Goal: Task Accomplishment & Management: Manage account settings

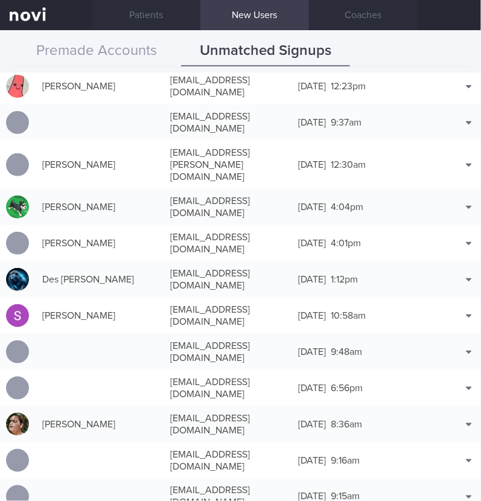
scroll to position [528, 0]
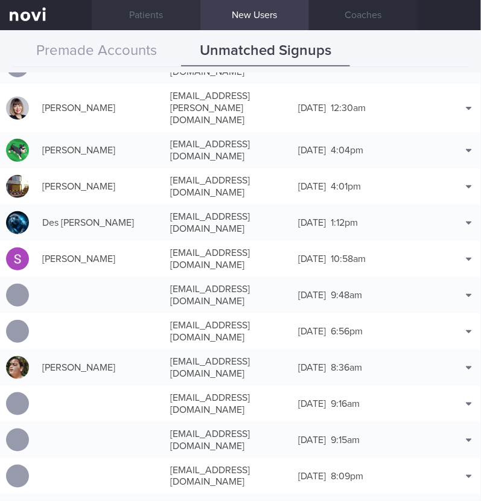
click at [152, 22] on link "Patients" at bounding box center [146, 15] width 109 height 30
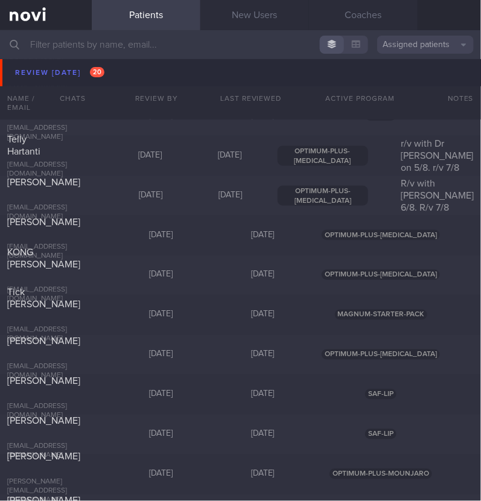
click at [101, 48] on input "text" at bounding box center [240, 44] width 481 height 29
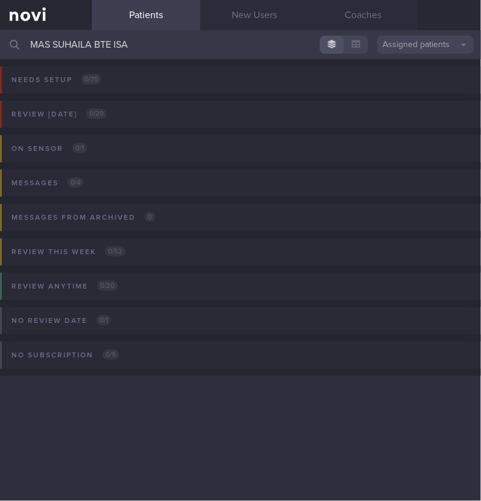
drag, startPoint x: 138, startPoint y: 46, endPoint x: 52, endPoint y: 40, distance: 85.9
click at [52, 40] on input "MAS SUHAILA BTE ISA" at bounding box center [240, 44] width 481 height 29
click at [88, 48] on input "MAS SUHAILA BTE ISA" at bounding box center [240, 44] width 481 height 29
drag, startPoint x: 137, startPoint y: 44, endPoint x: 91, endPoint y: 40, distance: 46.6
click at [91, 40] on input "MAS SUHAILA BTE ISA" at bounding box center [240, 44] width 481 height 29
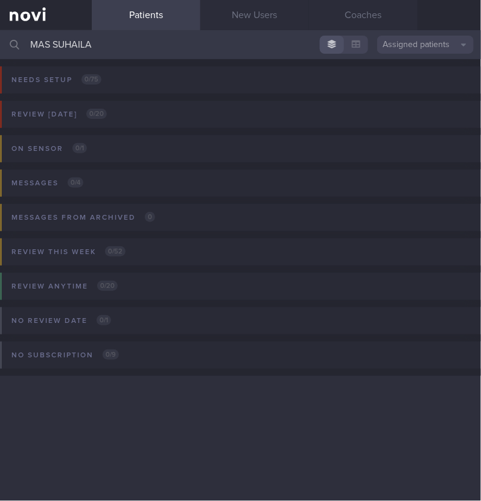
drag, startPoint x: 101, startPoint y: 45, endPoint x: 54, endPoint y: 42, distance: 47.8
click at [54, 42] on input "MAS SUHAILA" at bounding box center [240, 44] width 481 height 29
type input "MAS SUHAILA"
click at [436, 40] on button "Assigned patients" at bounding box center [425, 45] width 97 height 18
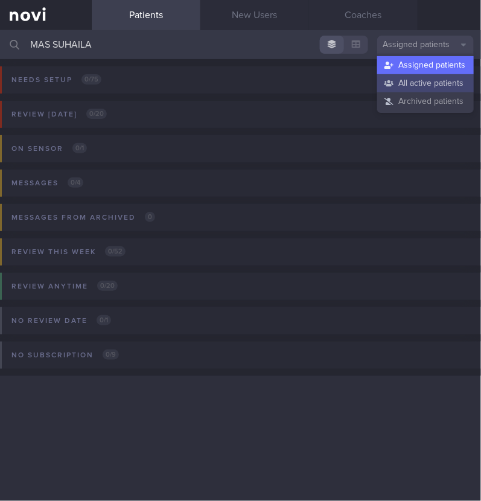
click at [434, 84] on button "All active patients" at bounding box center [425, 83] width 97 height 18
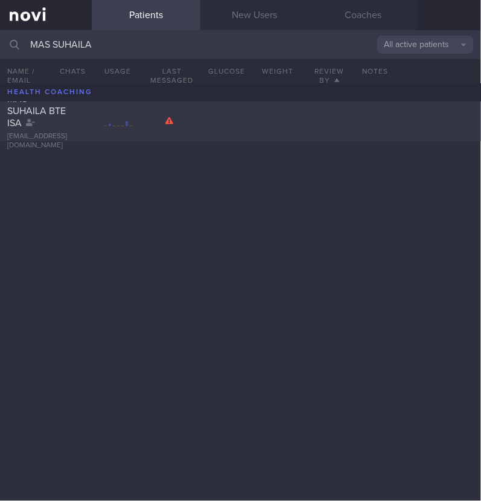
click at [45, 116] on span "MAS SUHAILA BTE ISA" at bounding box center [36, 111] width 59 height 34
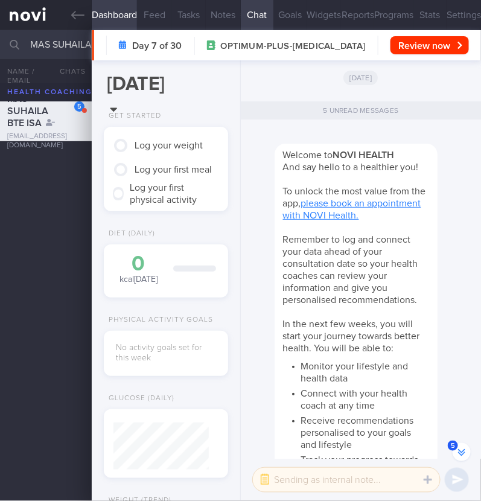
scroll to position [-764, 0]
click at [455, 22] on button "Settings" at bounding box center [464, 15] width 34 height 30
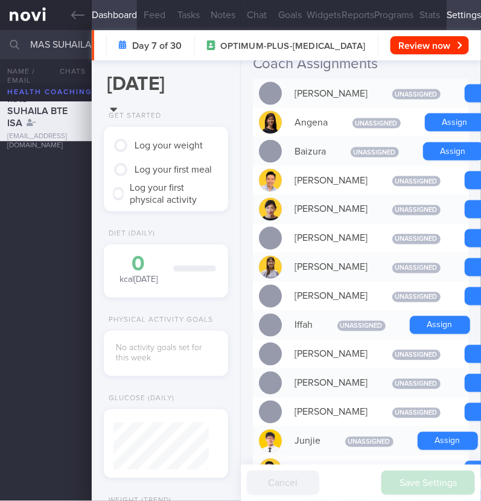
scroll to position [377, 0]
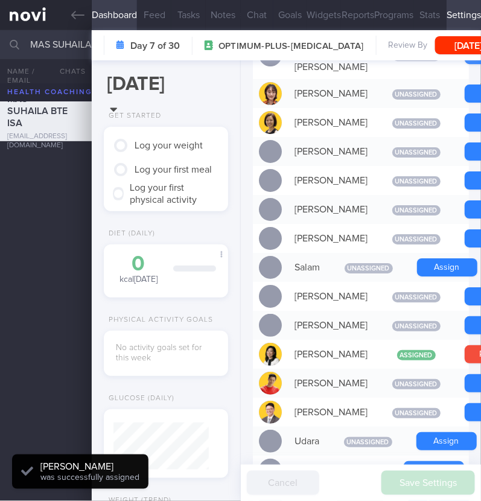
scroll to position [906, 0]
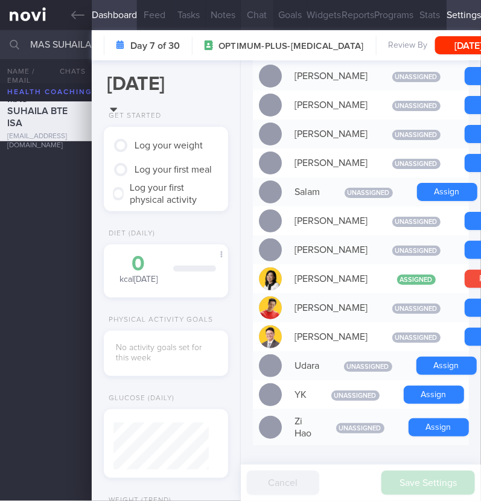
click at [263, 15] on button "Chat" at bounding box center [257, 15] width 33 height 30
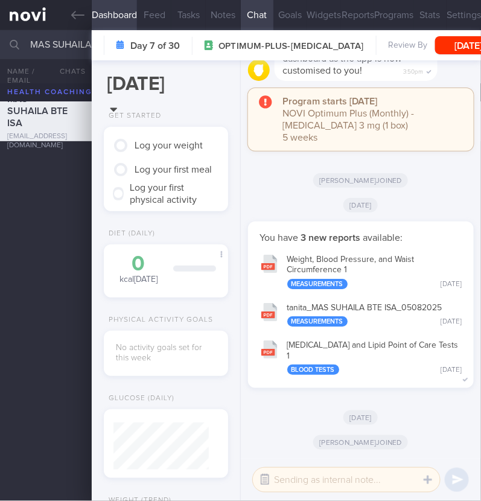
click at [272, 475] on button "button" at bounding box center [265, 480] width 22 height 22
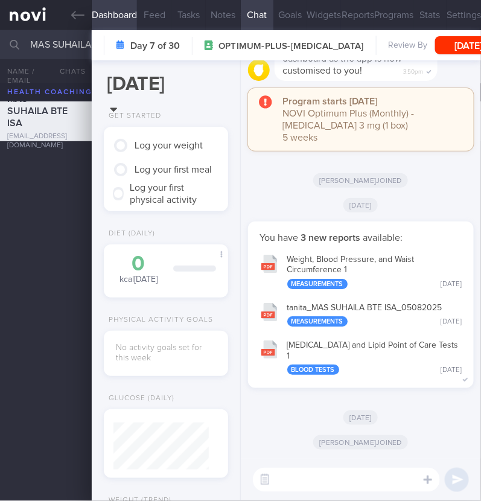
click at [309, 482] on textarea at bounding box center [346, 480] width 187 height 24
click at [283, 481] on textarea at bounding box center [346, 480] width 187 height 24
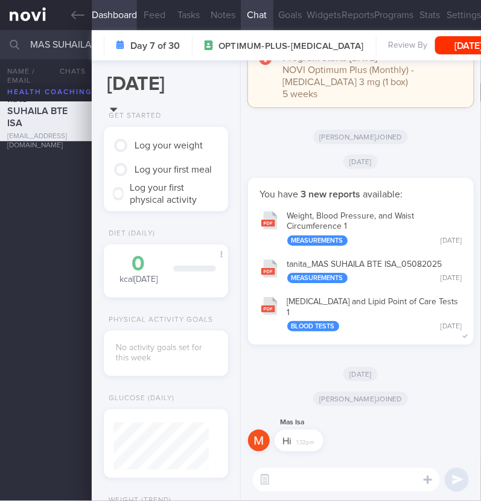
click at [305, 487] on textarea at bounding box center [346, 480] width 187 height 24
type textarea "Hi:)"
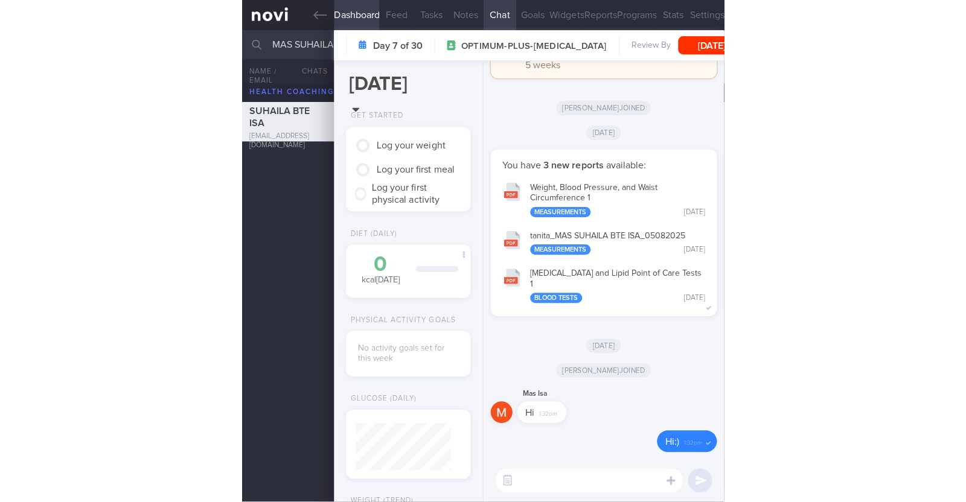
scroll to position [119, 240]
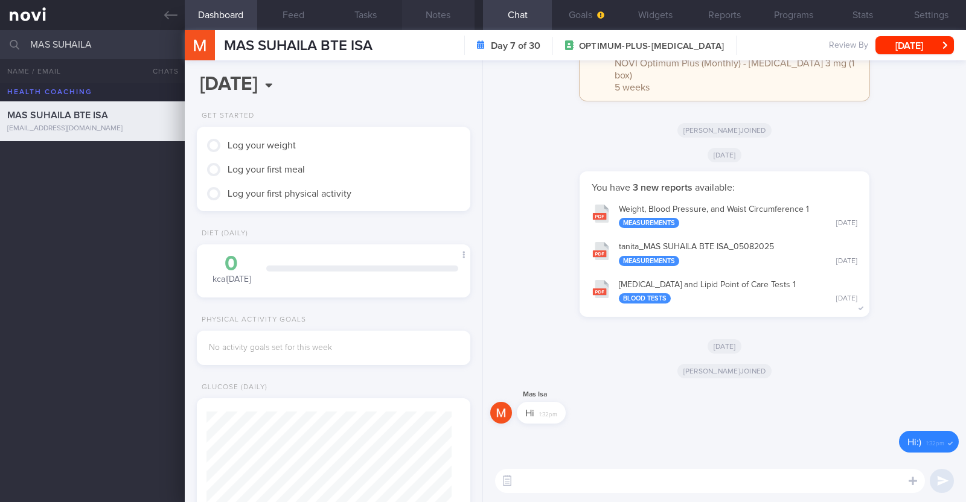
click at [431, 14] on button "Notes" at bounding box center [438, 15] width 72 height 30
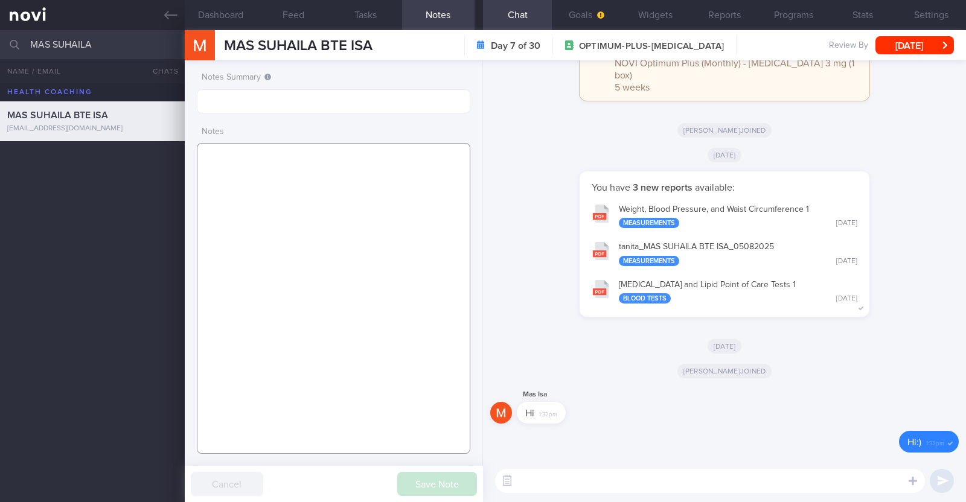
click at [283, 173] on textarea at bounding box center [334, 298] width 274 height 311
paste textarea "Comorbidities Hyperthyroidism - treated with carbimazole, and propranolol, in r…"
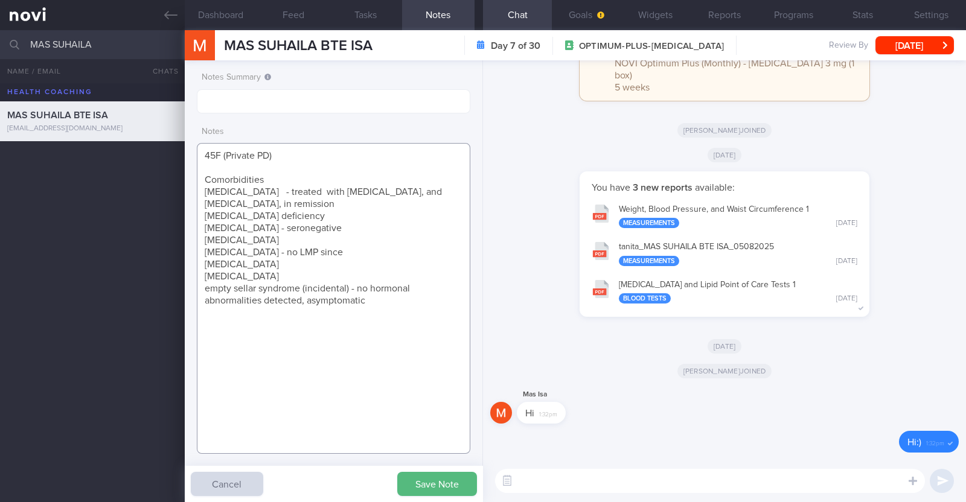
click at [272, 179] on textarea "45F (Private PD) Comorbidities Hyperthyroidism - treated with carbimazole, and …" at bounding box center [334, 298] width 274 height 311
click at [294, 164] on textarea "45F (Private PD) Comorbidities: Hyperthyroidism - treated with carbimazole, and…" at bounding box center [334, 298] width 274 height 311
click at [270, 153] on textarea "45F (Private PD) Comorbidities: Hyperthyroidism - treated with carbimazole, and…" at bounding box center [334, 298] width 274 height 311
click at [223, 157] on textarea "45F (Private PD) Comorbidities: Hyperthyroidism - treated with carbimazole, and…" at bounding box center [334, 298] width 274 height 311
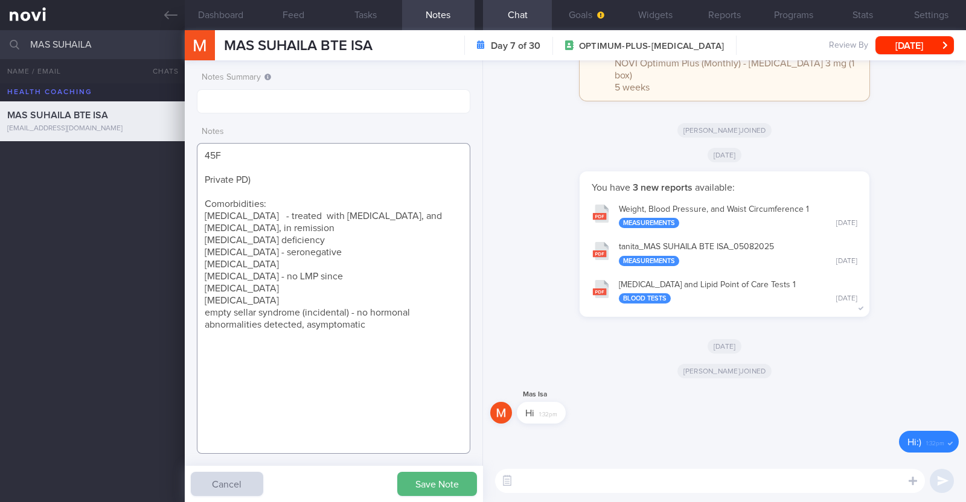
click at [269, 182] on textarea "45F Private PD) Comorbidities: Hyperthyroidism - treated with carbimazole, and …" at bounding box center [334, 298] width 274 height 311
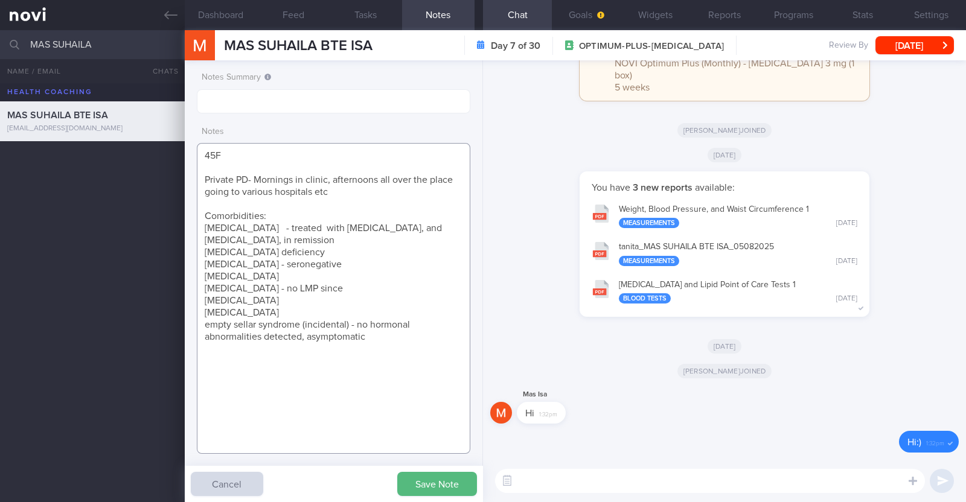
click at [378, 339] on textarea "45F Private PD- Mornings in clinic, afternoons all over the place going to vari…" at bounding box center [334, 298] width 274 height 311
click at [210, 327] on textarea "45F Private PD- Mornings in clinic, afternoons all over the place going to vari…" at bounding box center [334, 298] width 274 height 311
click at [376, 339] on textarea "45F Private PD- Mornings in clinic, afternoons all over the place going to vari…" at bounding box center [334, 298] width 274 height 311
paste textarea "Spin classes x 3-4/week (45min) Pilates x 1-2/week (60min) Ubox (boxing with st…"
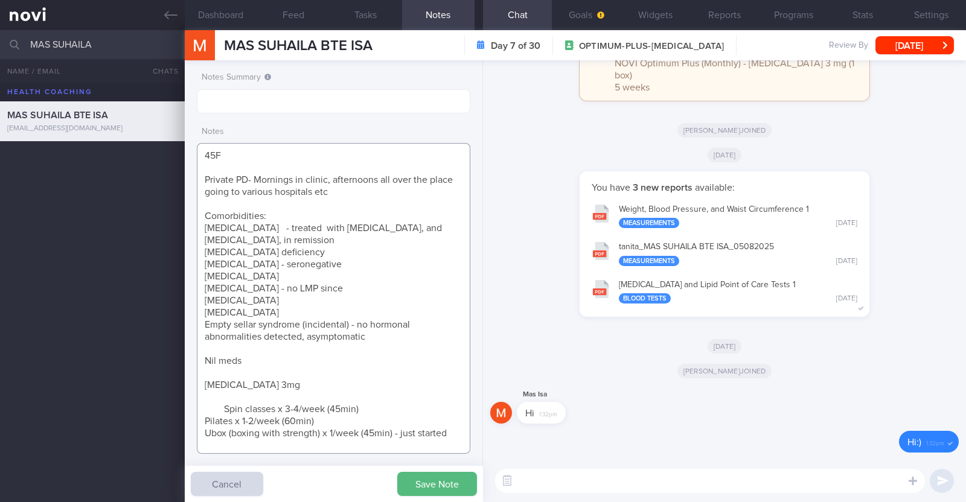
click at [222, 412] on textarea "45F Private PD- Mornings in clinic, afternoons all over the place going to vari…" at bounding box center [334, 298] width 274 height 311
type textarea "45F Private PD- Mornings in clinic, afternoons all over the place going to vari…"
click at [410, 472] on button "Save Note" at bounding box center [437, 484] width 80 height 24
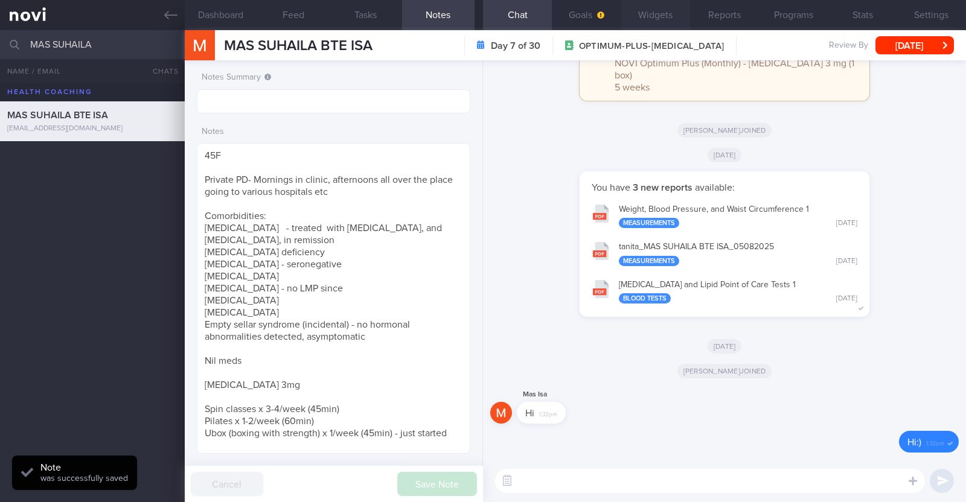
click at [481, 12] on button "Widgets" at bounding box center [655, 15] width 69 height 30
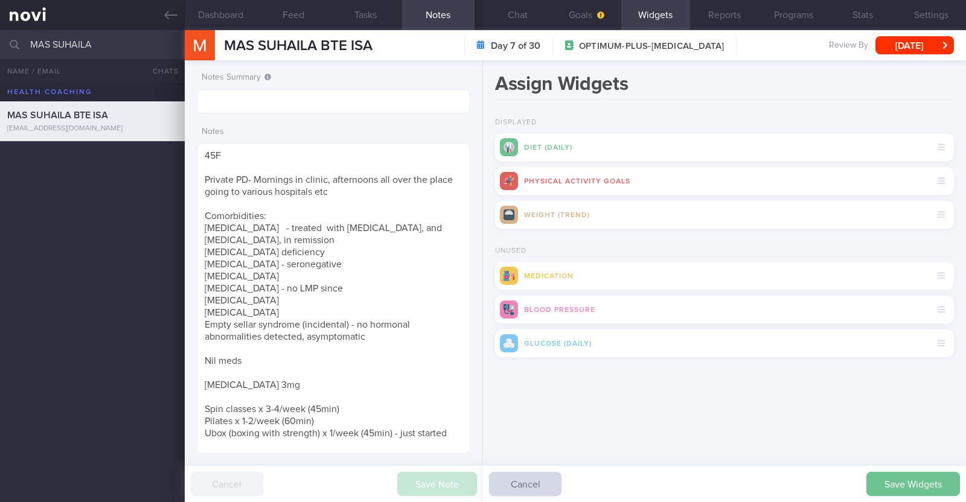
click at [481, 478] on button "Save Widgets" at bounding box center [914, 484] width 94 height 24
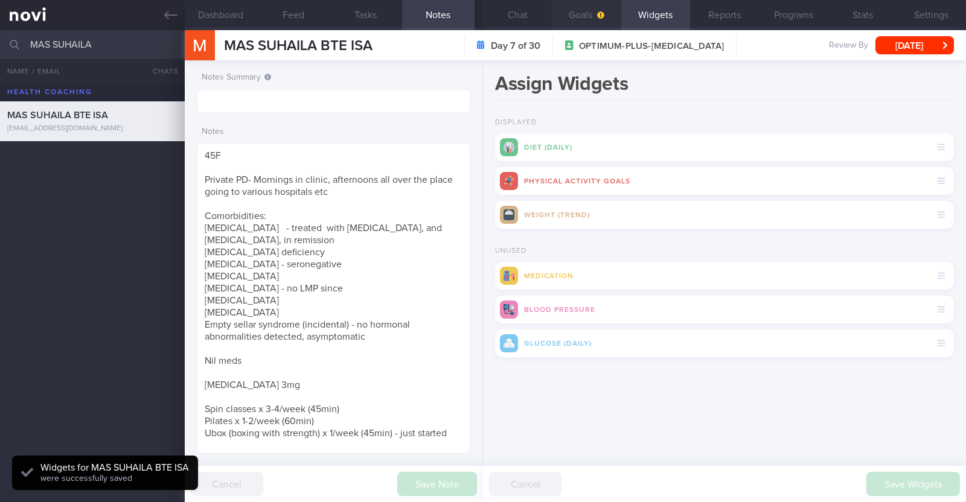
click at [481, 21] on button "Goals" at bounding box center [586, 15] width 69 height 30
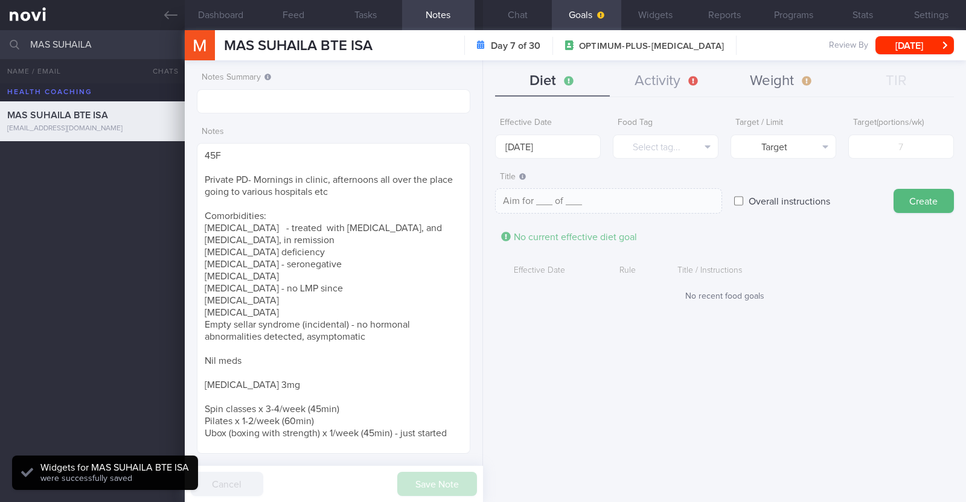
click at [481, 69] on button "Weight" at bounding box center [782, 81] width 115 height 30
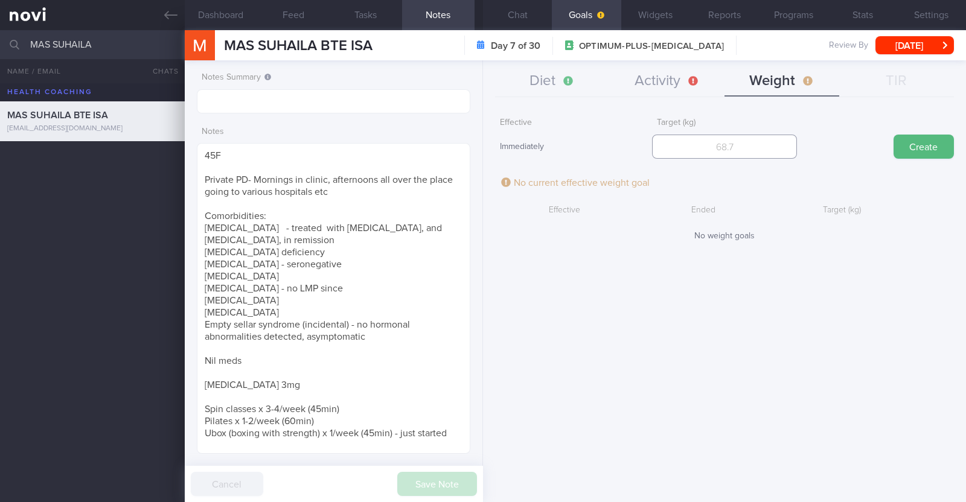
click at [481, 146] on input "number" at bounding box center [724, 147] width 145 height 24
type input "66"
click at [481, 146] on button "Create" at bounding box center [924, 147] width 60 height 24
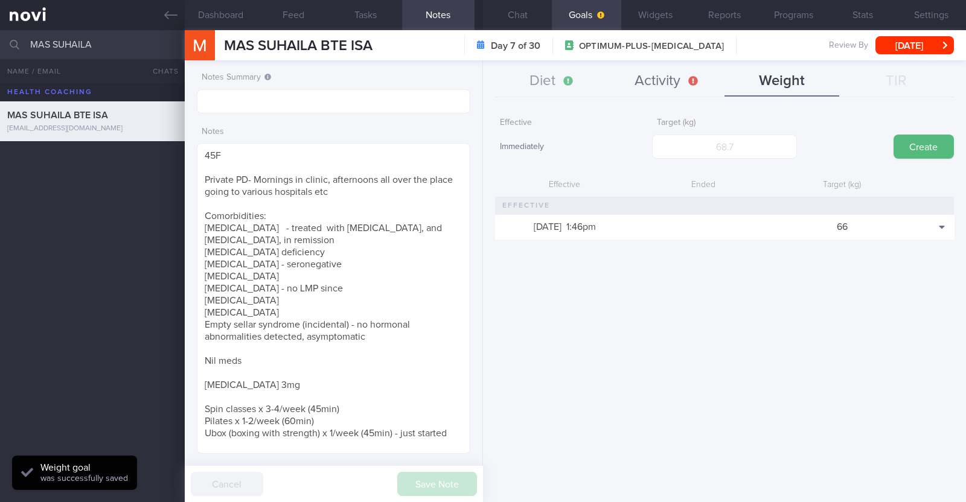
click at [481, 88] on button "Activity" at bounding box center [667, 81] width 115 height 30
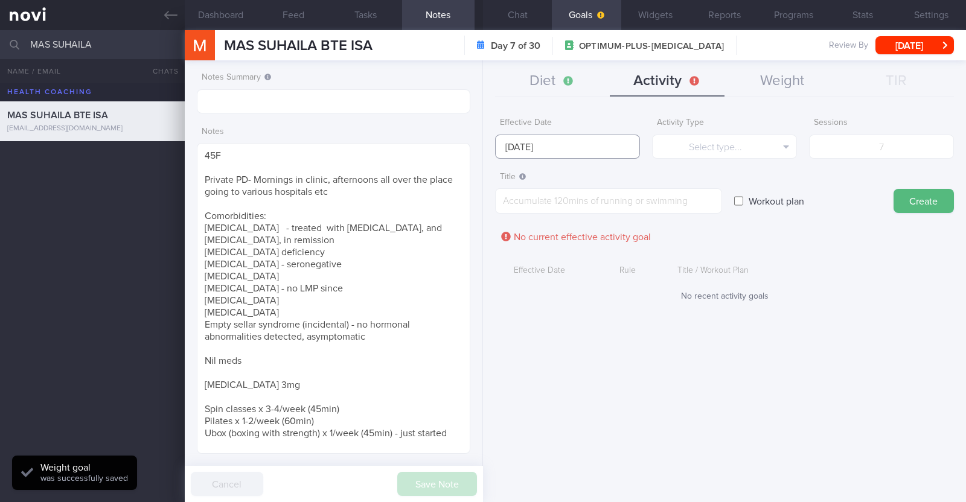
click at [481, 148] on input "[DATE]" at bounding box center [567, 147] width 145 height 24
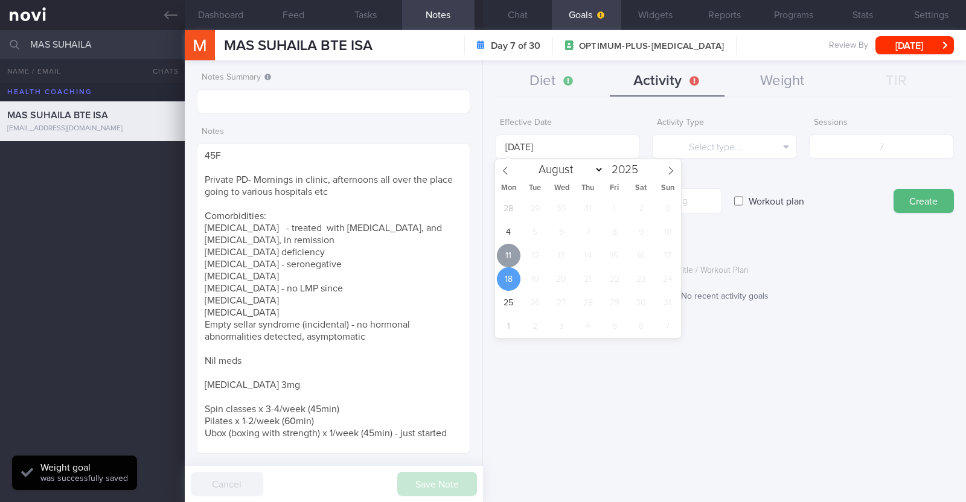
click at [481, 258] on span "11" at bounding box center [509, 256] width 24 height 24
type input "[DATE]"
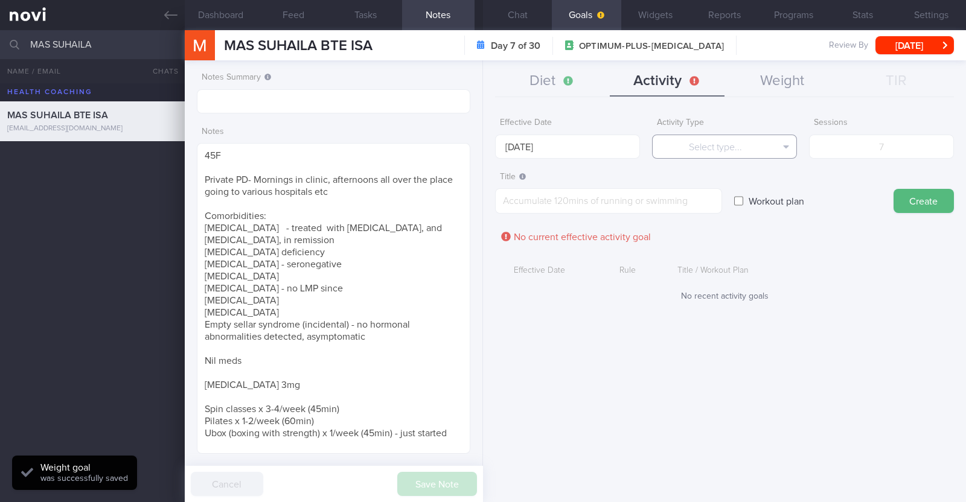
click at [481, 149] on button "Select type..." at bounding box center [724, 147] width 145 height 24
click at [481, 220] on button "Steps" at bounding box center [725, 225] width 144 height 18
click at [481, 146] on input "number" at bounding box center [881, 147] width 145 height 24
type input "56000"
click at [481, 204] on textarea at bounding box center [608, 200] width 227 height 25
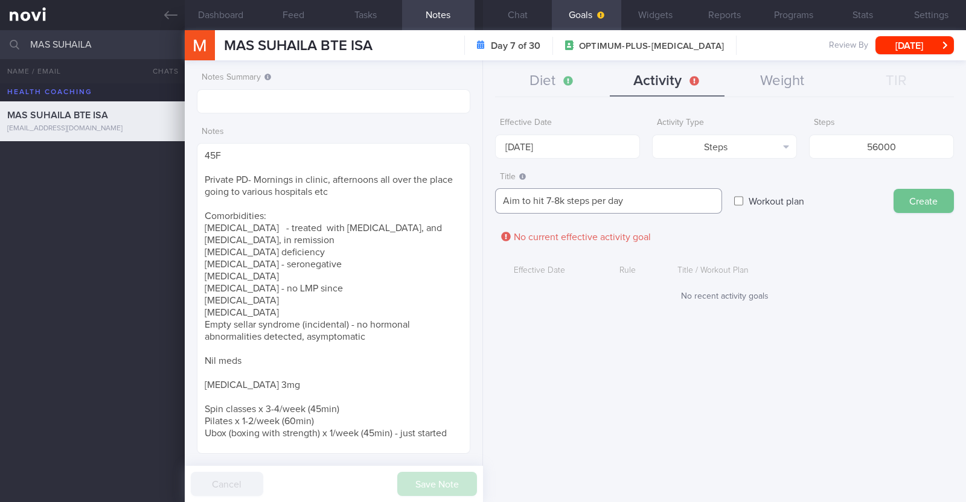
type textarea "Aim to hit 7-8k steps per day"
click at [481, 197] on button "Create" at bounding box center [924, 201] width 60 height 24
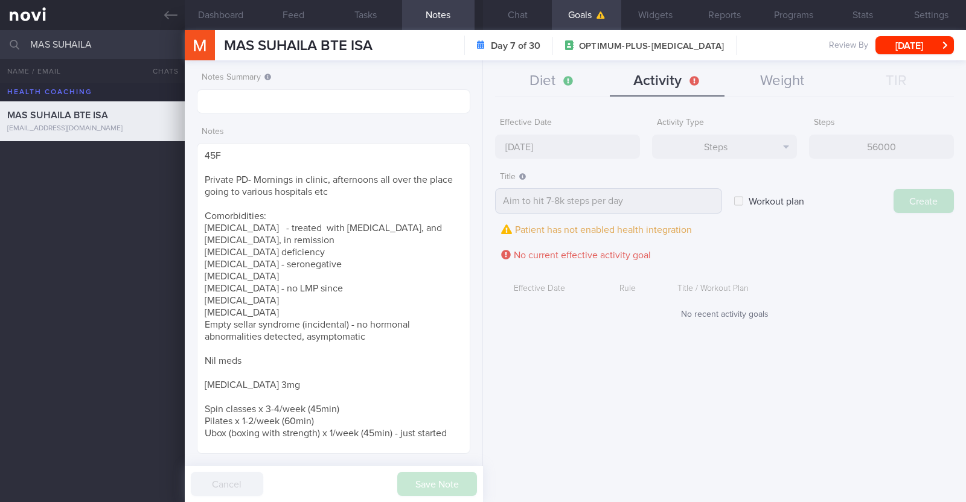
type input "[DATE]"
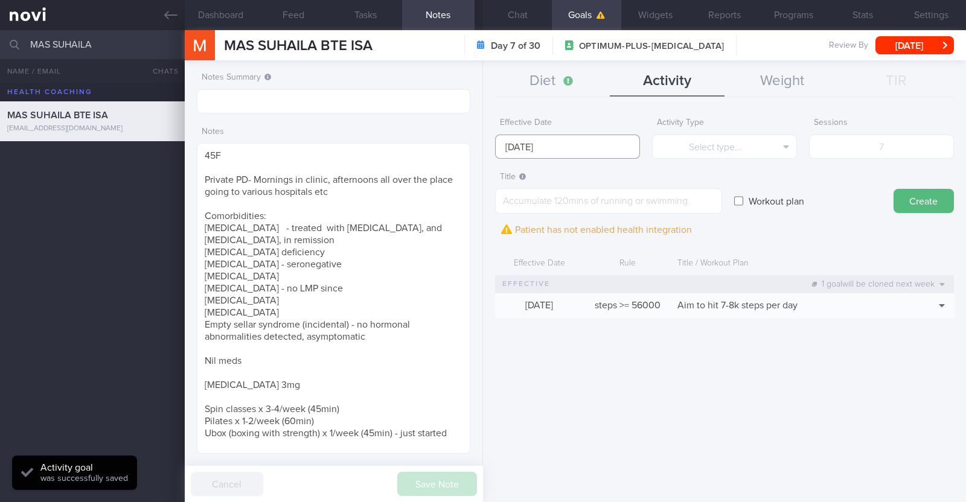
click at [481, 150] on input "[DATE]" at bounding box center [567, 147] width 145 height 24
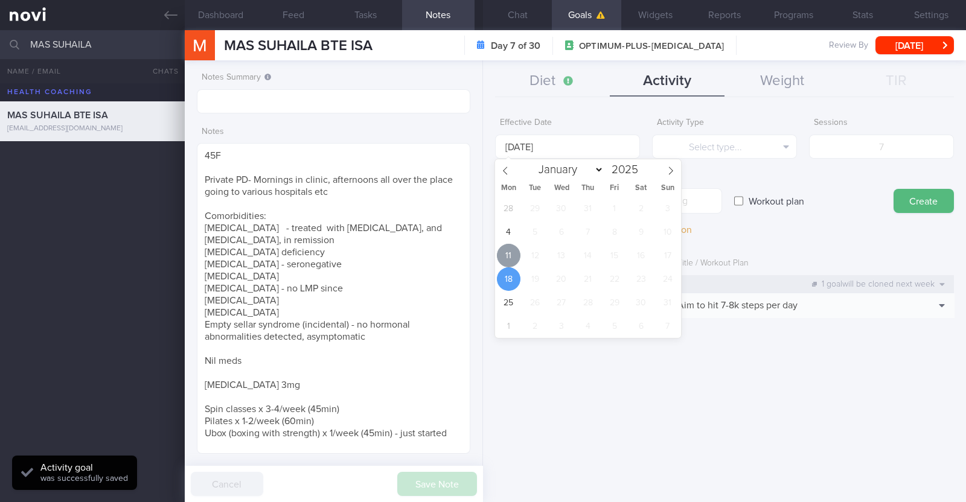
click at [481, 249] on span "11" at bounding box center [509, 256] width 24 height 24
type input "[DATE]"
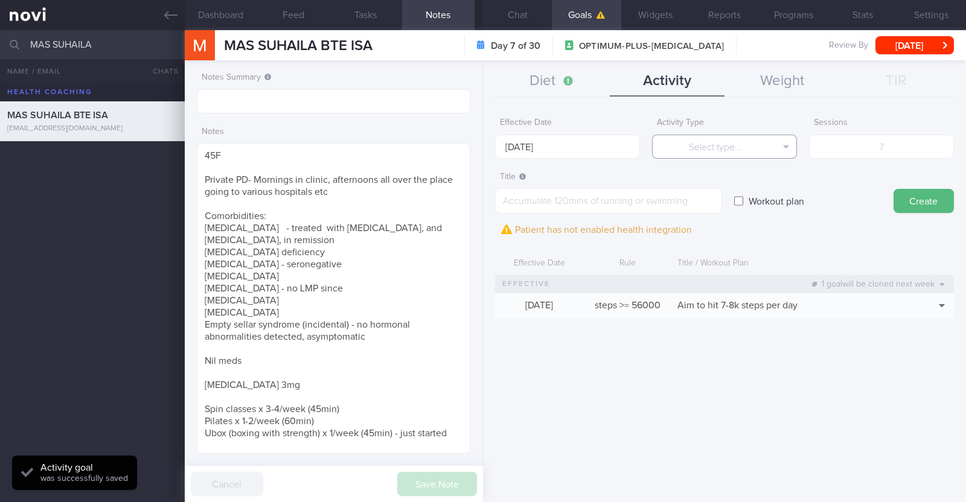
click at [481, 149] on button "Select type..." at bounding box center [724, 147] width 145 height 24
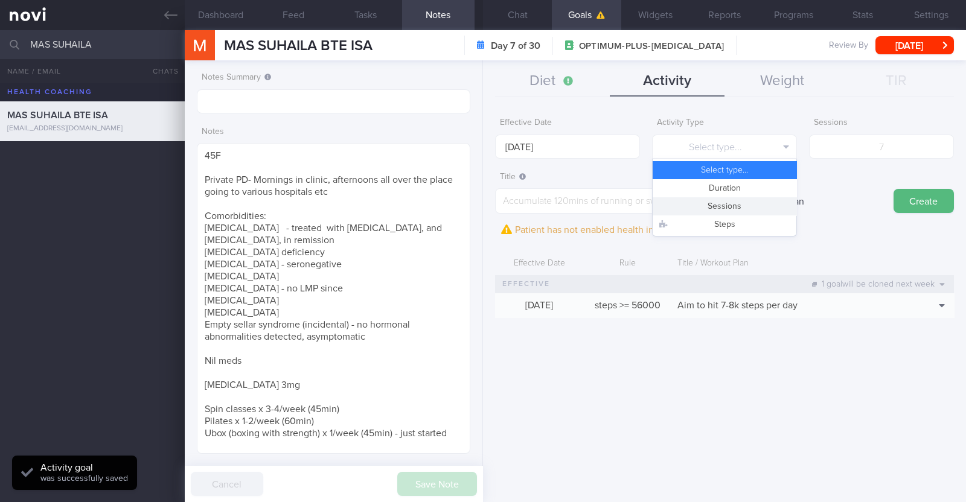
click at [481, 198] on button "Sessions" at bounding box center [725, 206] width 144 height 18
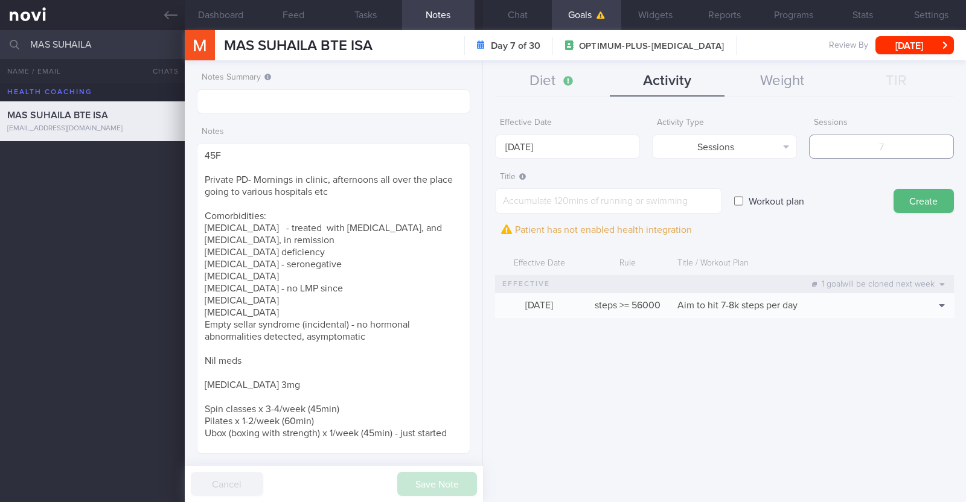
click at [481, 145] on input "number" at bounding box center [881, 147] width 145 height 24
type input "6"
click at [481, 196] on textarea at bounding box center [608, 200] width 227 height 25
click at [605, 202] on textarea at bounding box center [608, 200] width 227 height 25
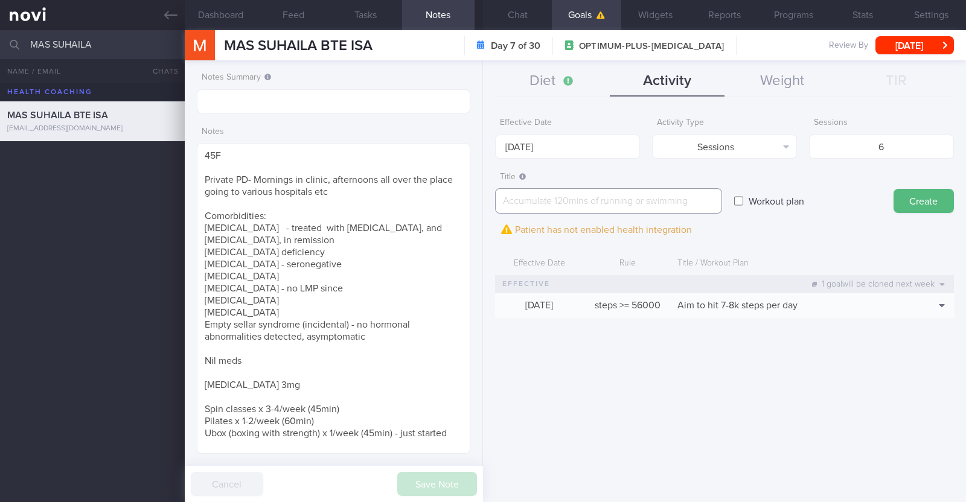
paste textarea "Spin classes x 3-4/week (45min) Pilates x 1-2/week (60min) Ubox (boxing with st…"
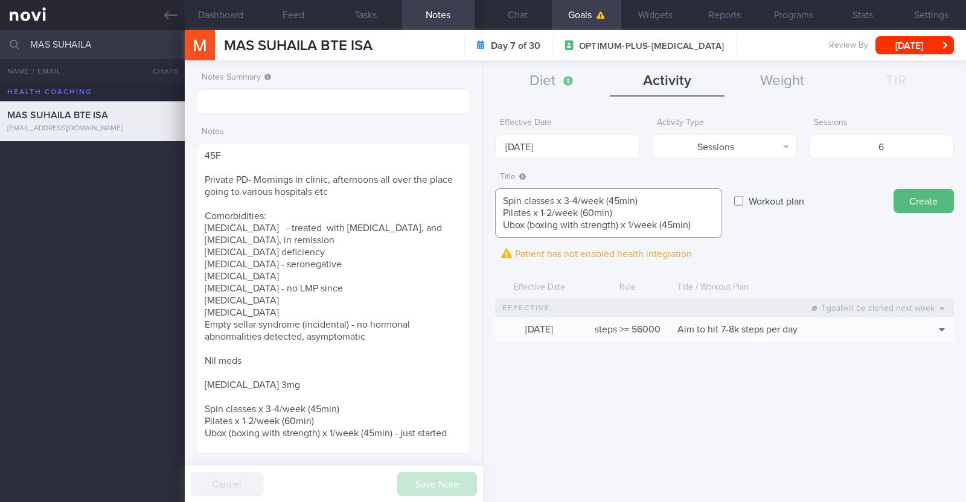
scroll to position [0, 0]
click at [524, 194] on textarea "Spin classes x 3-4/week (45min) Pilates x 1-2/week (60min) Ubox (boxing with st…" at bounding box center [608, 213] width 227 height 50
click at [631, 219] on textarea "Spin classes x 3-4/week (45min) Pilates x 1-2/week (60min) Ubox (boxing with st…" at bounding box center [608, 213] width 227 height 50
click at [689, 210] on textarea "Spin classes x 3-4/week (45min) Pilates x 1-2/week (60min) Ubox (boxing with st…" at bounding box center [608, 213] width 227 height 50
type textarea "Spin classes x 3-4/week (45min) Pilates x 1-2/week (60min) Ubox (boxing with st…"
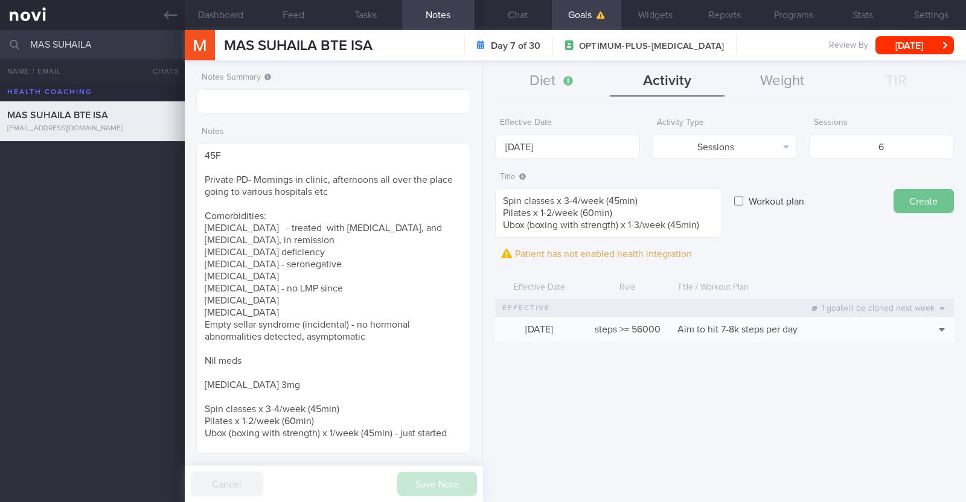
click at [936, 201] on button "Create" at bounding box center [924, 201] width 60 height 24
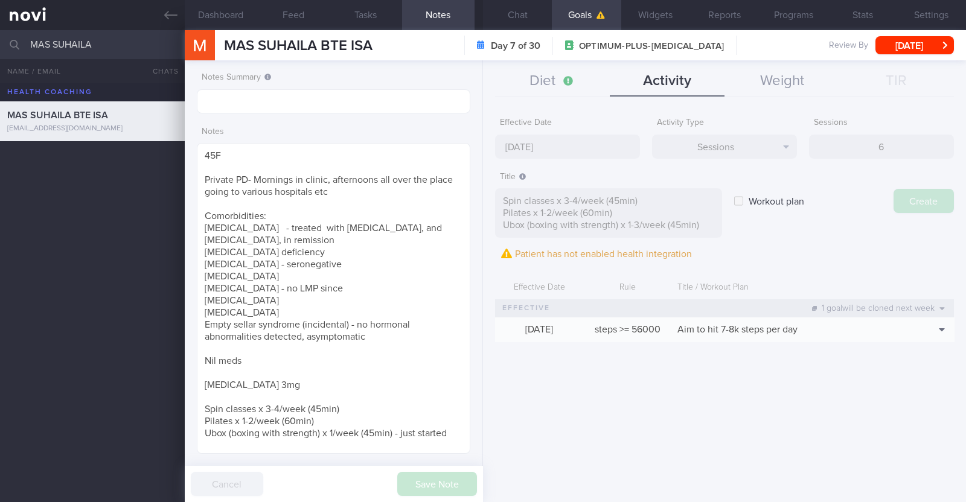
type input "[DATE]"
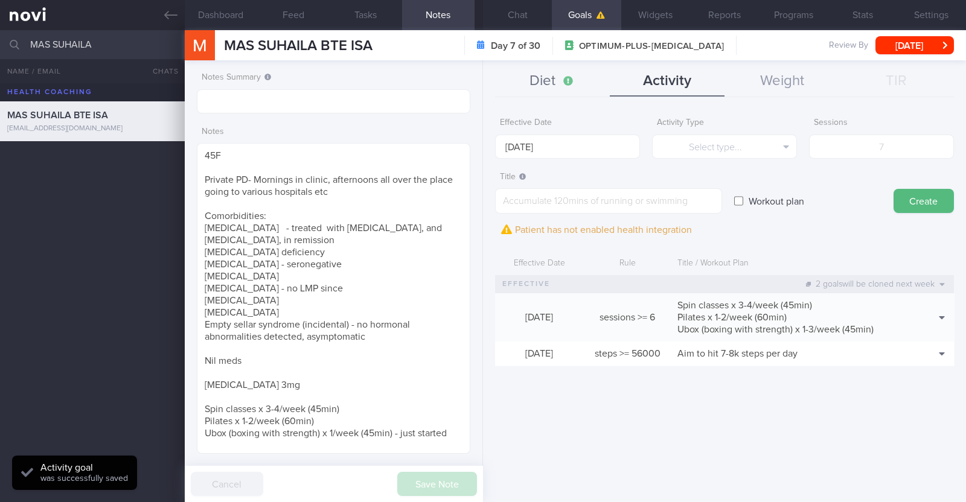
click at [543, 85] on button "Diet" at bounding box center [552, 81] width 115 height 30
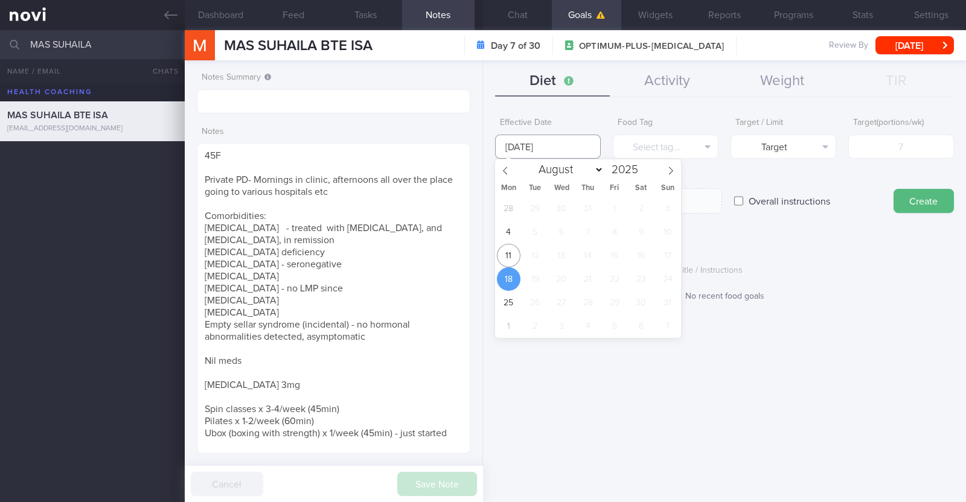
click at [553, 149] on input "[DATE]" at bounding box center [548, 147] width 106 height 24
click at [508, 249] on span "11" at bounding box center [509, 256] width 24 height 24
type input "[DATE]"
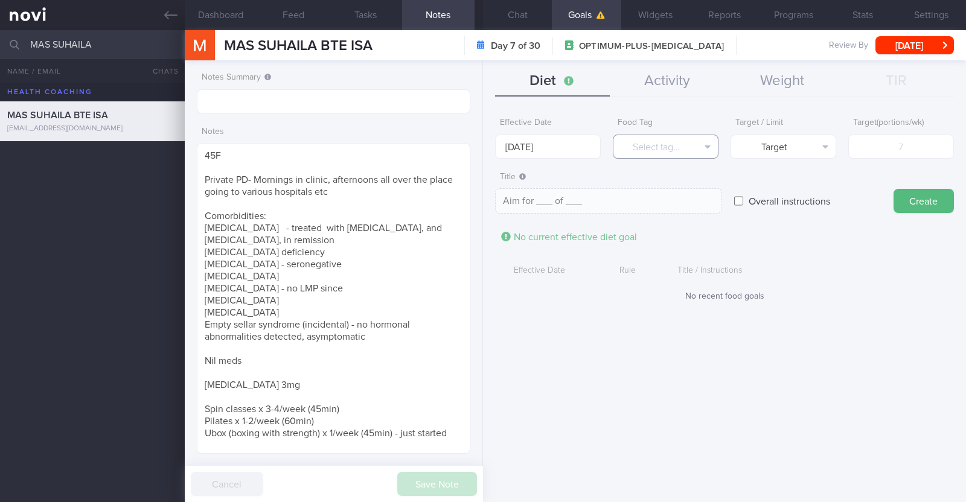
click at [637, 145] on button "Select tag..." at bounding box center [666, 147] width 106 height 24
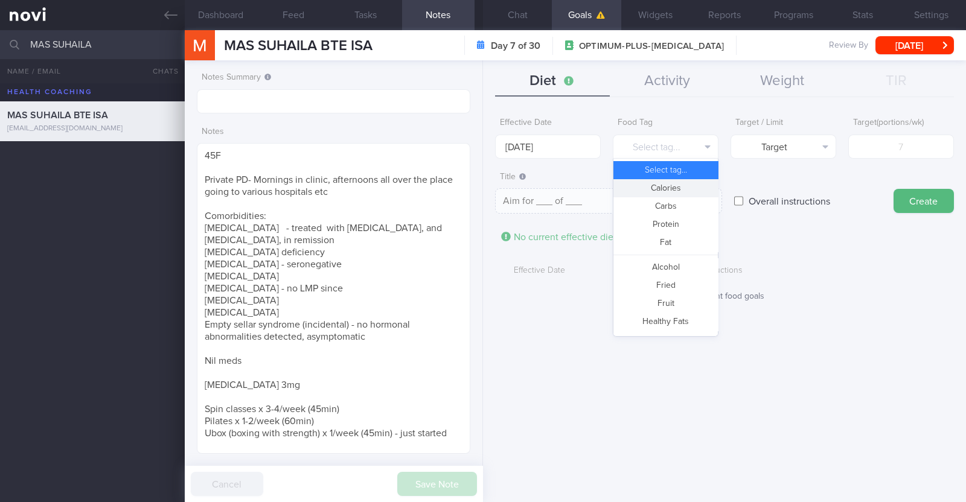
click at [652, 186] on button "Calories" at bounding box center [665, 188] width 104 height 18
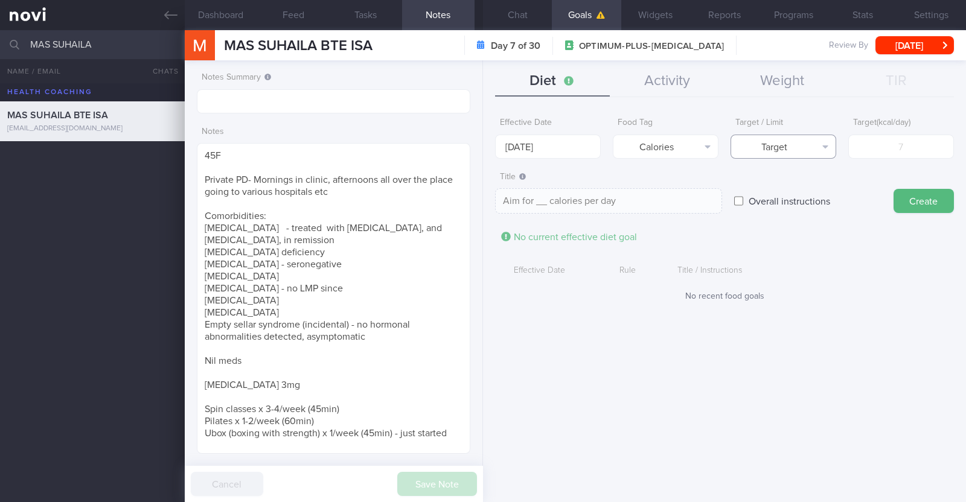
click at [745, 146] on button "Target" at bounding box center [784, 147] width 106 height 24
click at [758, 187] on button "Limit" at bounding box center [783, 188] width 104 height 18
type textarea "Keep to __ calories per day"
click at [888, 146] on input "number" at bounding box center [901, 147] width 106 height 24
type input "1"
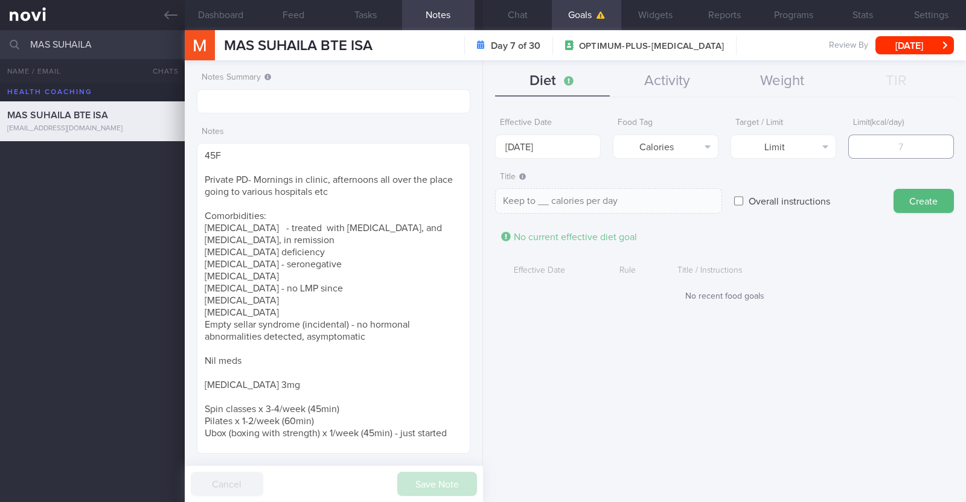
type textarea "Keep to 1 calories per day"
type input "14"
type textarea "Keep to 14 calories per day"
type input "140"
type textarea "Keep to 140 calories per day"
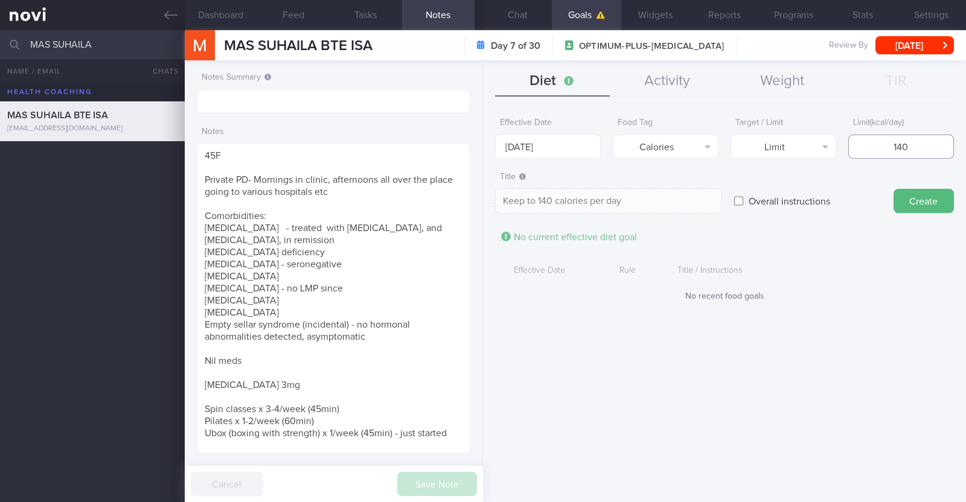
type input "1400"
type textarea "Keep to 1400 calories per day"
type input "1400"
click at [903, 200] on button "Create" at bounding box center [924, 201] width 60 height 24
type input "[DATE]"
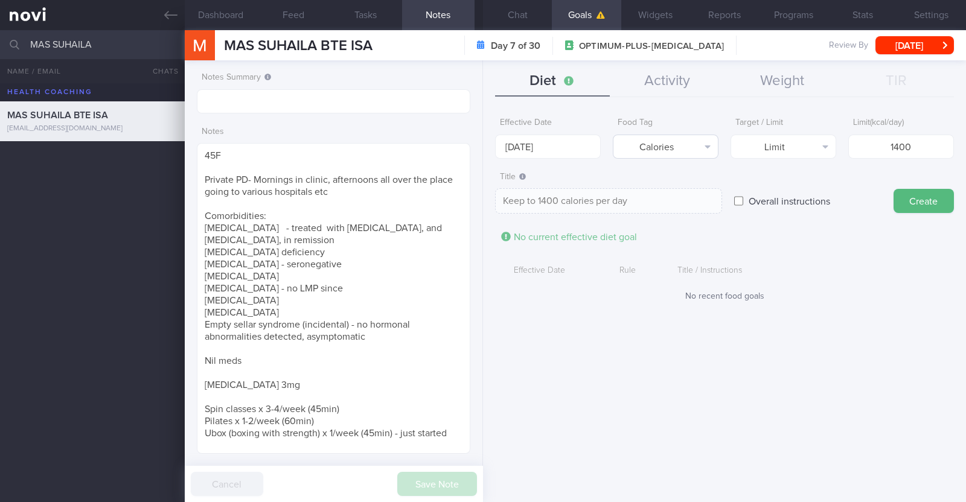
type textarea "Aim for ___ of ___"
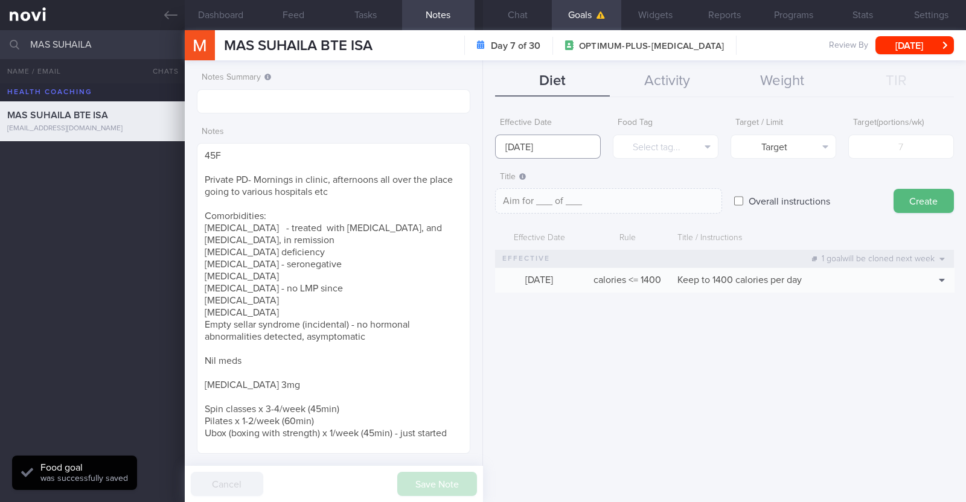
click at [587, 139] on input "[DATE]" at bounding box center [548, 147] width 106 height 24
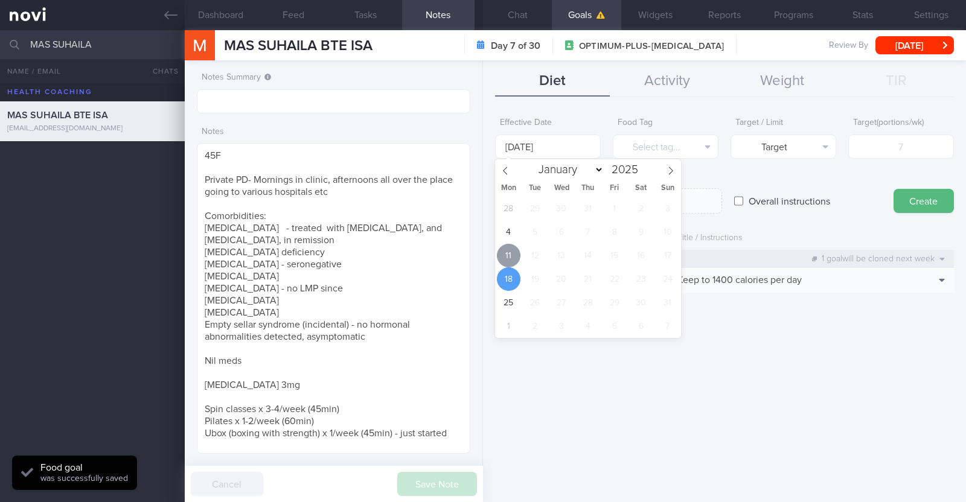
click at [508, 260] on span "11" at bounding box center [509, 256] width 24 height 24
type input "[DATE]"
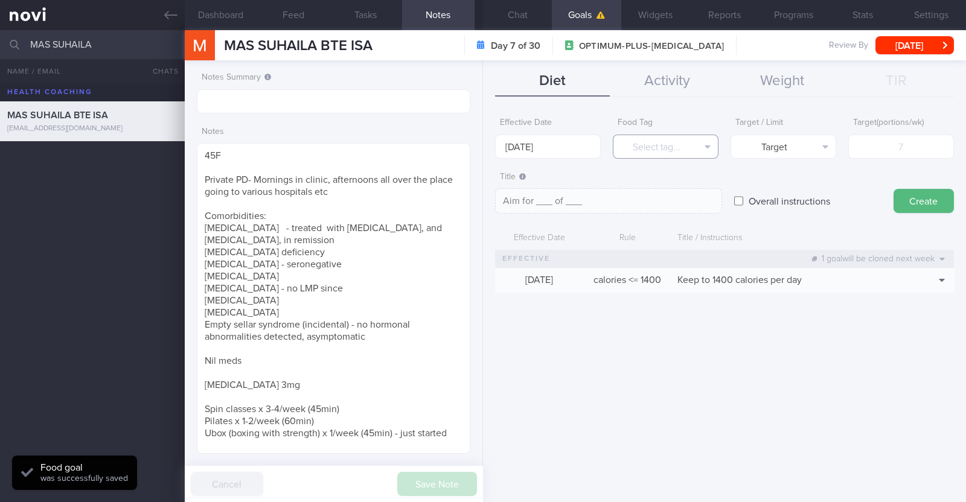
click at [679, 144] on button "Select tag..." at bounding box center [666, 147] width 106 height 24
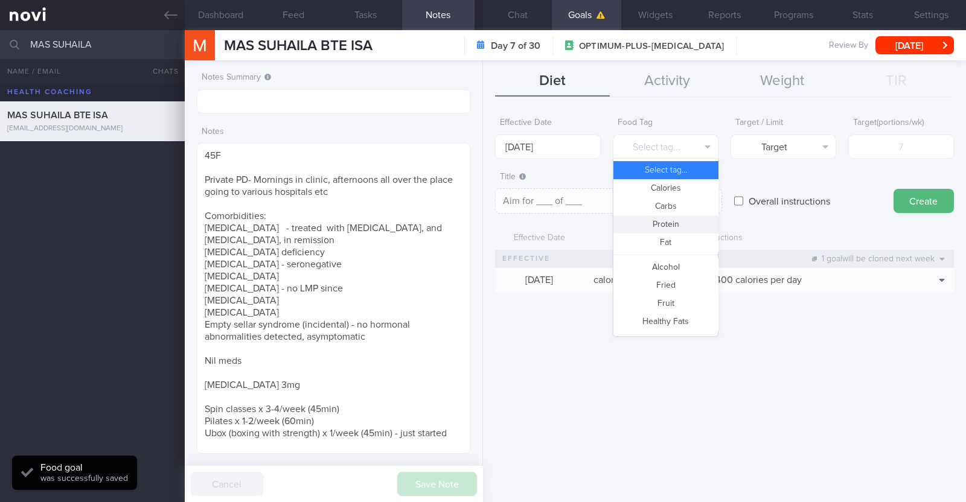
click at [658, 225] on button "Protein" at bounding box center [665, 225] width 104 height 18
type textarea "Aim for __g of protein per day"
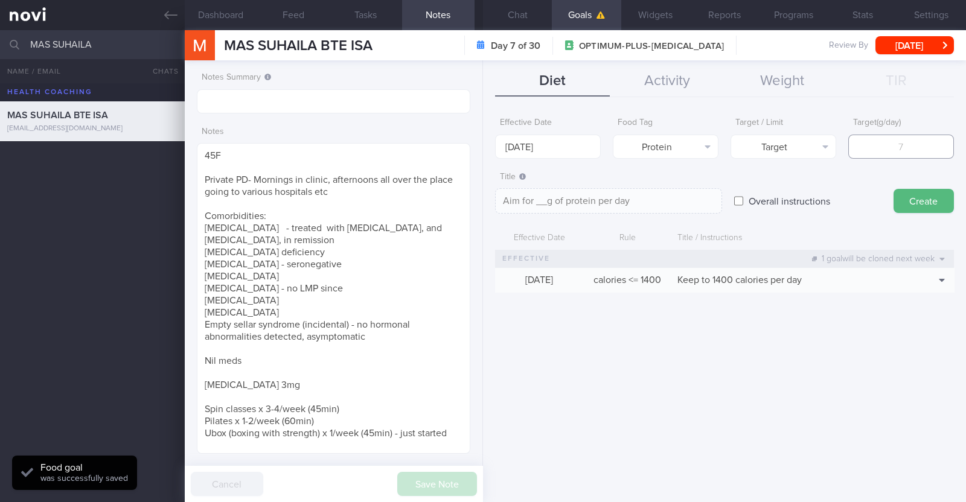
click at [908, 152] on input "number" at bounding box center [901, 147] width 106 height 24
type input "7"
type textarea "Aim for 7g of protein per day"
type input "70"
type textarea "Aim for 70g of protein per day"
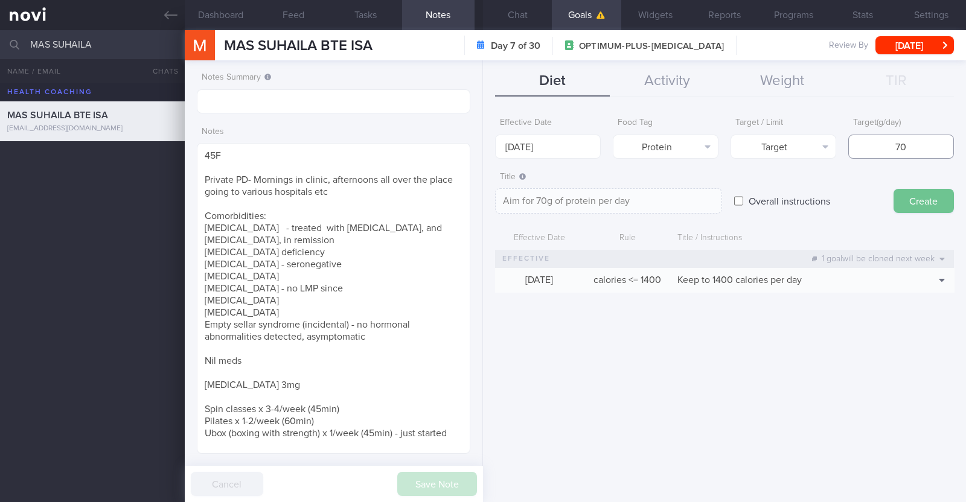
type input "70"
click at [910, 193] on button "Create" at bounding box center [924, 201] width 60 height 24
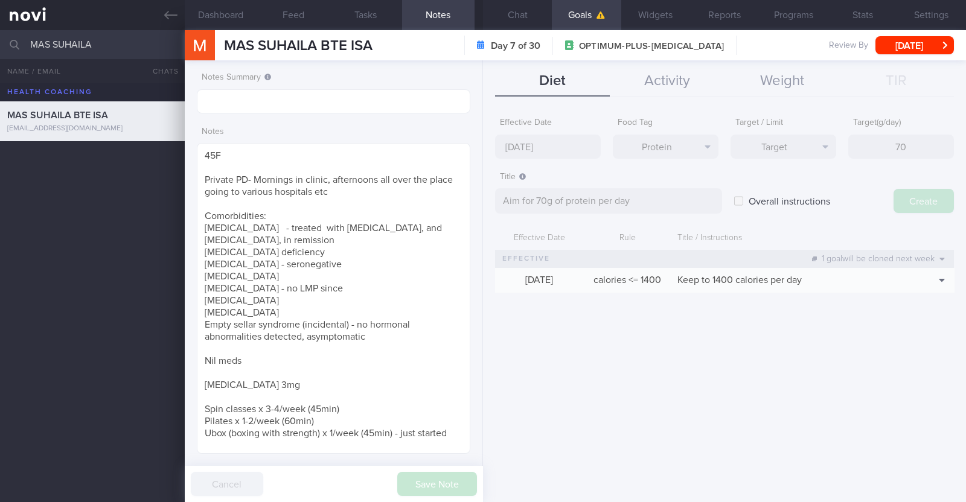
type input "[DATE]"
type textarea "Aim for ___ of ___"
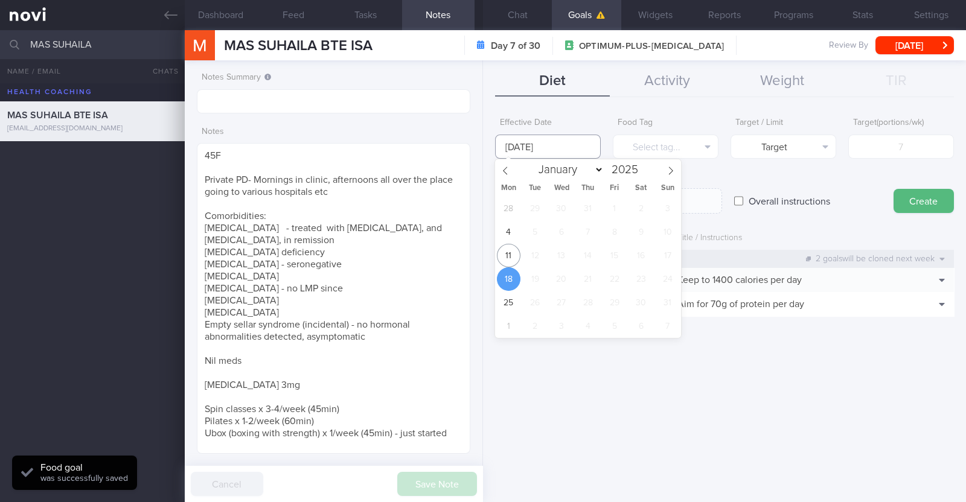
click at [508, 152] on input "[DATE]" at bounding box center [548, 147] width 106 height 24
click at [501, 253] on span "11" at bounding box center [509, 256] width 24 height 24
type input "[DATE]"
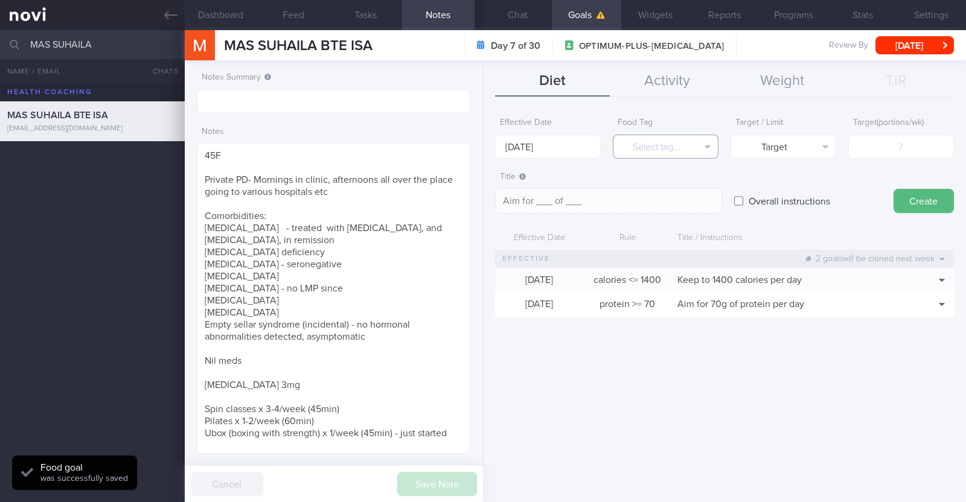
click at [640, 146] on button "Select tag..." at bounding box center [666, 147] width 106 height 24
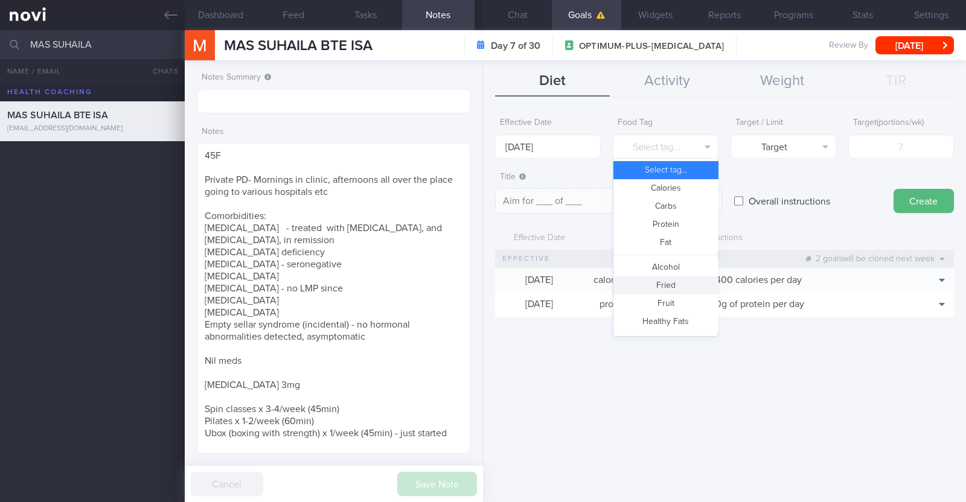
click at [671, 282] on button "Fried" at bounding box center [665, 286] width 104 height 18
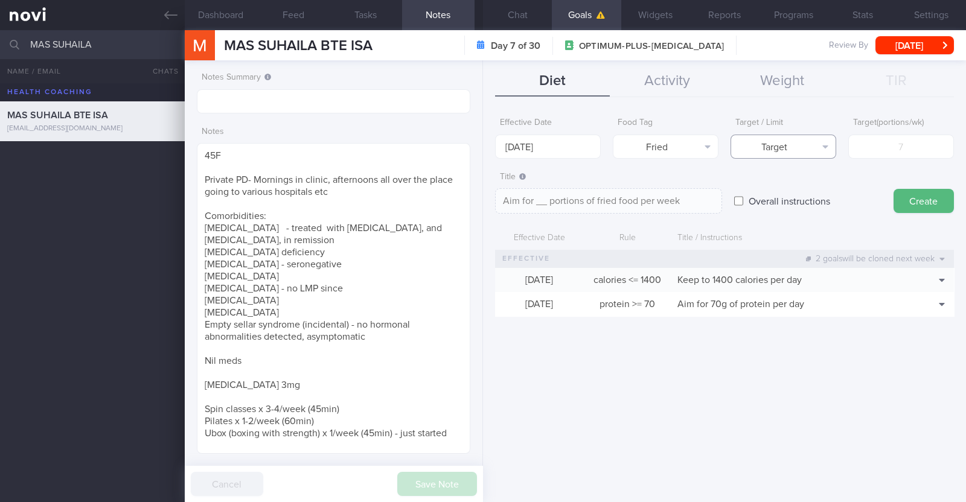
click at [761, 153] on button "Target" at bounding box center [784, 147] width 106 height 24
click at [760, 192] on button "Limit" at bounding box center [783, 188] width 104 height 18
type textarea "Keep to __ portions of fried food per week"
click at [901, 152] on input "number" at bounding box center [901, 147] width 106 height 24
type input "2"
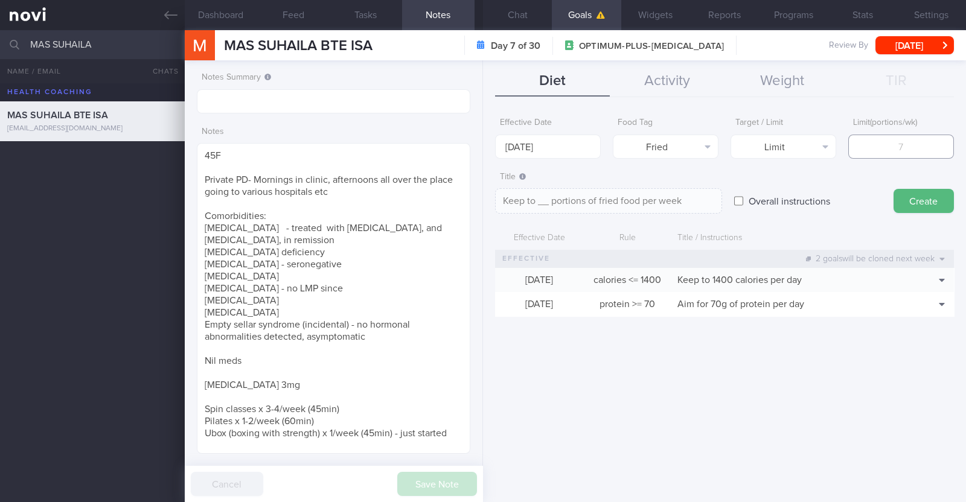
type textarea "Keep to 2 portions of fried food per week"
type input "2"
click at [924, 196] on button "Create" at bounding box center [924, 201] width 60 height 24
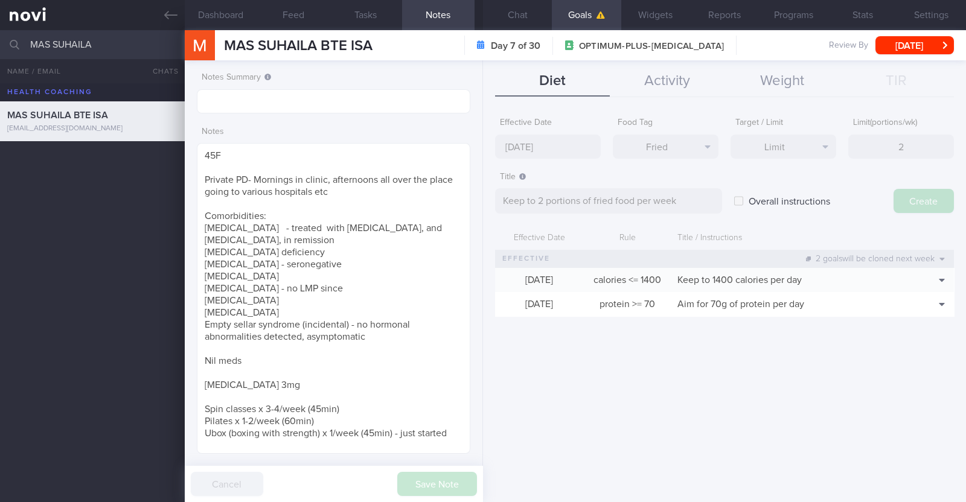
type input "[DATE]"
type textarea "Aim for ___ of ___"
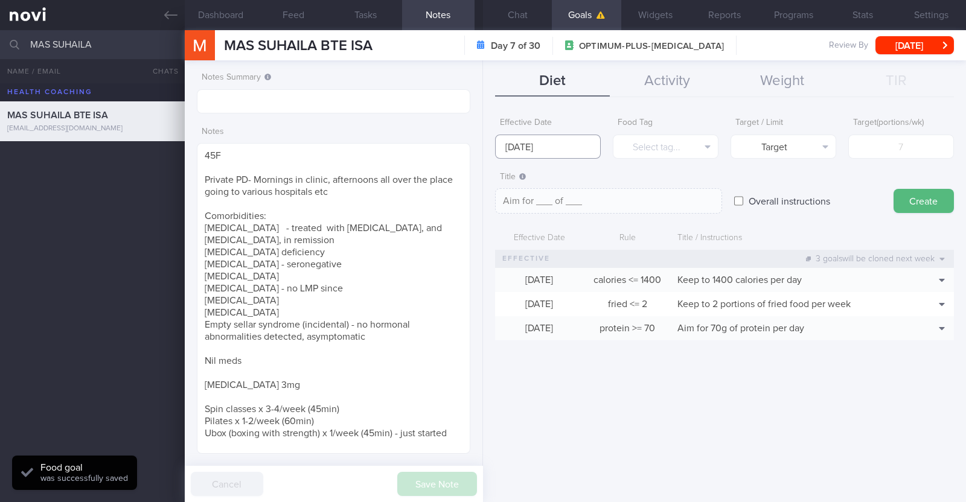
click at [514, 139] on input "[DATE]" at bounding box center [548, 147] width 106 height 24
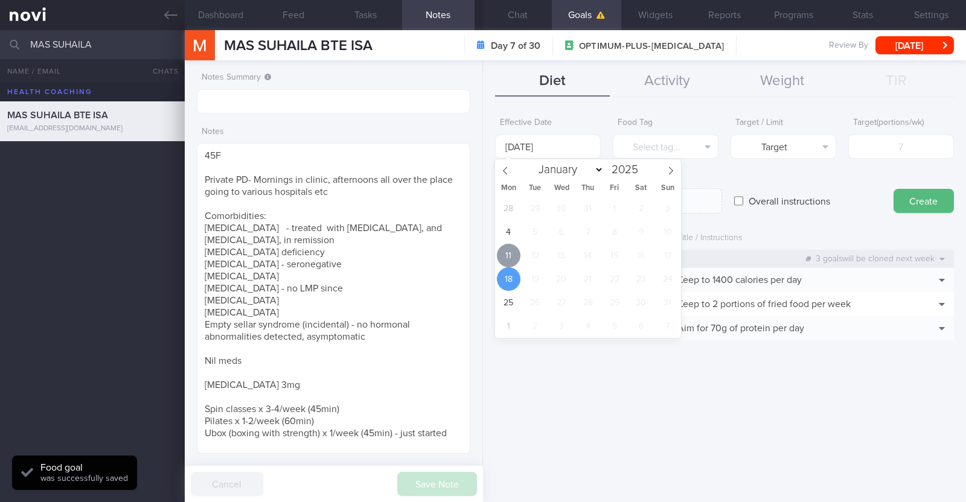
click at [504, 263] on span "11" at bounding box center [509, 256] width 24 height 24
type input "[DATE]"
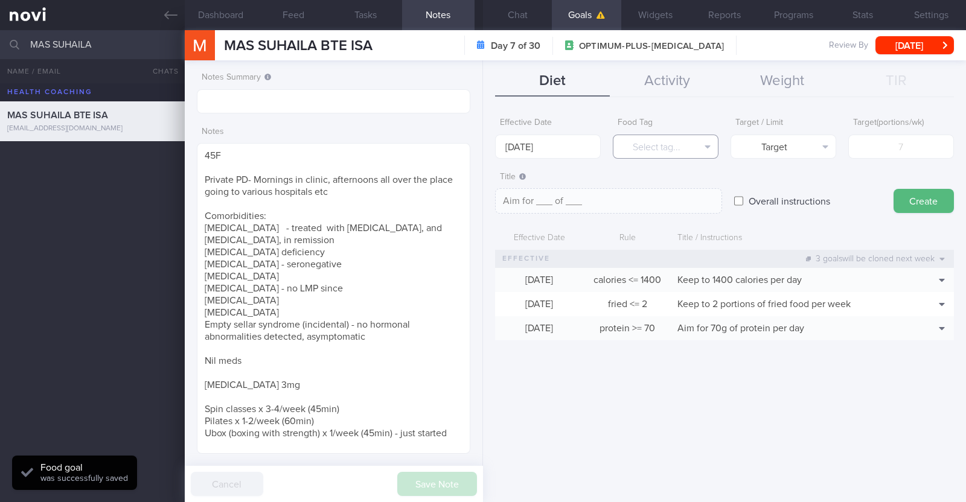
click at [637, 148] on button "Select tag..." at bounding box center [666, 147] width 106 height 24
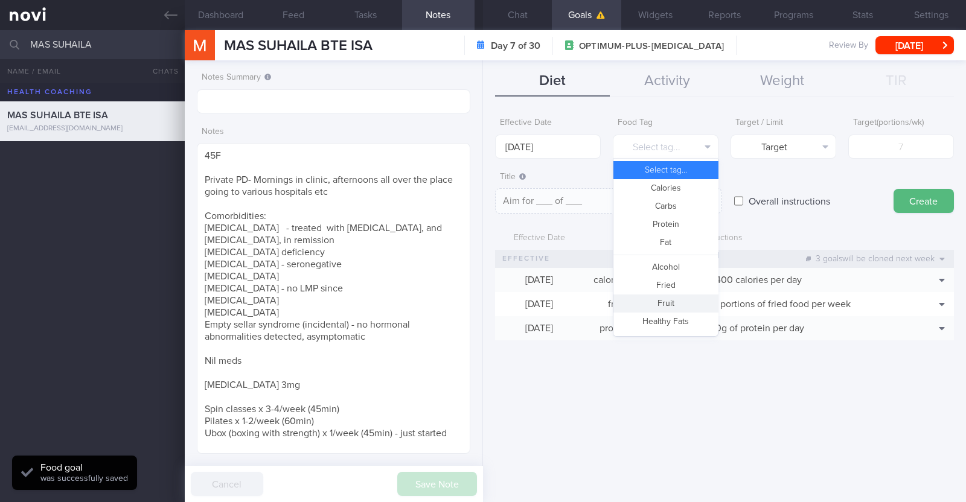
click at [656, 303] on button "Fruit" at bounding box center [665, 304] width 104 height 18
type textarea "Aim for __ portions of fruits per week"
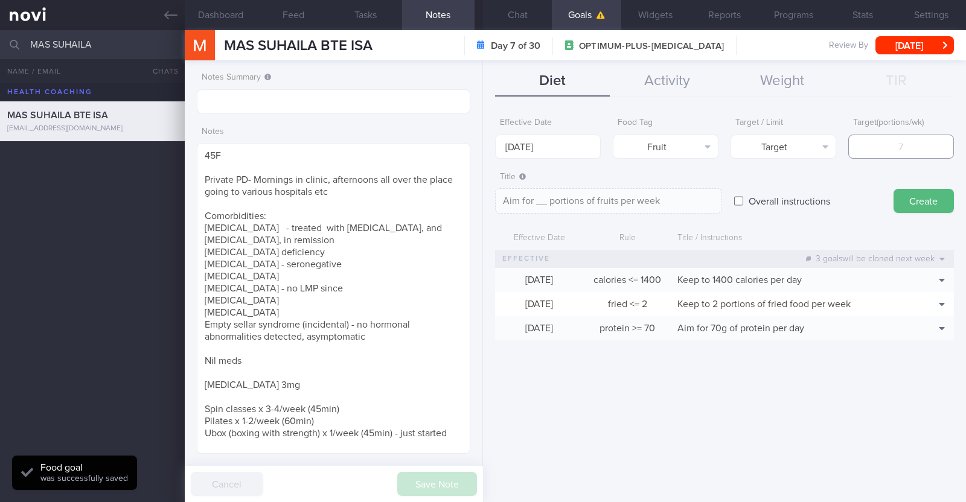
click at [914, 155] on input "number" at bounding box center [901, 147] width 106 height 24
type input "1"
type textarea "Aim for 1 portions of fruits per week"
type input "14"
type textarea "Aim for 14 portions of fruits per week"
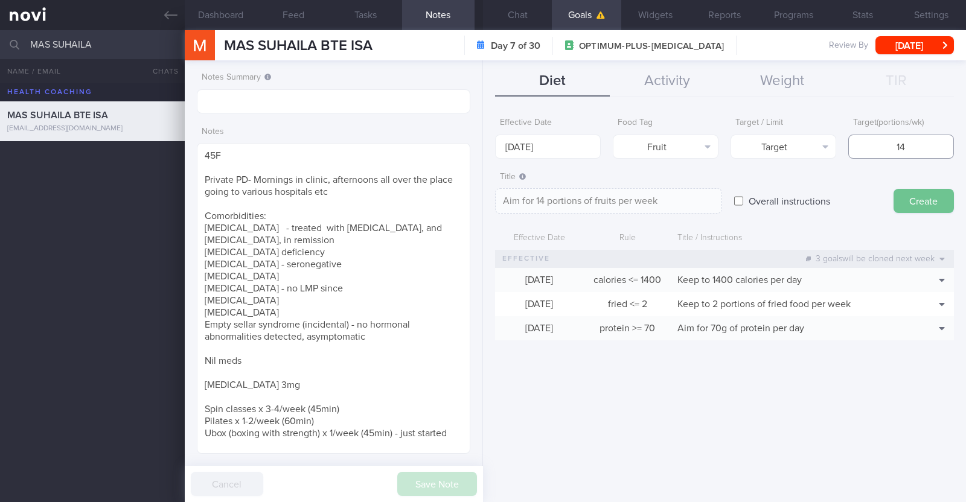
type input "14"
click at [914, 202] on button "Create" at bounding box center [924, 201] width 60 height 24
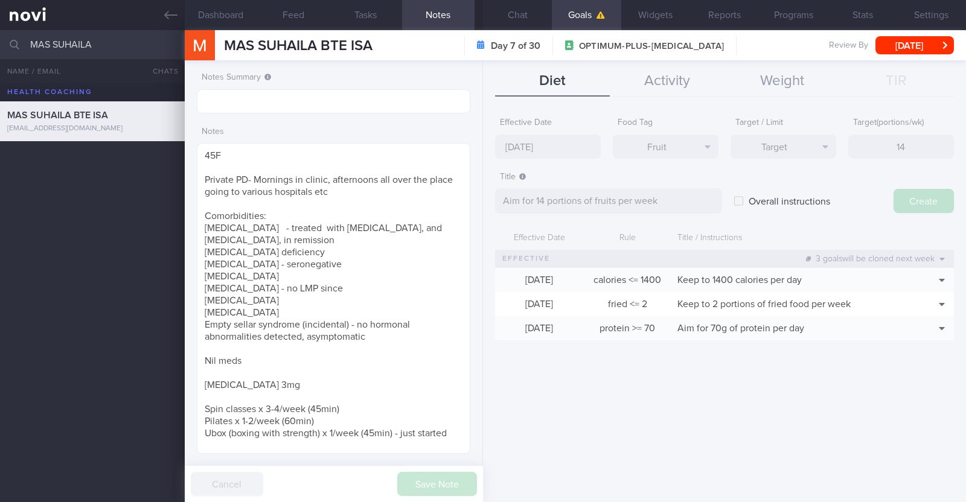
type input "[DATE]"
type textarea "Aim for ___ of ___"
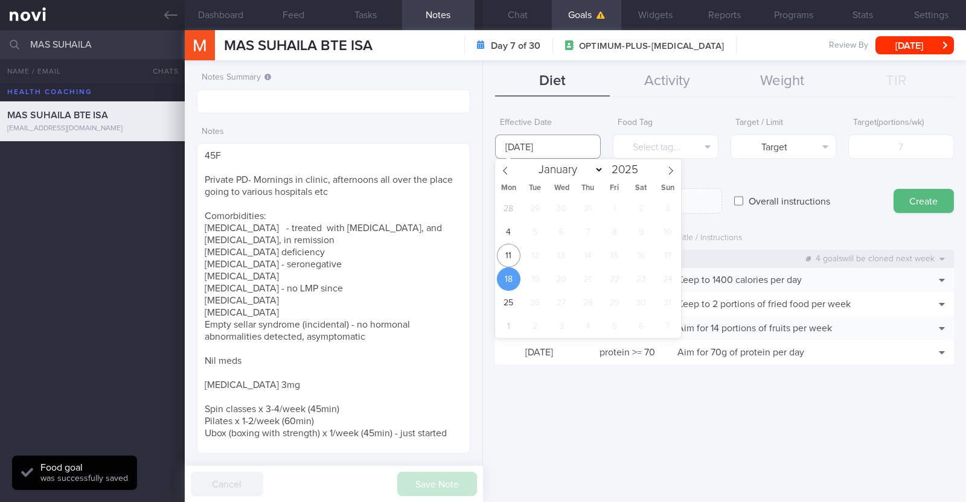
click at [559, 141] on input "[DATE]" at bounding box center [548, 147] width 106 height 24
click at [511, 254] on span "11" at bounding box center [509, 256] width 24 height 24
type input "[DATE]"
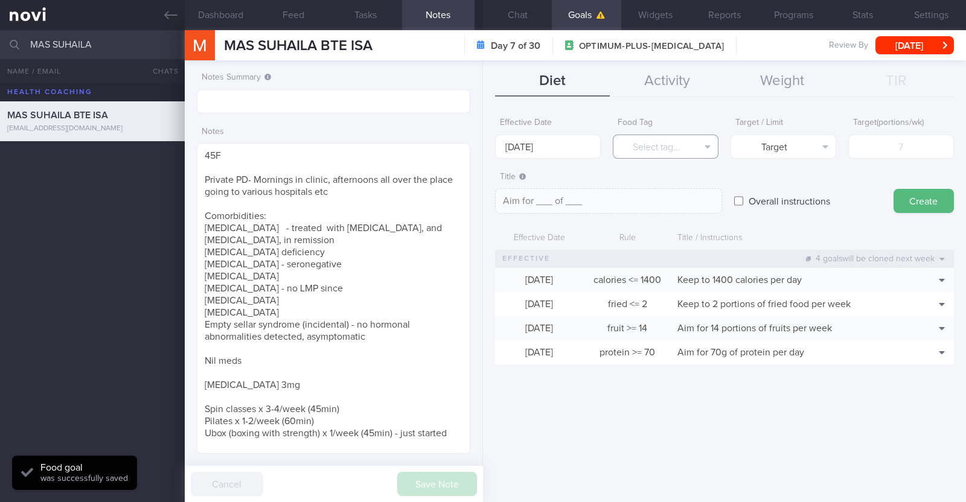
click at [652, 147] on button "Select tag..." at bounding box center [666, 147] width 106 height 24
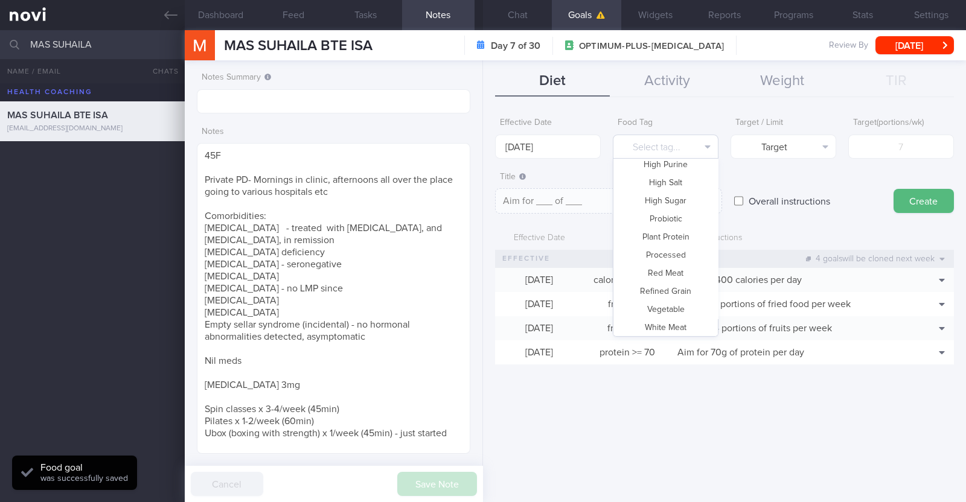
scroll to position [359, 0]
click at [657, 285] on button "Vegetable" at bounding box center [665, 289] width 104 height 18
type textarea "Aim for __ portions of vegetables per week"
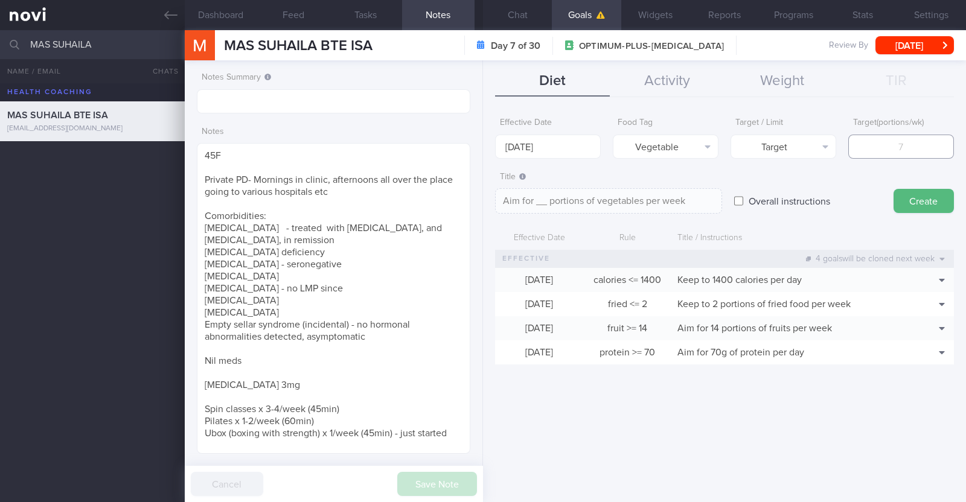
click at [894, 151] on input "number" at bounding box center [901, 147] width 106 height 24
type input "1"
type textarea "Aim for 1 portions of vegetables per week"
type input "14"
type textarea "Aim for 14 portions of vegetables per week"
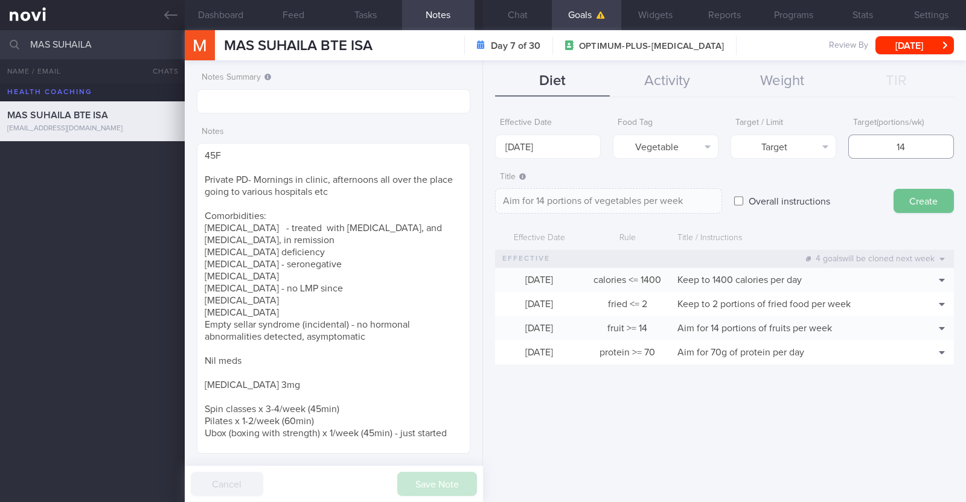
type input "14"
click at [911, 203] on button "Create" at bounding box center [924, 201] width 60 height 24
type input "[DATE]"
type textarea "Aim for ___ of ___"
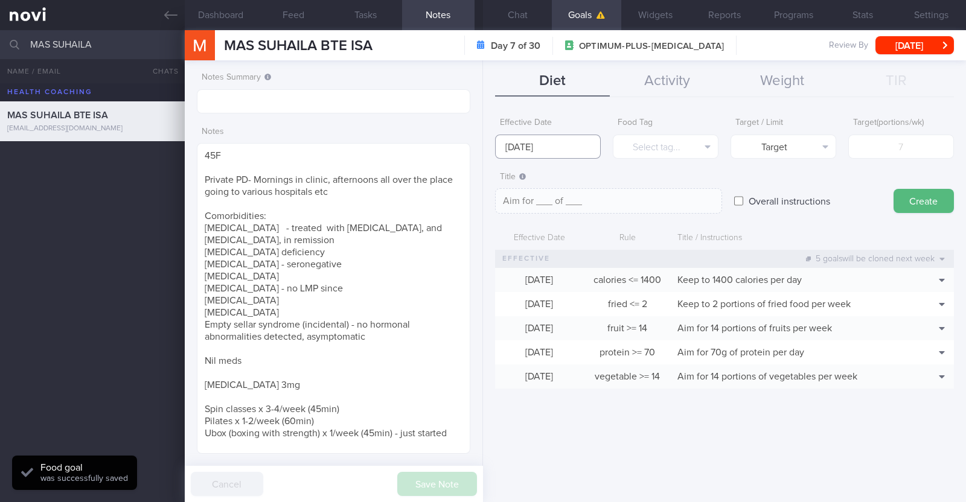
click at [564, 148] on input "[DATE]" at bounding box center [548, 147] width 106 height 24
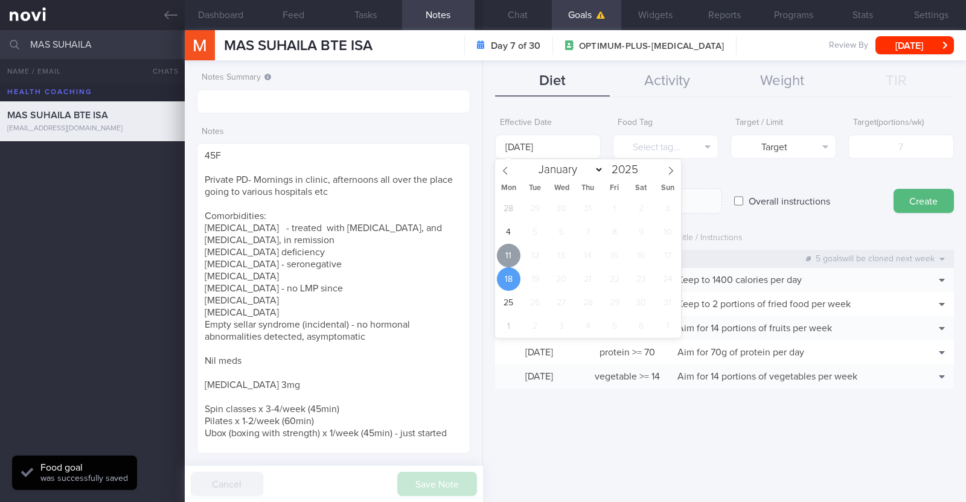
click at [507, 255] on span "11" at bounding box center [509, 256] width 24 height 24
type input "[DATE]"
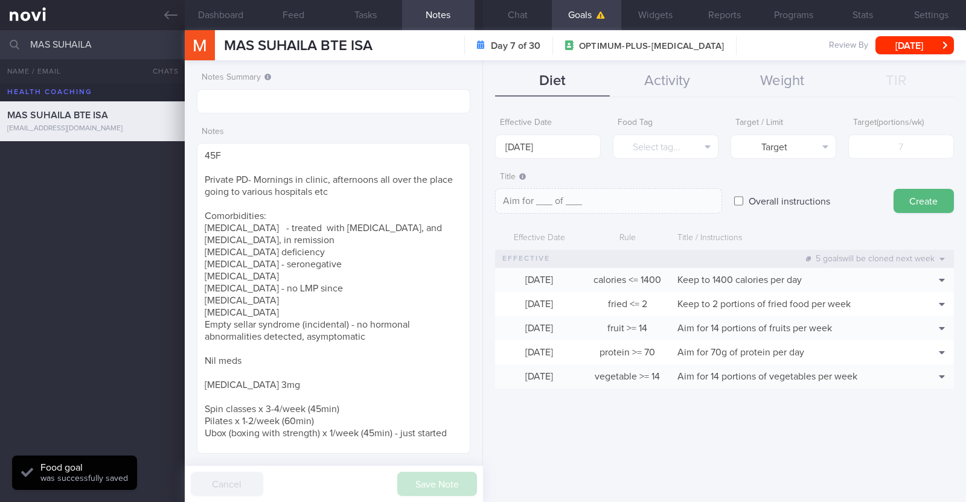
click at [740, 200] on input "Overall instructions" at bounding box center [738, 201] width 9 height 24
checkbox input "true"
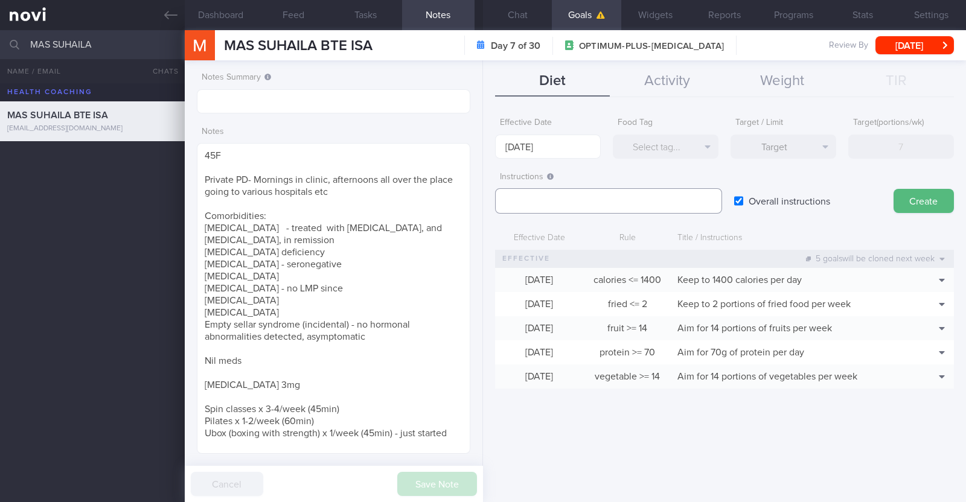
click at [566, 198] on textarea at bounding box center [608, 200] width 227 height 25
paste textarea "Aim to consume xxL of fluids per day (Choose water first)"
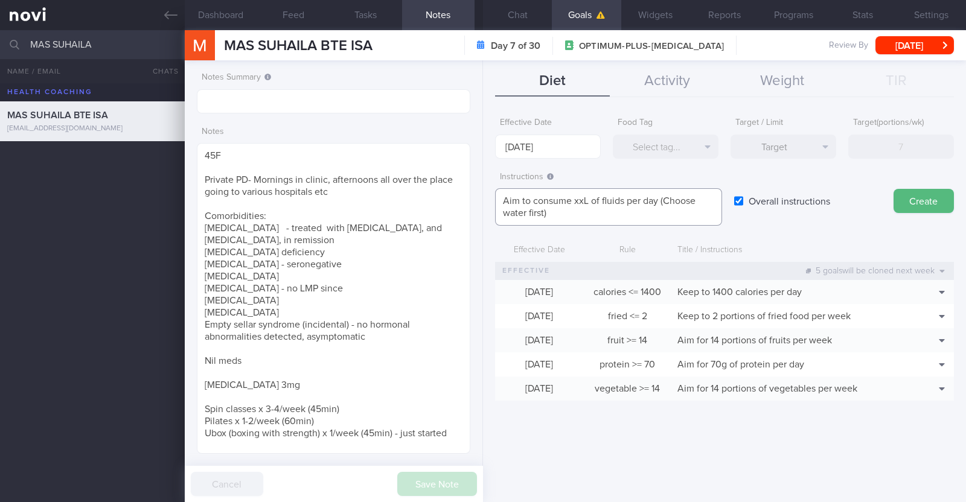
click at [583, 194] on textarea "Aim to consume xxL of fluids per day (Choose water first)" at bounding box center [608, 206] width 227 height 37
paste textarea "1.9-2.2L"
type textarea "Aim to consume 1.9-2.2L of fluids per day (Choose water first)"
click at [932, 208] on button "Create" at bounding box center [924, 201] width 60 height 24
type input "[DATE]"
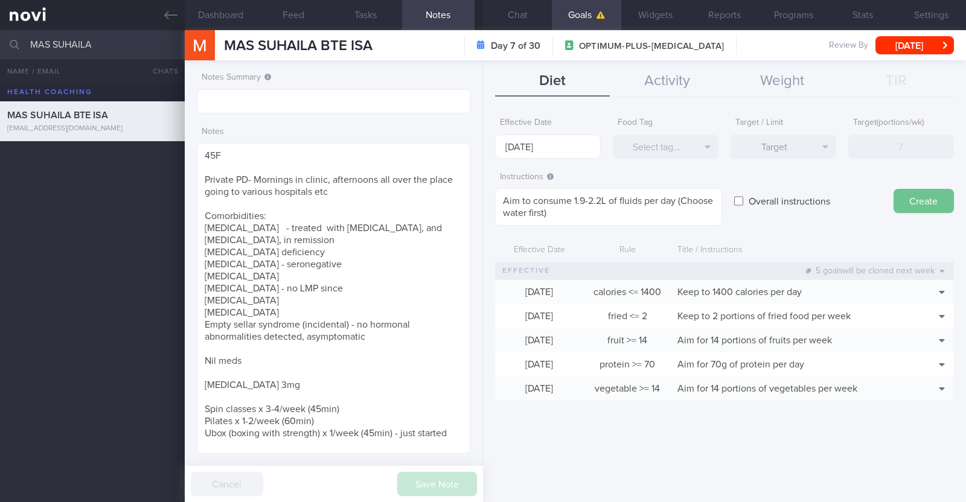
type textarea "Aim for ___ of ___"
checkbox input "false"
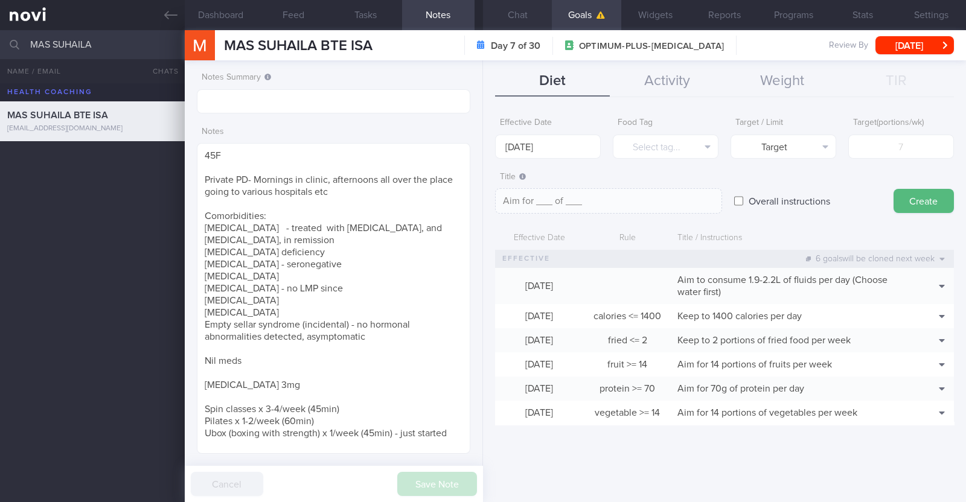
click at [524, 11] on button "Chat" at bounding box center [517, 15] width 69 height 30
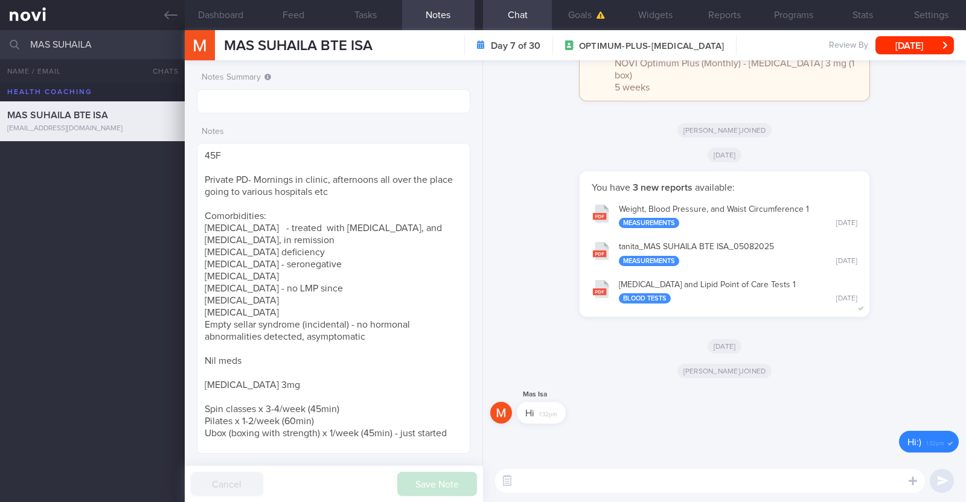
click at [668, 479] on textarea at bounding box center [710, 481] width 430 height 24
paste textarea "Lo [ipsumdo’s amet]! Cons ad Elitseddo, eiu temporinc. Ut lab etdo magnaal eni …"
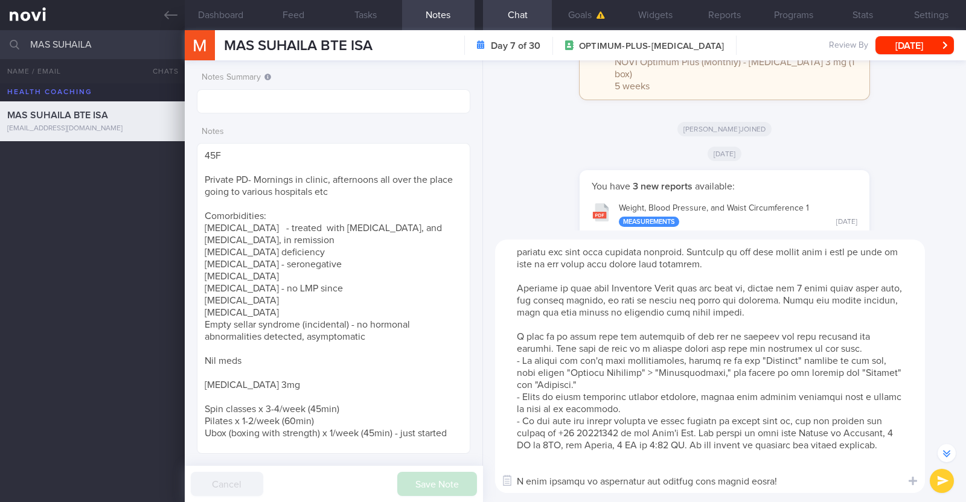
scroll to position [36, 0]
click at [612, 472] on textarea at bounding box center [710, 367] width 430 height 254
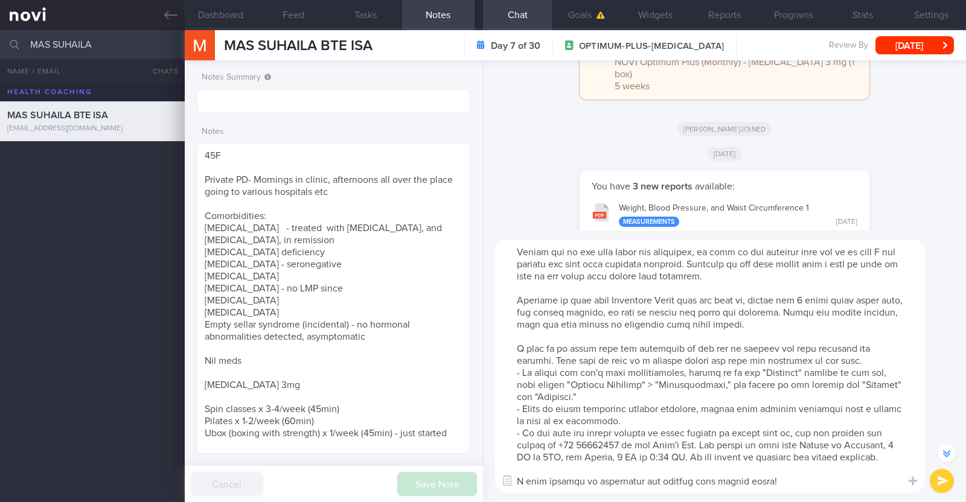
scroll to position [24, 0]
drag, startPoint x: 513, startPoint y: 287, endPoint x: 856, endPoint y: 322, distance: 344.8
click at [856, 322] on textarea at bounding box center [710, 367] width 430 height 254
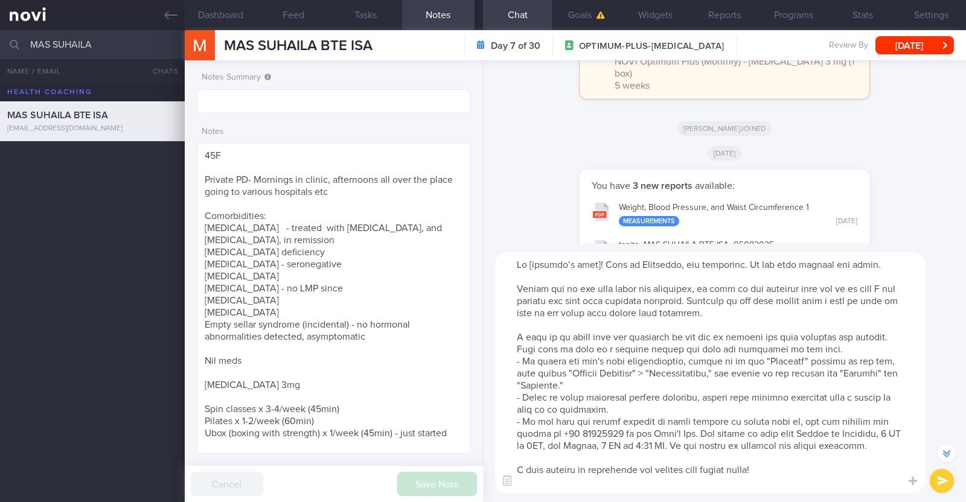
scroll to position [-202, 0]
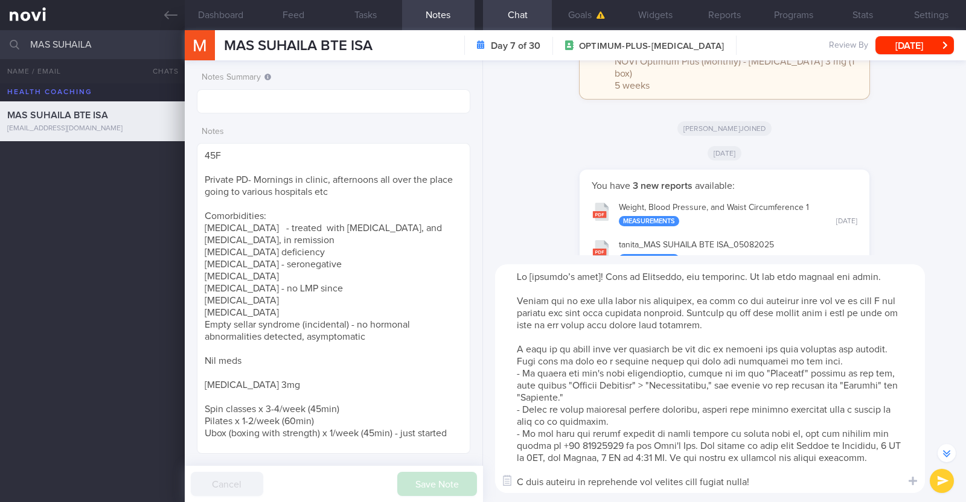
click at [595, 277] on textarea at bounding box center [710, 378] width 430 height 229
type textarea "Hi [PERSON_NAME]! This is [PERSON_NAME], the dietitian. It was nice meeting you…"
click at [944, 478] on button "submit" at bounding box center [942, 481] width 24 height 24
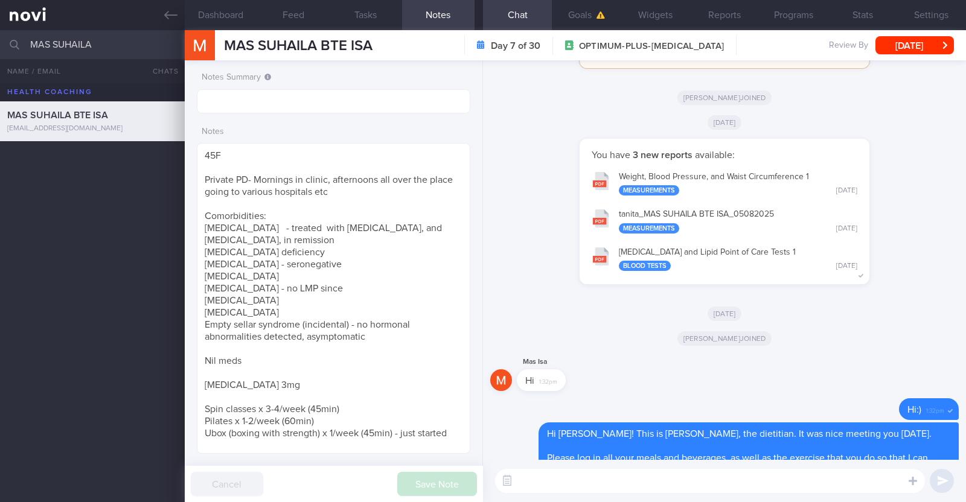
scroll to position [0, 0]
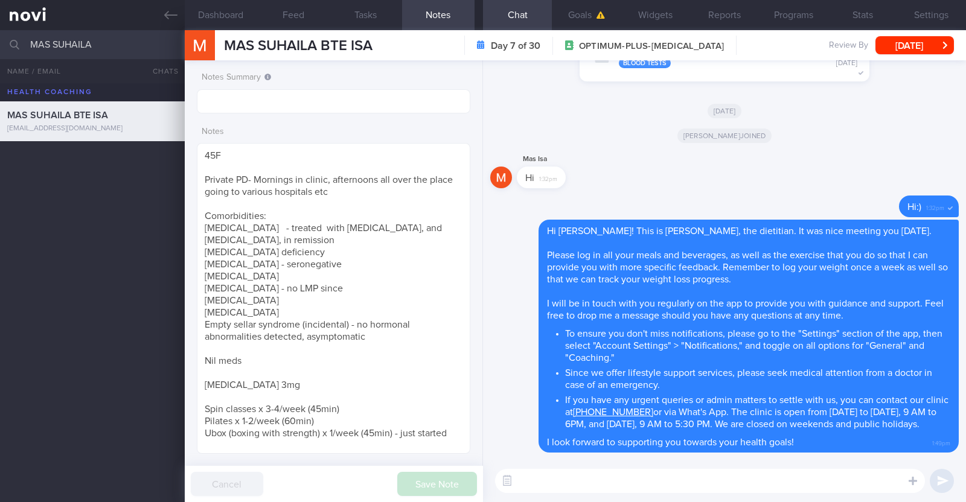
click at [553, 478] on textarea at bounding box center [710, 481] width 430 height 24
paste textarea "If you are tracking you physical activity with Apple/Google Fit, you may enable…"
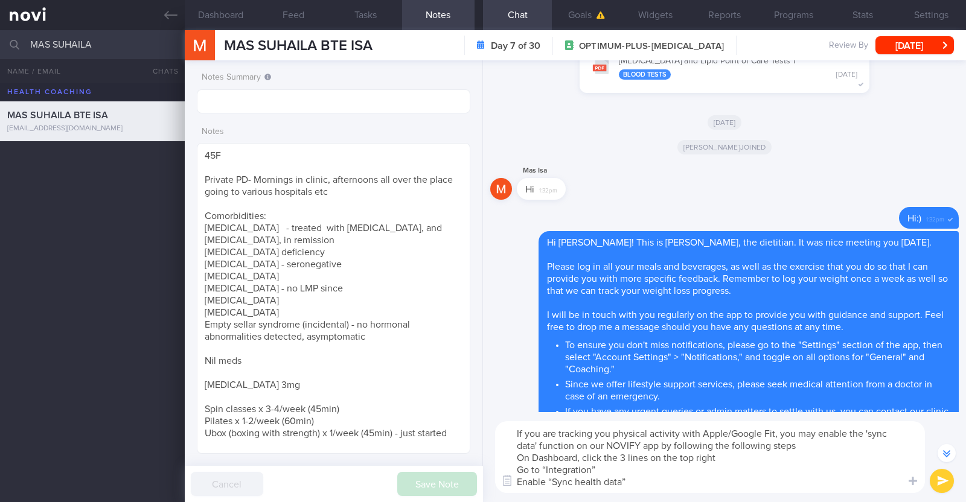
scroll to position [-46, 0]
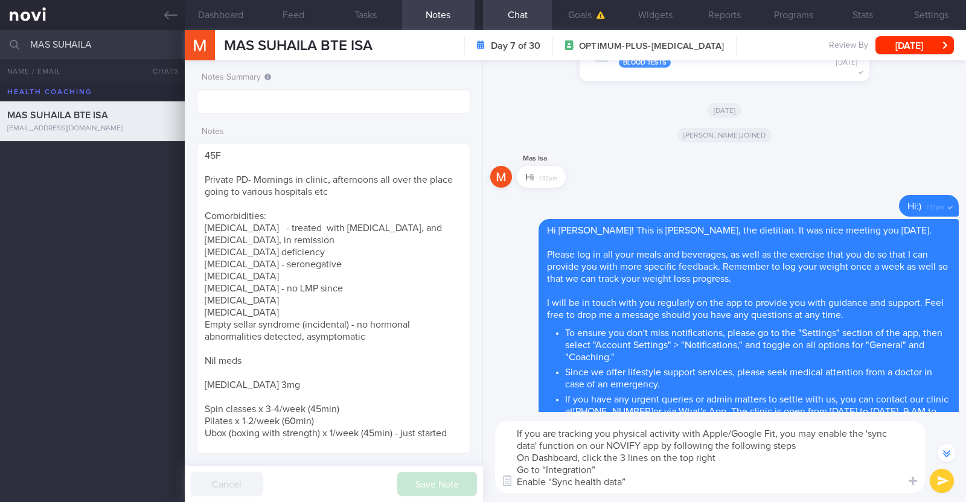
drag, startPoint x: 728, startPoint y: 431, endPoint x: 772, endPoint y: 429, distance: 44.1
click at [772, 429] on textarea "If you are tracking you physical activity with Apple/Google Fit, you may enable…" at bounding box center [710, 457] width 430 height 72
type textarea "If you are tracking you physical activity with Apple Health, you may enable the…"
click at [952, 482] on button "submit" at bounding box center [942, 481] width 24 height 24
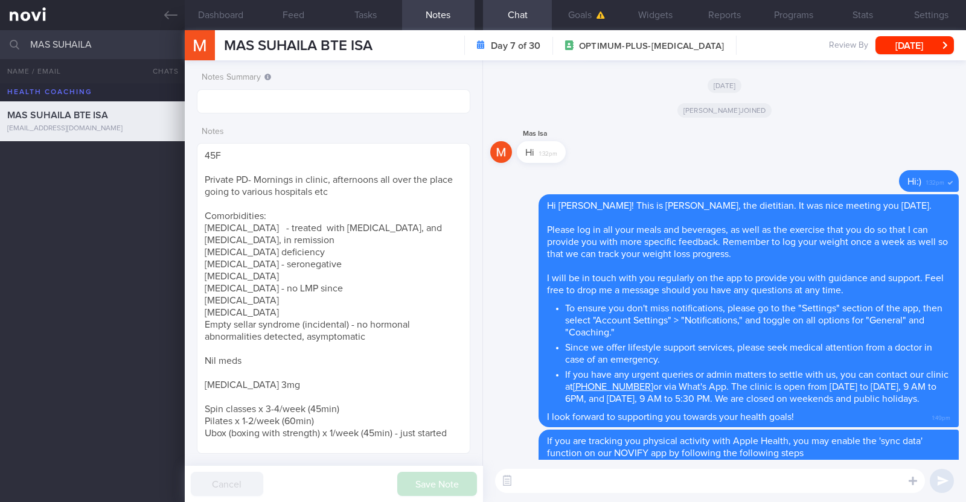
scroll to position [0, 0]
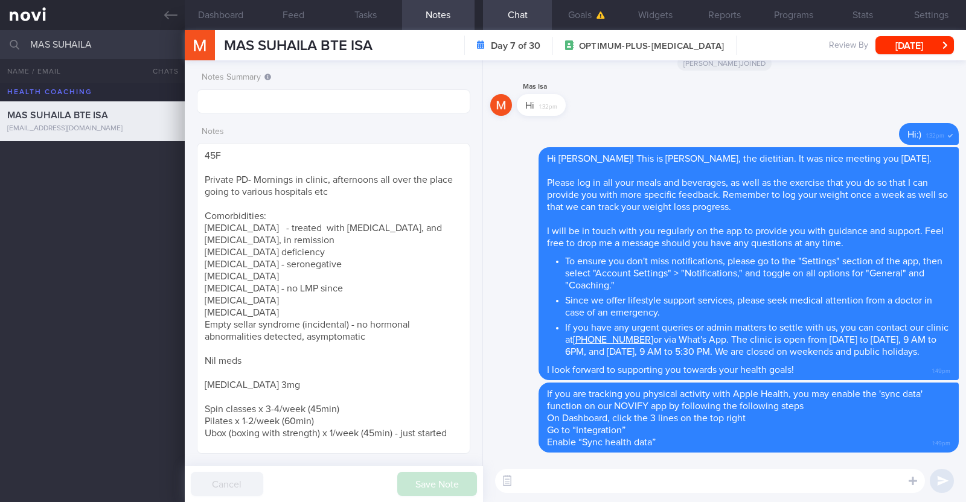
click at [557, 481] on textarea at bounding box center [710, 481] width 430 height 24
paste textarea "Here is a summary of what we discussed: Basics of [MEDICAL_DATA] - Diet: A well…"
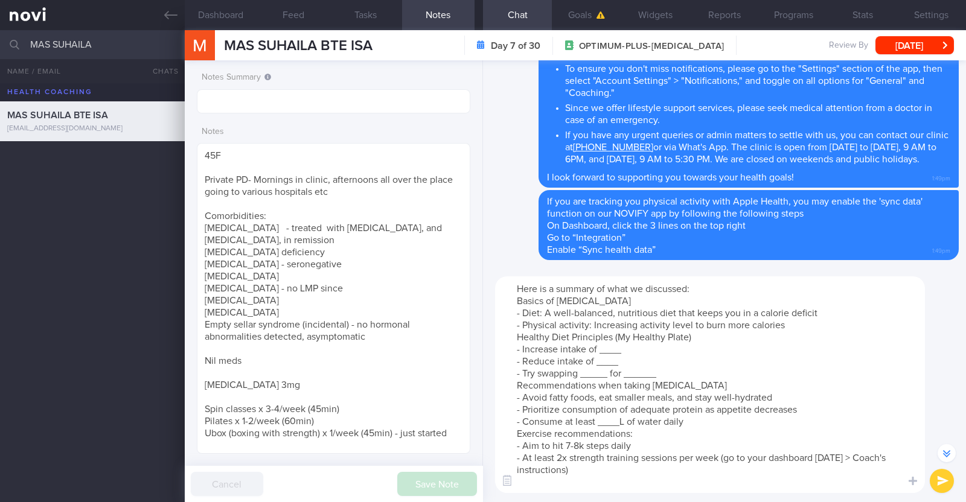
scroll to position [-191, 0]
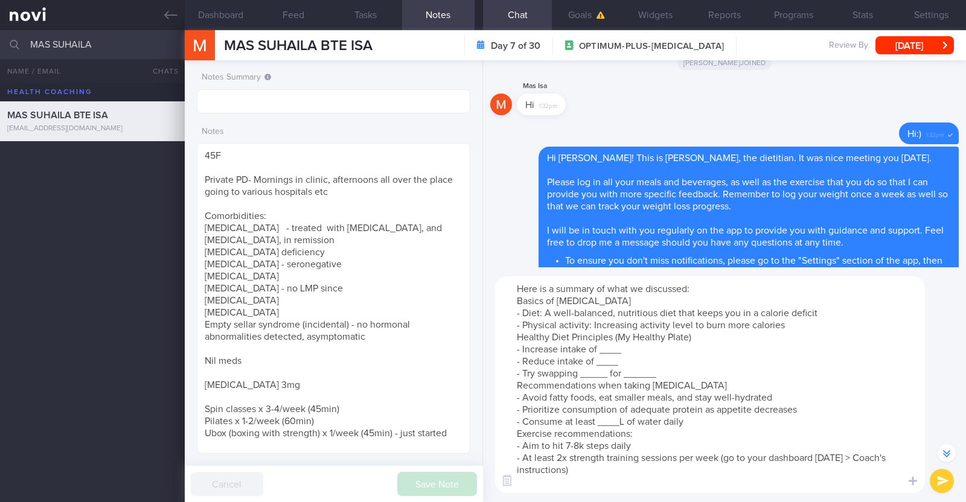
click at [794, 327] on textarea "Here is a summary of what we discussed: Basics of [MEDICAL_DATA] - Diet: A well…" at bounding box center [710, 385] width 430 height 217
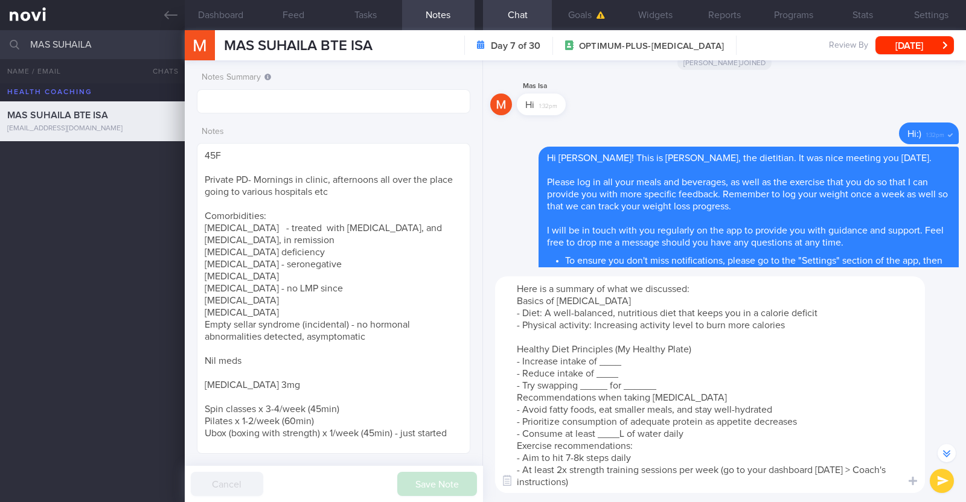
scroll to position [-203, 0]
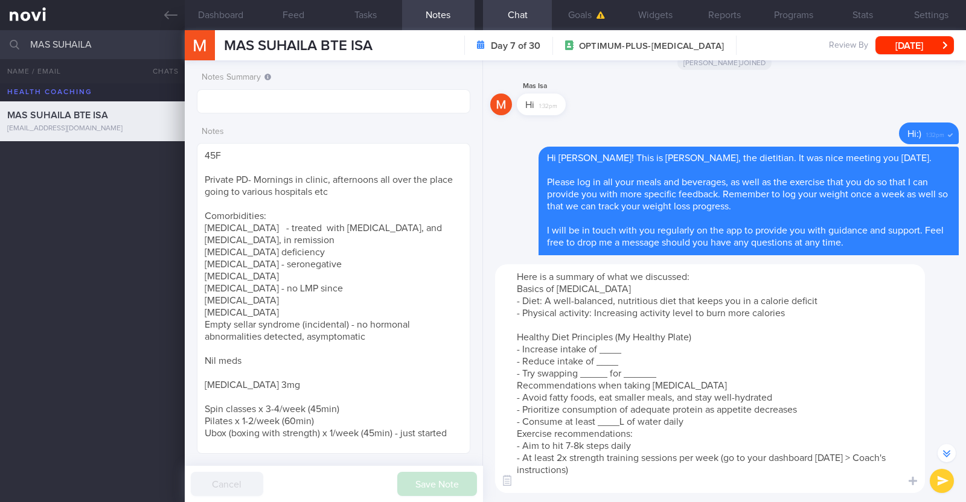
drag, startPoint x: 700, startPoint y: 338, endPoint x: 618, endPoint y: 334, distance: 82.2
click at [618, 334] on textarea "Here is a summary of what we discussed: Basics of [MEDICAL_DATA] - Diet: A well…" at bounding box center [710, 378] width 430 height 229
drag, startPoint x: 628, startPoint y: 351, endPoint x: 602, endPoint y: 348, distance: 26.1
click at [602, 348] on textarea "Here is a summary of what we discussed: Basics of [MEDICAL_DATA] - Diet: A well…" at bounding box center [710, 378] width 430 height 229
click at [619, 360] on textarea "Here is a summary of what we discussed: Basics of [MEDICAL_DATA] - Diet: A well…" at bounding box center [710, 378] width 430 height 229
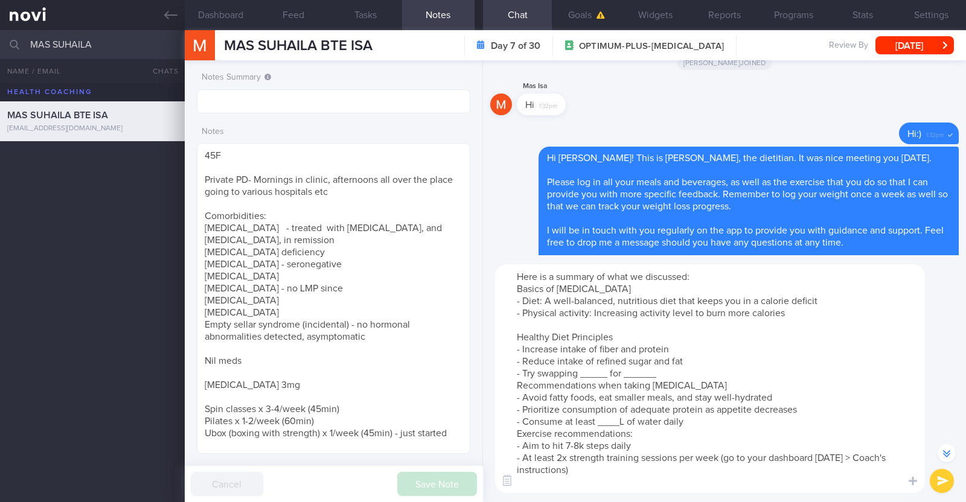
drag, startPoint x: 607, startPoint y: 373, endPoint x: 580, endPoint y: 375, distance: 27.3
click at [580, 375] on textarea "Here is a summary of what we discussed: Basics of [MEDICAL_DATA] - Diet: A well…" at bounding box center [710, 378] width 430 height 229
drag, startPoint x: 696, startPoint y: 375, endPoint x: 666, endPoint y: 371, distance: 30.4
click at [666, 371] on textarea "Here is a summary of what we discussed: Basics of [MEDICAL_DATA] - Diet: A well…" at bounding box center [710, 378] width 430 height 229
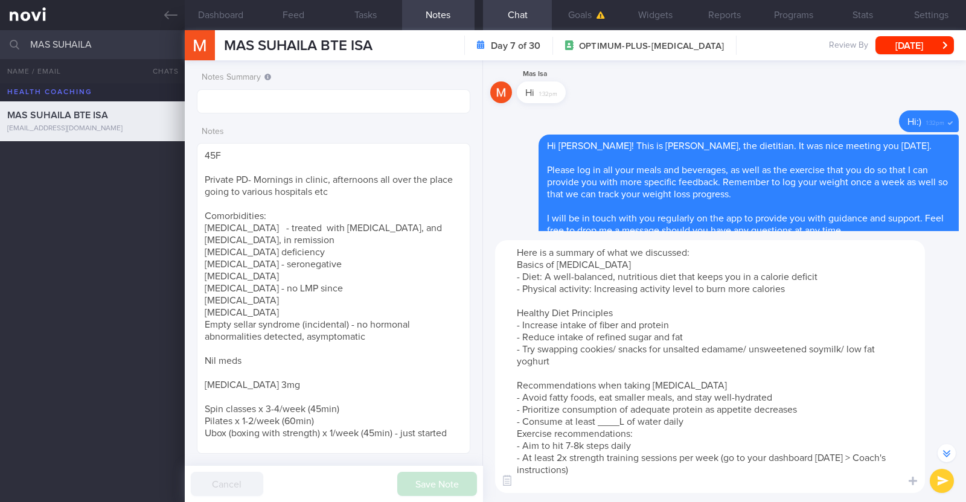
scroll to position [-228, 0]
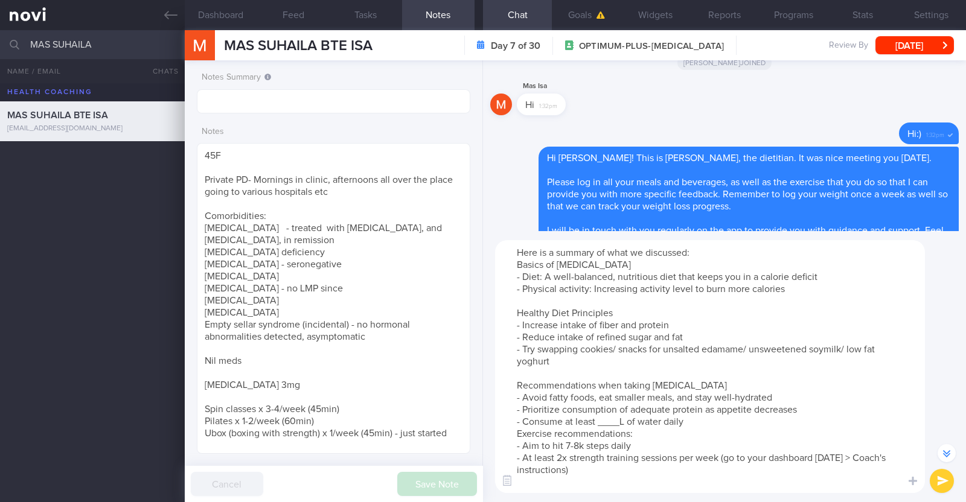
click at [625, 415] on textarea "Here is a summary of what we discussed: Basics of [MEDICAL_DATA] - Diet: A well…" at bounding box center [710, 366] width 430 height 253
paste textarea "1.9-2.2"
click at [693, 423] on textarea "Here is a summary of what we discussed: Basics of [MEDICAL_DATA] - Diet: A well…" at bounding box center [710, 366] width 430 height 253
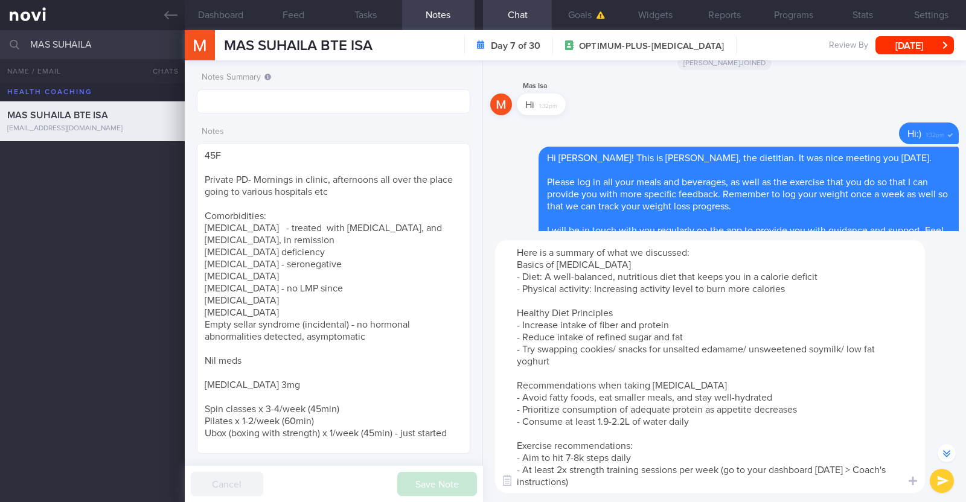
scroll to position [-229, 0]
drag, startPoint x: 588, startPoint y: 481, endPoint x: 522, endPoint y: 472, distance: 65.9
click at [522, 472] on textarea "Here is a summary of what we discussed: Basics of [MEDICAL_DATA] - Diet: A well…" at bounding box center [710, 367] width 430 height 254
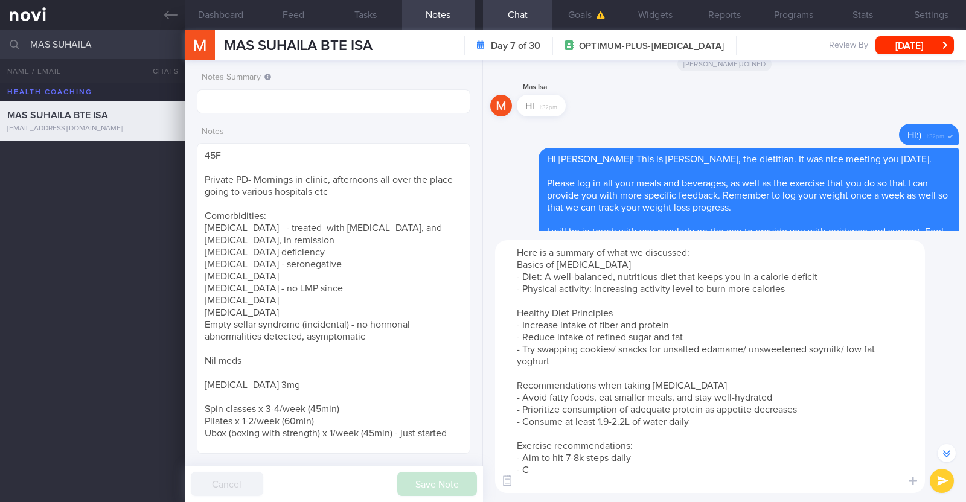
scroll to position [-228, 0]
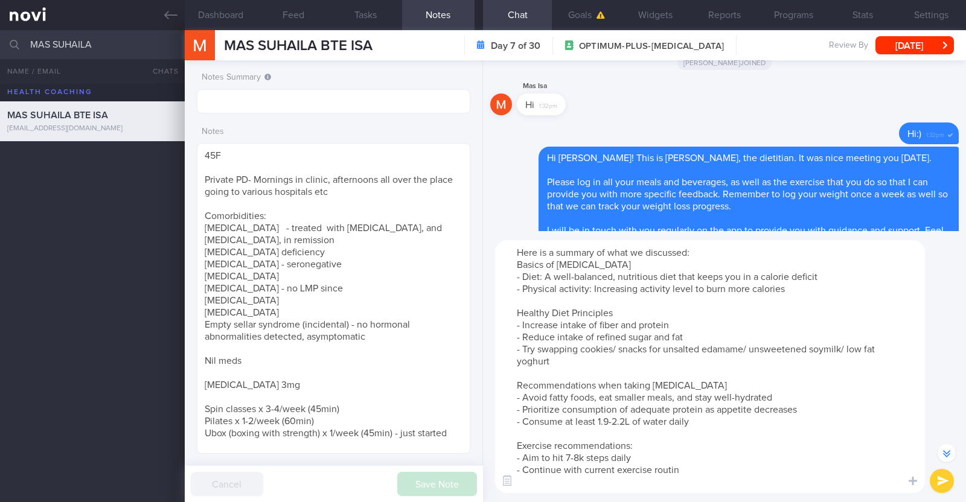
type textarea "Here is a summary of what we discussed: Basics of [MEDICAL_DATA] - Diet: A well…"
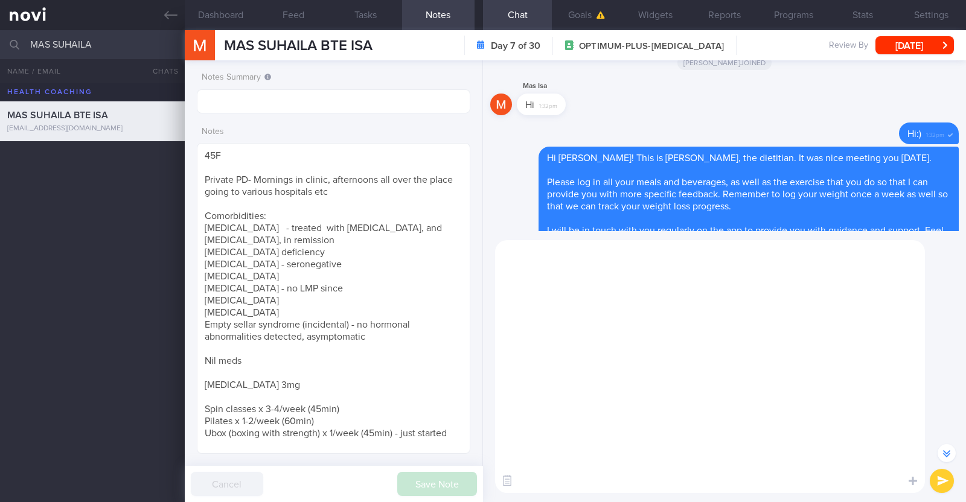
scroll to position [0, 0]
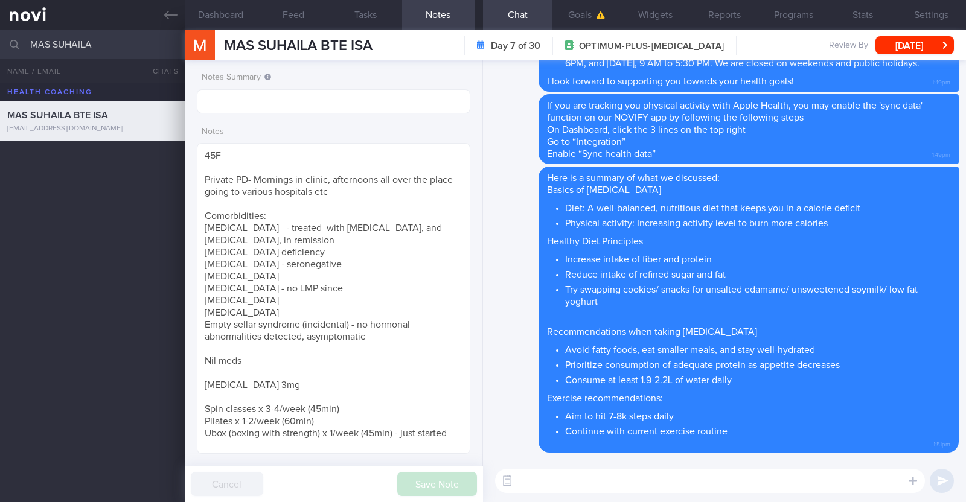
click at [609, 478] on textarea at bounding box center [710, 481] width 430 height 24
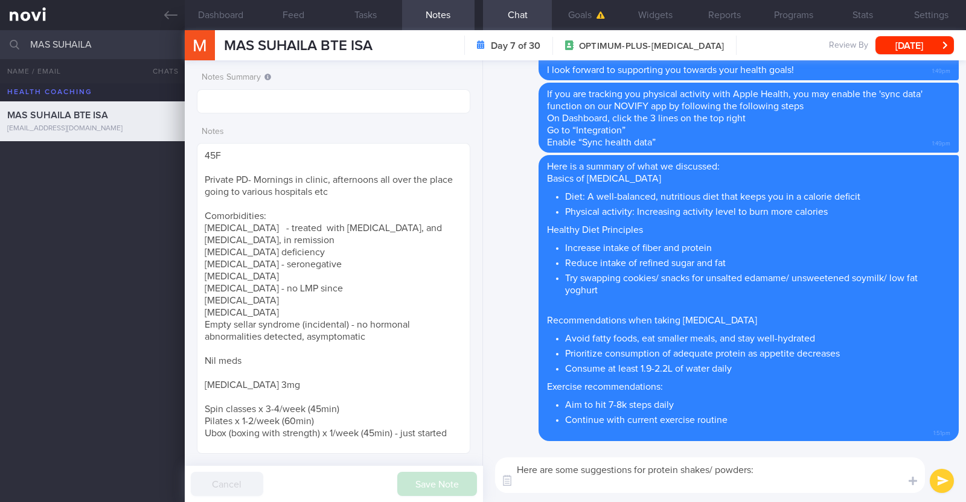
paste textarea "*Liquid shakes* [Ensure max protein]([URL][DOMAIN_NAME]) 150kcal 30g protein 6g…"
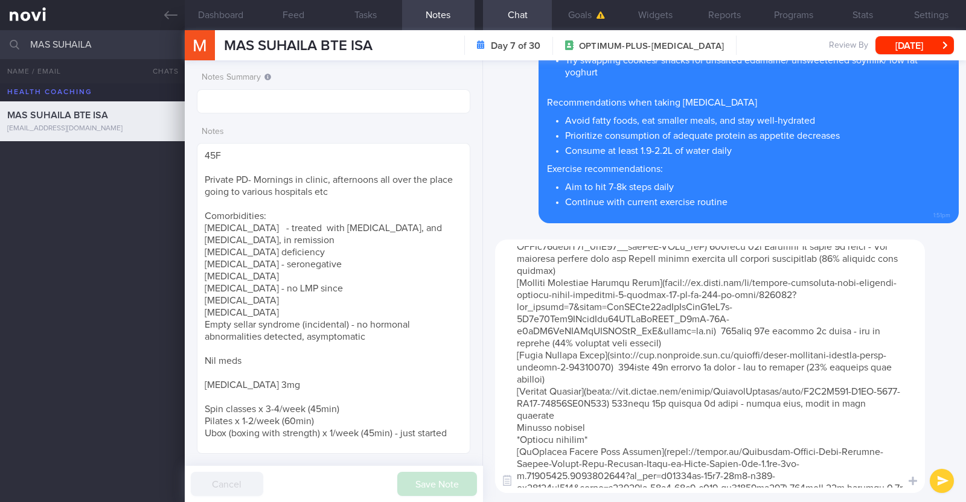
drag, startPoint x: 592, startPoint y: 440, endPoint x: 502, endPoint y: 441, distance: 89.4
click at [502, 441] on textarea at bounding box center [710, 367] width 430 height 254
type textarea "Here are some suggestions for protein shakes/ powders: *Liquid shakes* [Ensure …"
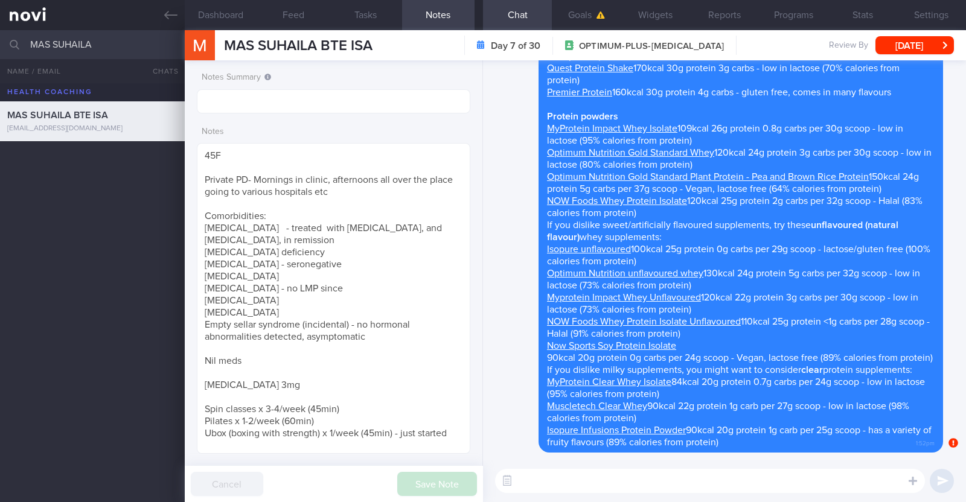
click at [659, 489] on textarea at bounding box center [710, 481] width 430 height 24
paste textarea "If you prefer flavoured yoghurts to the plain ones, you can try to Chobani Fit …"
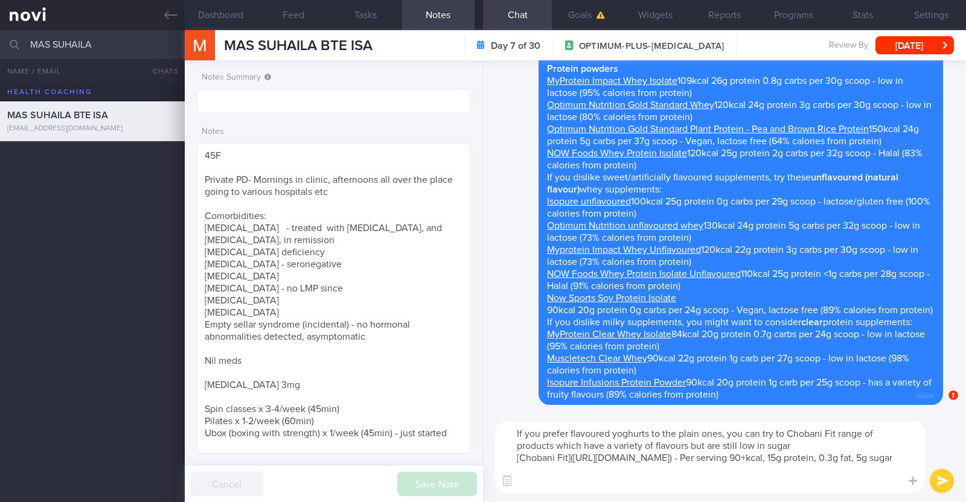
type textarea "If you prefer flavoured yoghurts to the plain ones, you can try to Chobani Fit …"
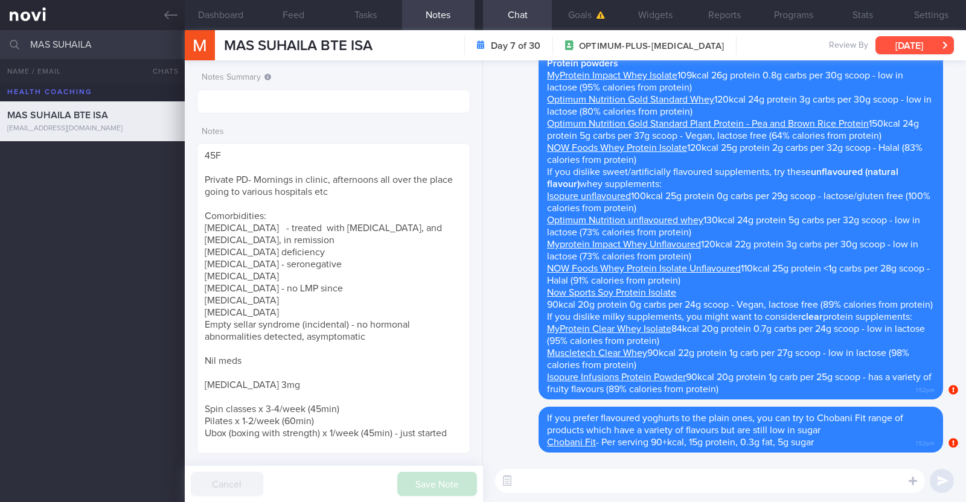
click at [909, 50] on button "[DATE]" at bounding box center [915, 45] width 78 height 18
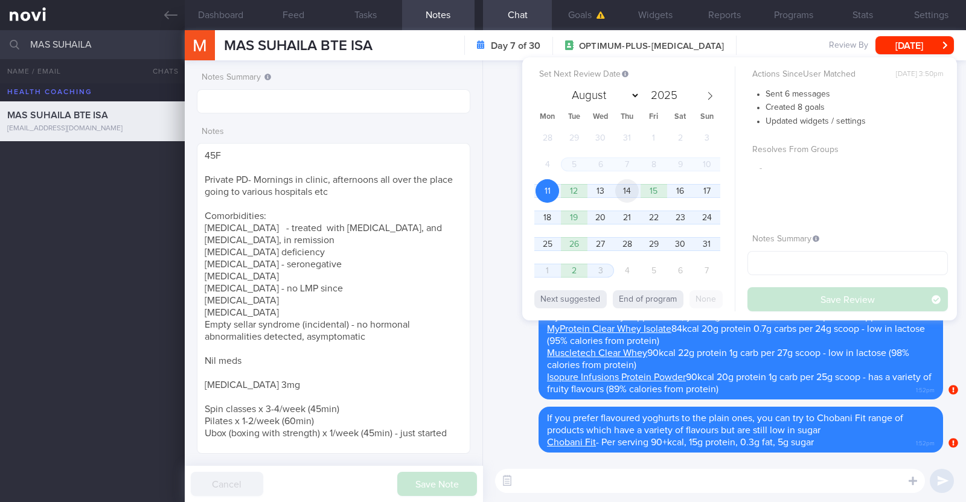
click at [622, 194] on span "14" at bounding box center [627, 191] width 24 height 24
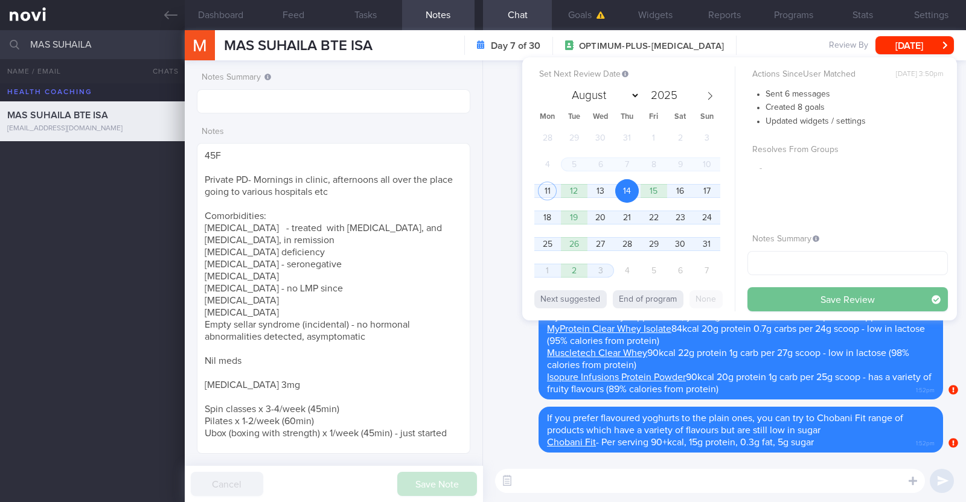
click at [818, 295] on button "Save Review" at bounding box center [848, 299] width 200 height 24
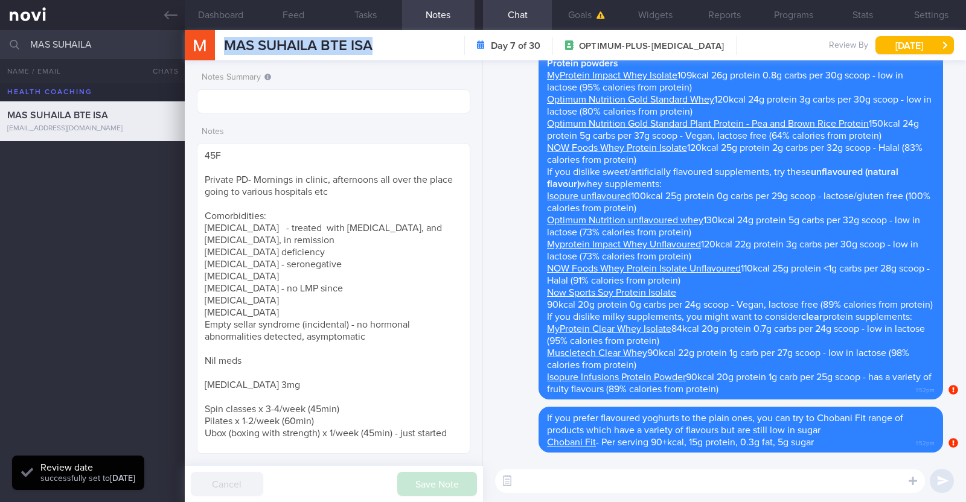
drag, startPoint x: 376, startPoint y: 44, endPoint x: 225, endPoint y: 36, distance: 150.6
click at [225, 36] on div "MAS SUHAILA BTE ISA MAS SUHAILA BTE ISA [EMAIL_ADDRESS][DOMAIN_NAME] Day 7 of 3…" at bounding box center [575, 45] width 781 height 30
copy span "MAS SUHAILA BTE ISA"
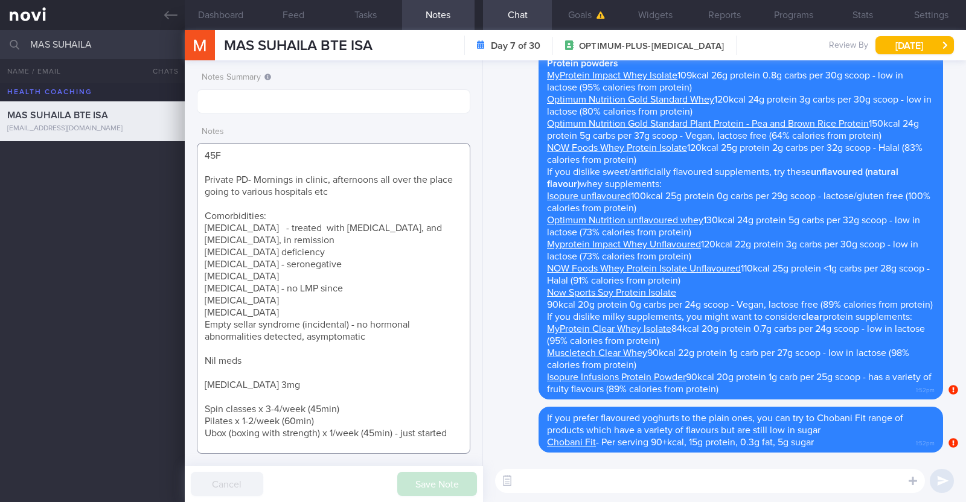
drag, startPoint x: 461, startPoint y: 432, endPoint x: 187, endPoint y: 141, distance: 399.4
click at [187, 141] on div "Notes Summary Notes 45F Private PD- Mornings in clinic, afternoons all over the…" at bounding box center [334, 281] width 298 height 442
click at [165, 22] on link at bounding box center [92, 15] width 185 height 30
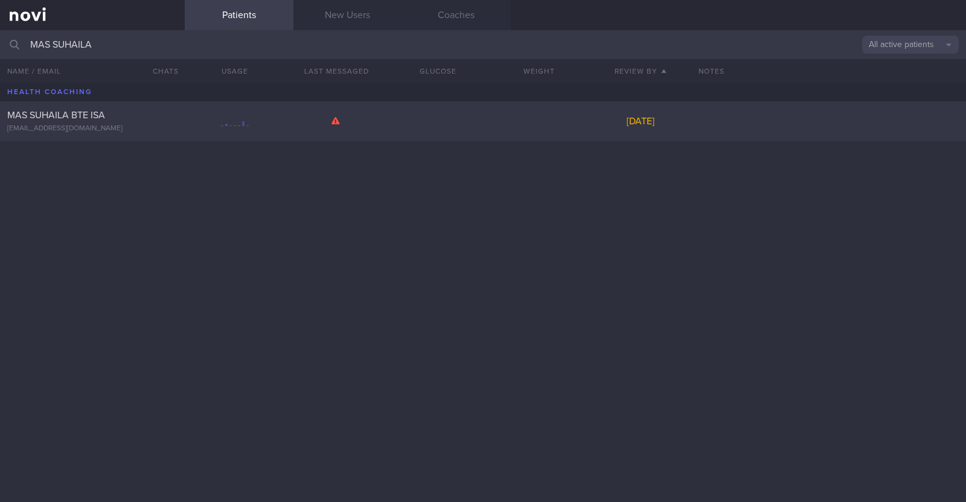
click at [146, 116] on div "MAS SUHAILA BTE ISA" at bounding box center [90, 115] width 167 height 12
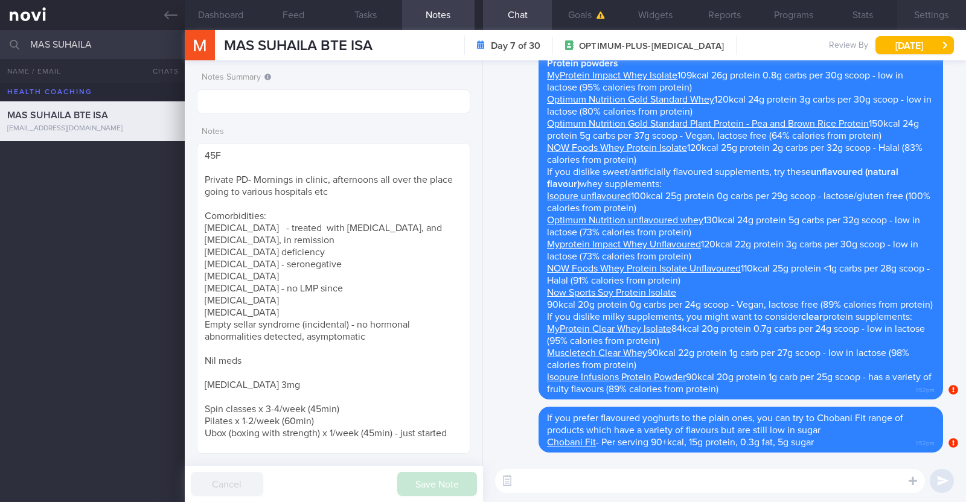
click at [946, 22] on button "Settings" at bounding box center [931, 15] width 69 height 30
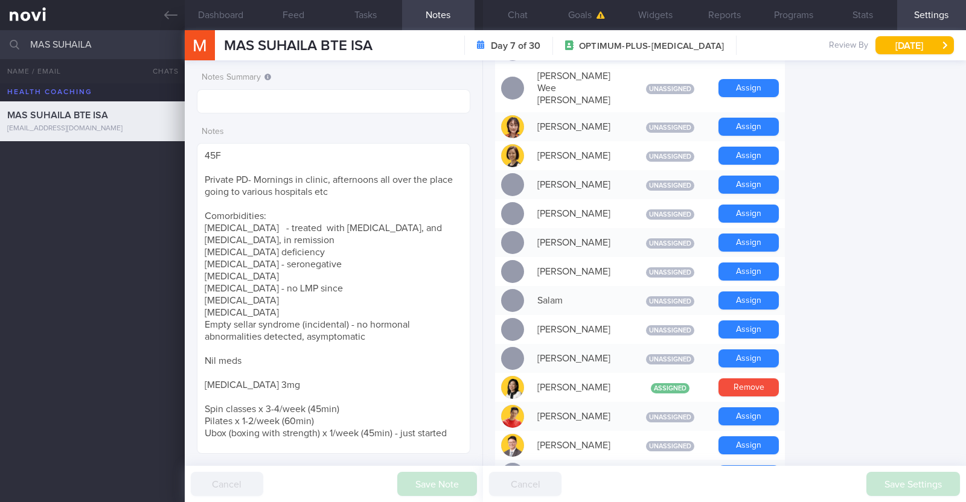
scroll to position [1056, 0]
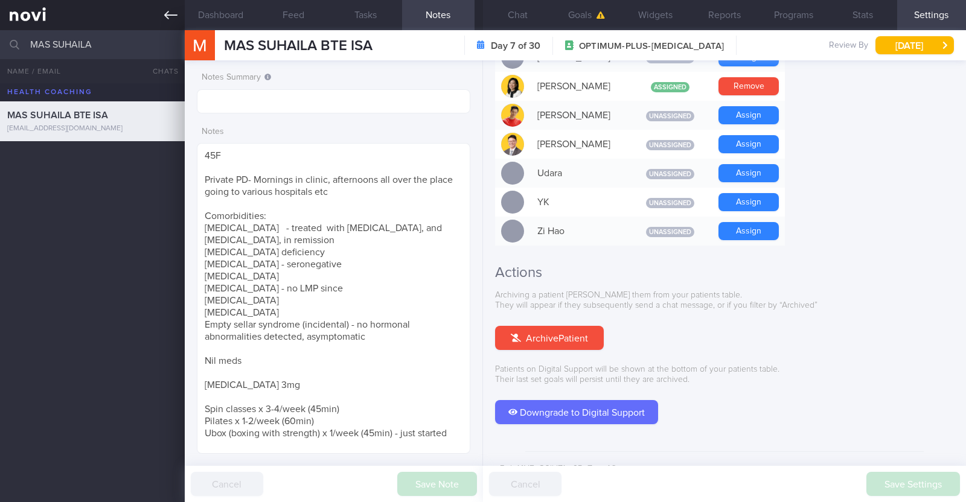
click at [173, 14] on icon at bounding box center [170, 15] width 13 height 8
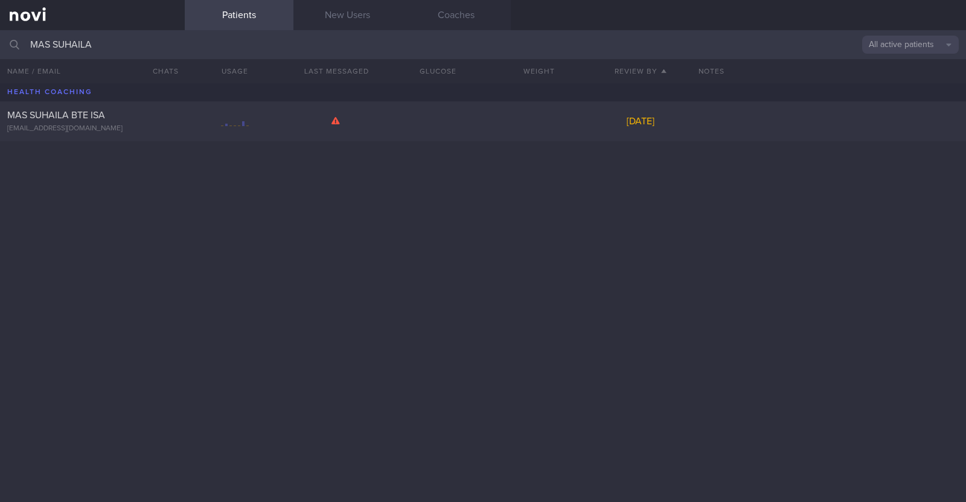
drag, startPoint x: 145, startPoint y: 33, endPoint x: 0, endPoint y: 35, distance: 144.9
click at [0, 35] on input "MAS SUHAILA" at bounding box center [483, 44] width 966 height 29
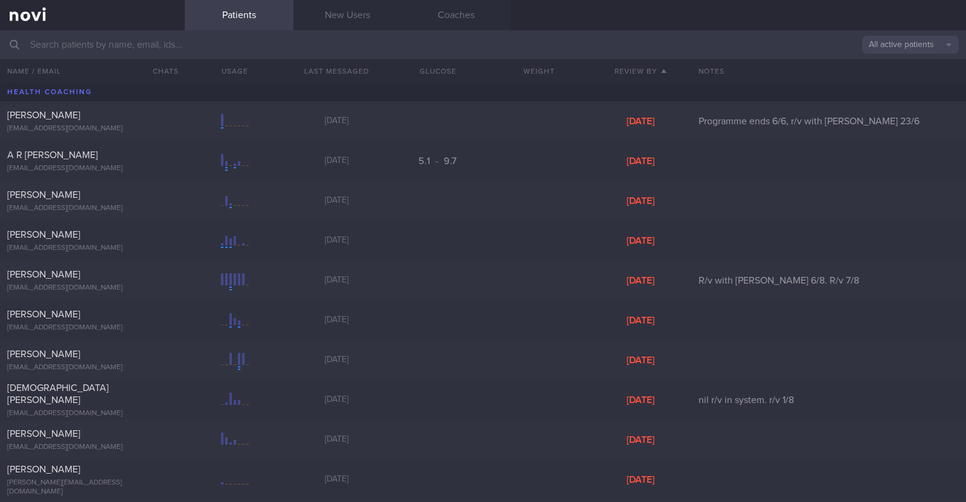
click at [934, 45] on button "All active patients" at bounding box center [910, 45] width 97 height 18
click at [922, 66] on button "Assigned patients" at bounding box center [910, 65] width 97 height 18
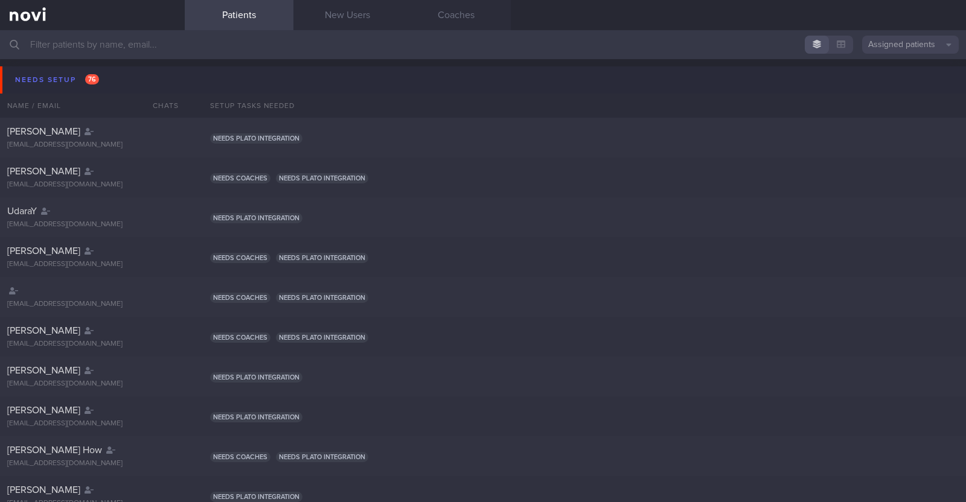
click at [62, 69] on button "Needs setup 76" at bounding box center [485, 79] width 970 height 27
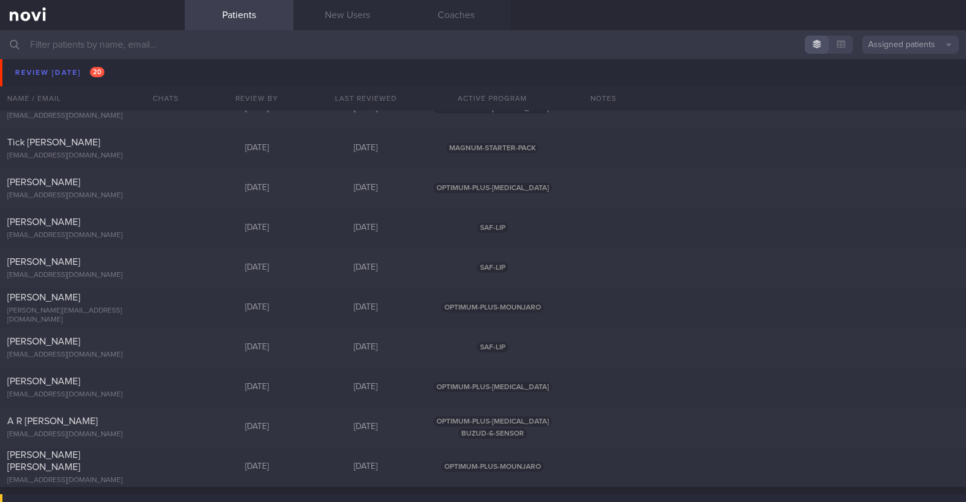
scroll to position [377, 0]
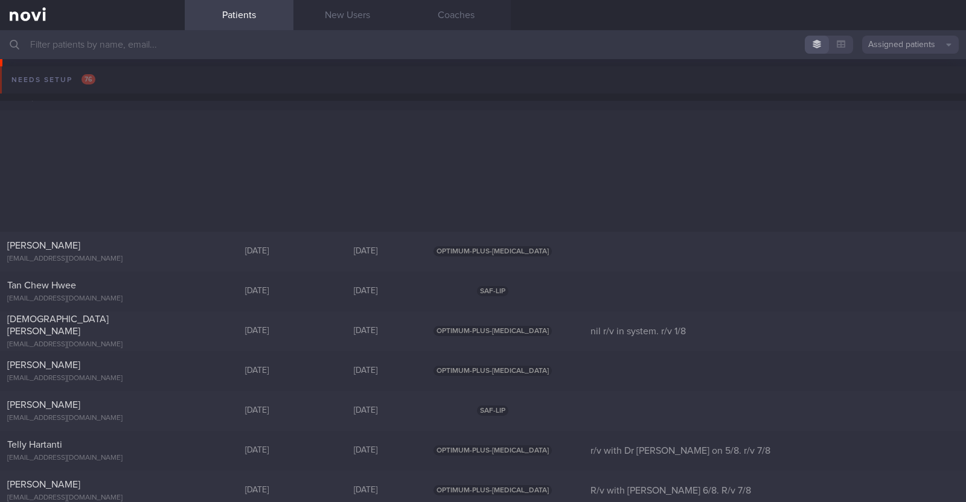
scroll to position [377, 0]
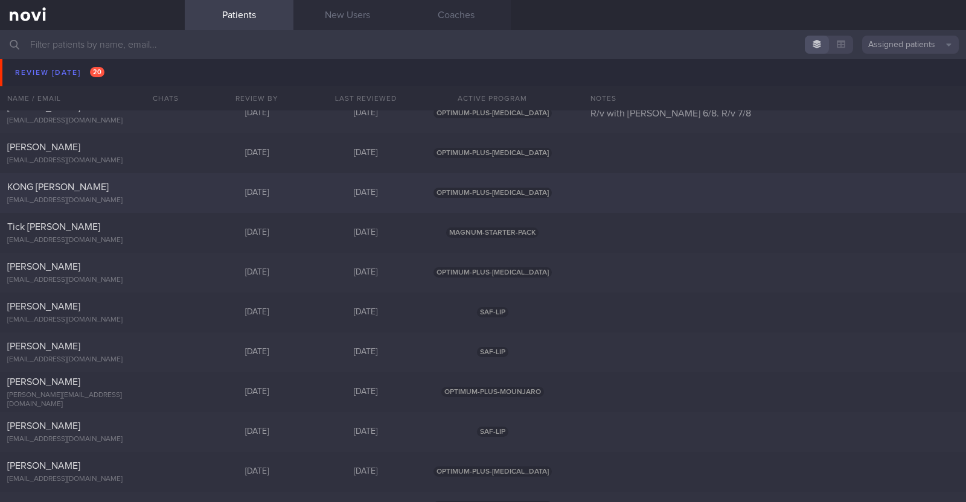
click at [94, 190] on span "KONG [PERSON_NAME]" at bounding box center [57, 187] width 101 height 10
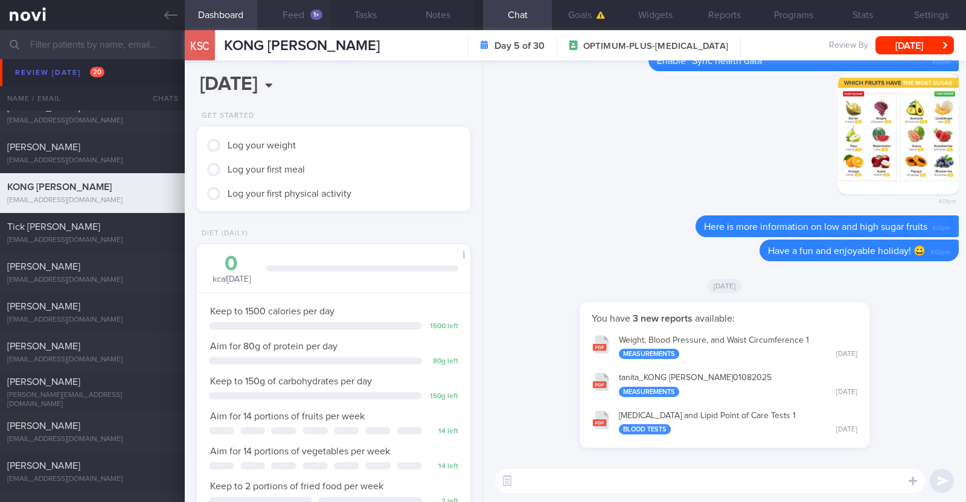
click at [301, 19] on button "Feed 1+" at bounding box center [293, 15] width 72 height 30
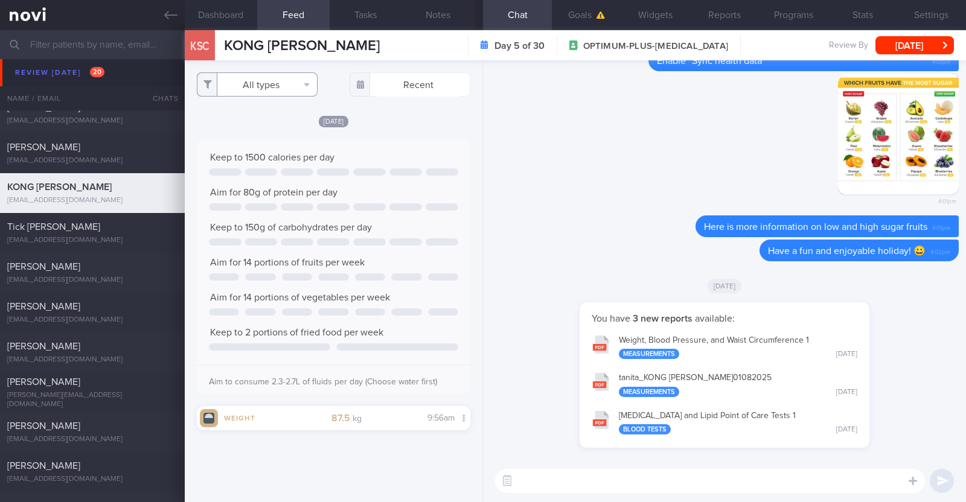
click at [296, 83] on button "All types" at bounding box center [257, 84] width 121 height 24
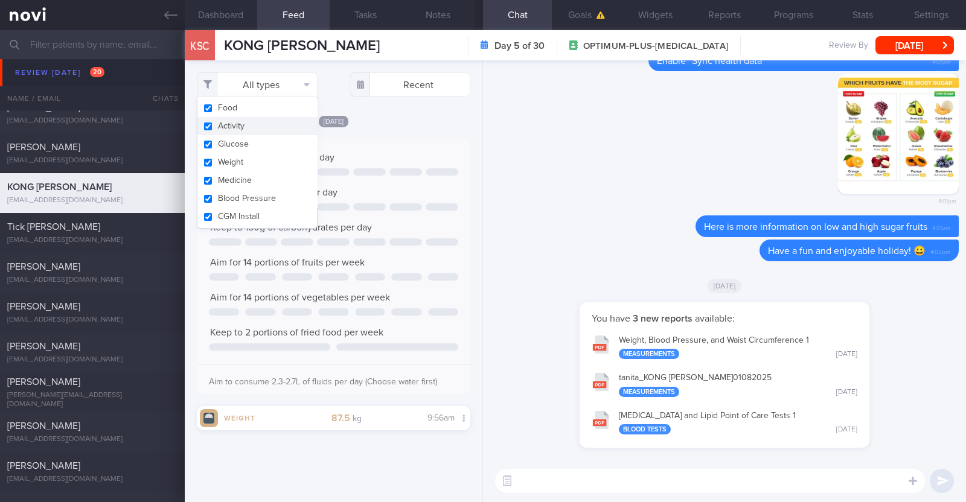
click at [289, 119] on button "Activity" at bounding box center [257, 126] width 120 height 18
checkbox input "false"
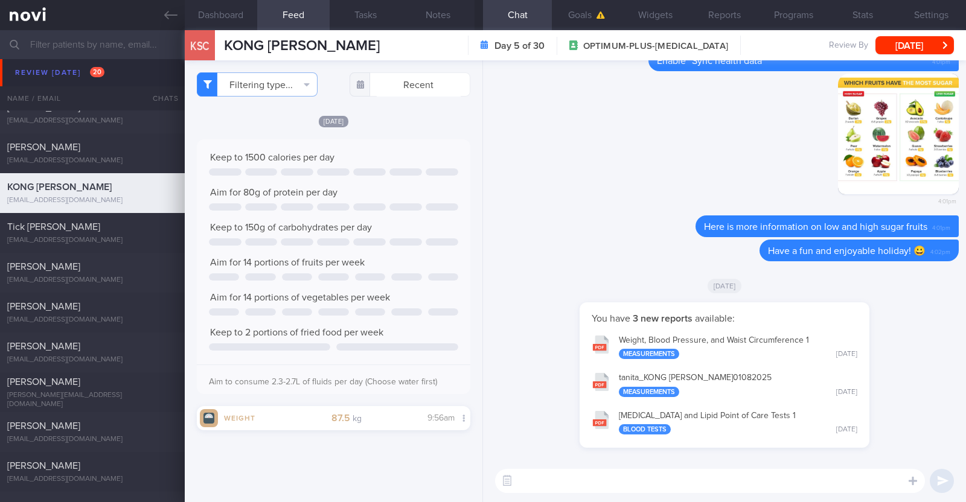
click at [411, 122] on div "[DATE]" at bounding box center [334, 121] width 274 height 13
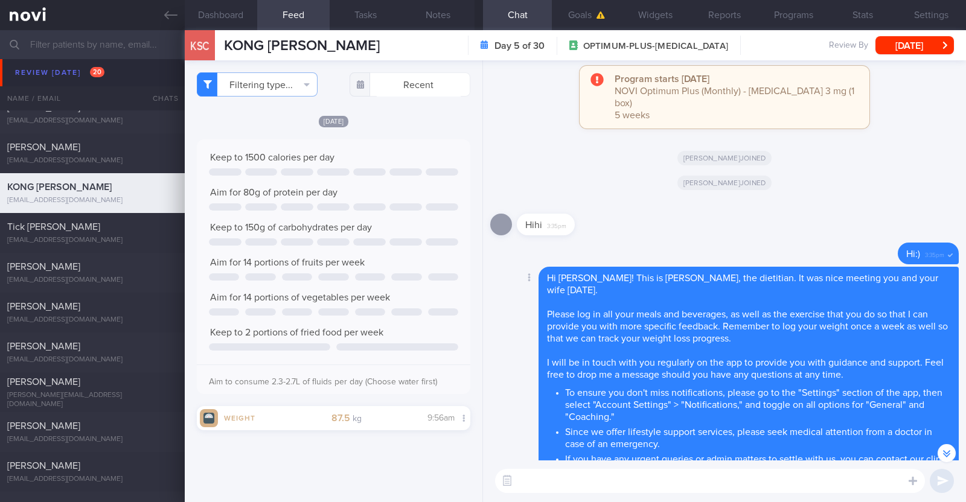
scroll to position [-754, 0]
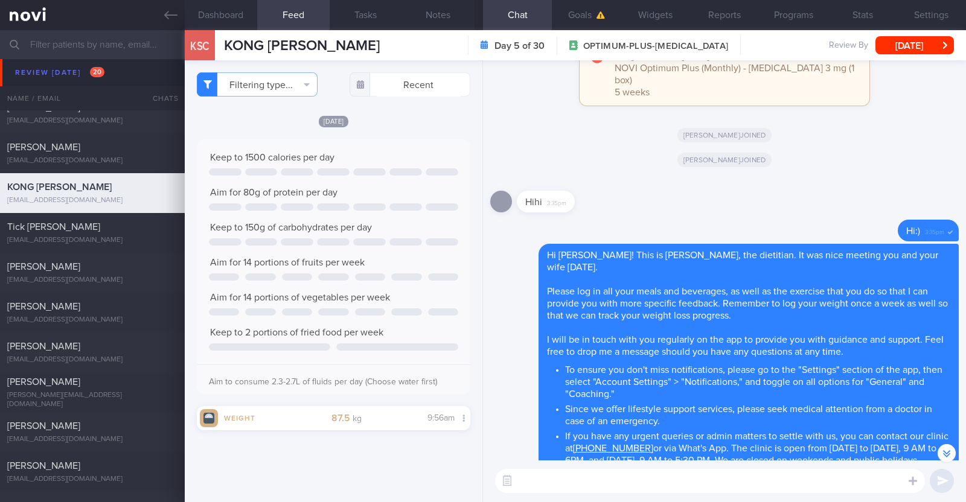
click at [626, 478] on textarea at bounding box center [710, 481] width 430 height 24
click at [527, 478] on textarea "HI Siew Chong," at bounding box center [710, 481] width 430 height 24
click at [604, 478] on textarea "Hi Siew Chong," at bounding box center [710, 481] width 430 height 24
type textarea "Hi Siew Chong, how are you?"
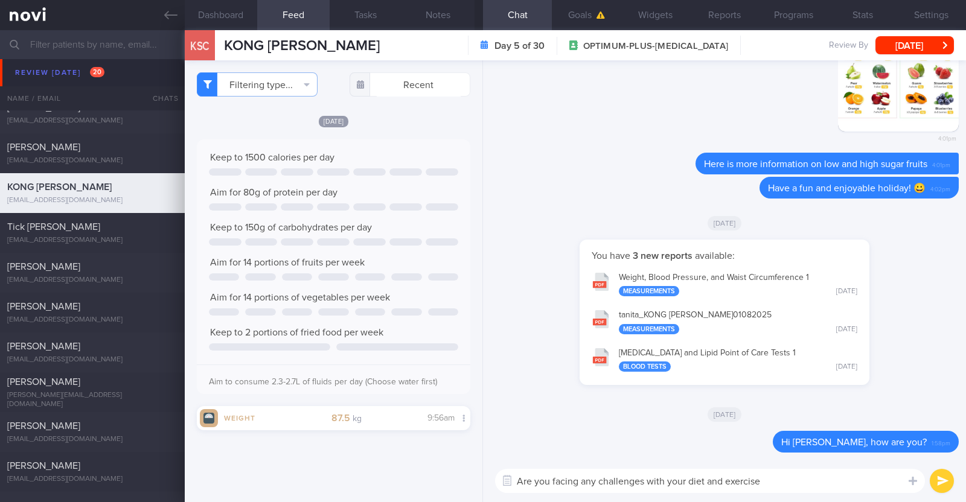
type textarea "Are you facing any challenges with your diet and exercise?"
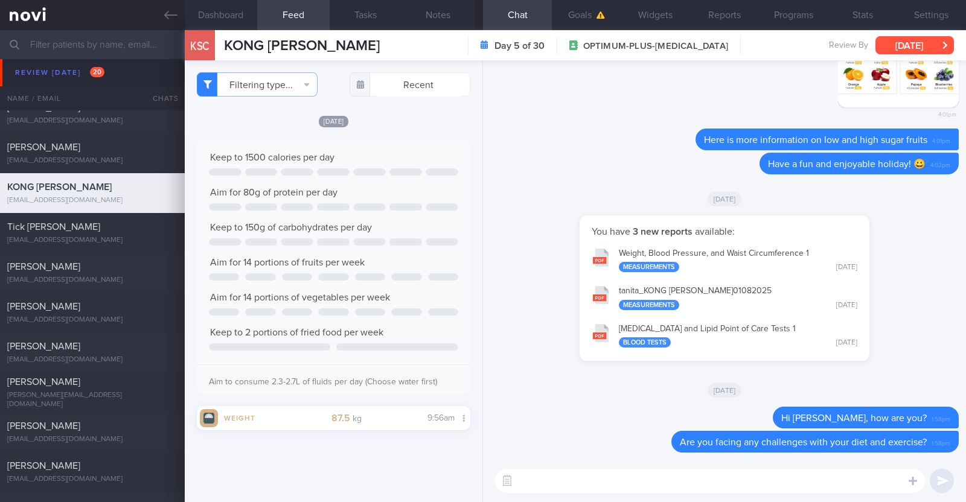
click at [924, 38] on button "[DATE]" at bounding box center [915, 45] width 78 height 18
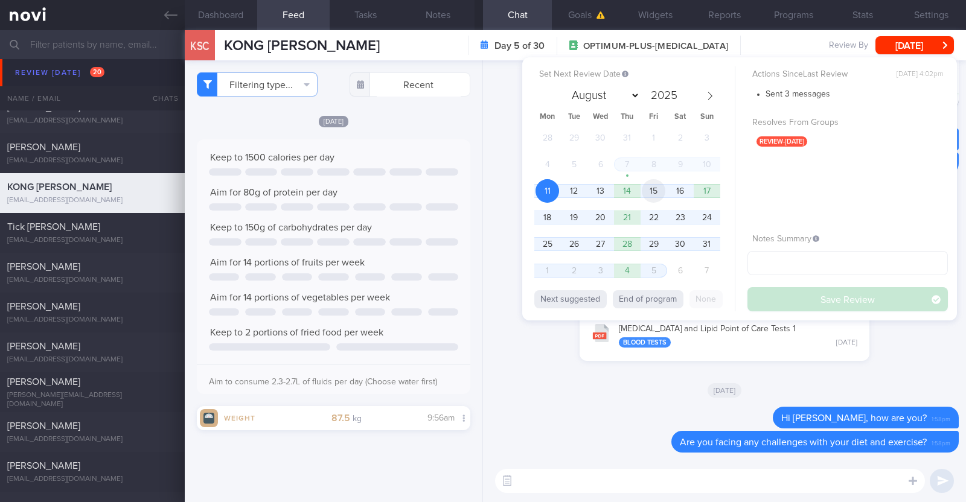
click at [652, 195] on span "15" at bounding box center [654, 191] width 24 height 24
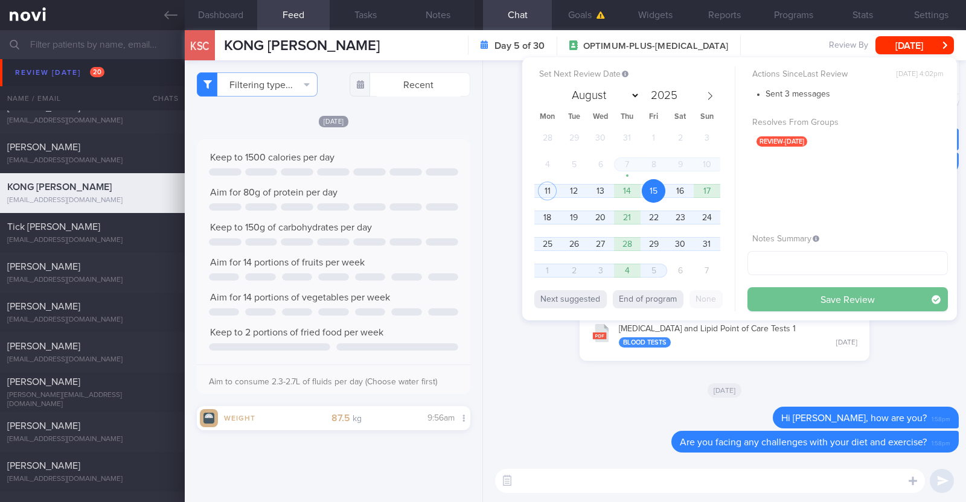
click at [774, 291] on button "Save Review" at bounding box center [848, 299] width 200 height 24
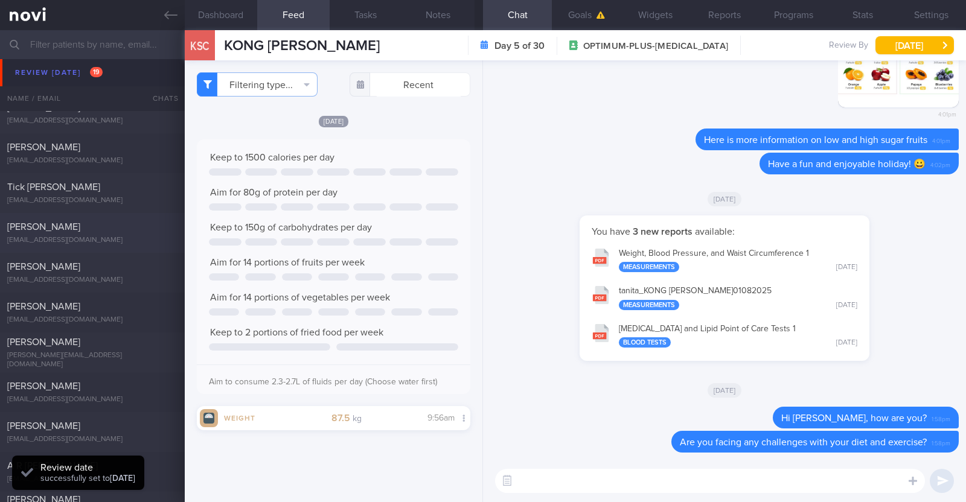
click at [136, 225] on div "[PERSON_NAME]" at bounding box center [90, 227] width 167 height 12
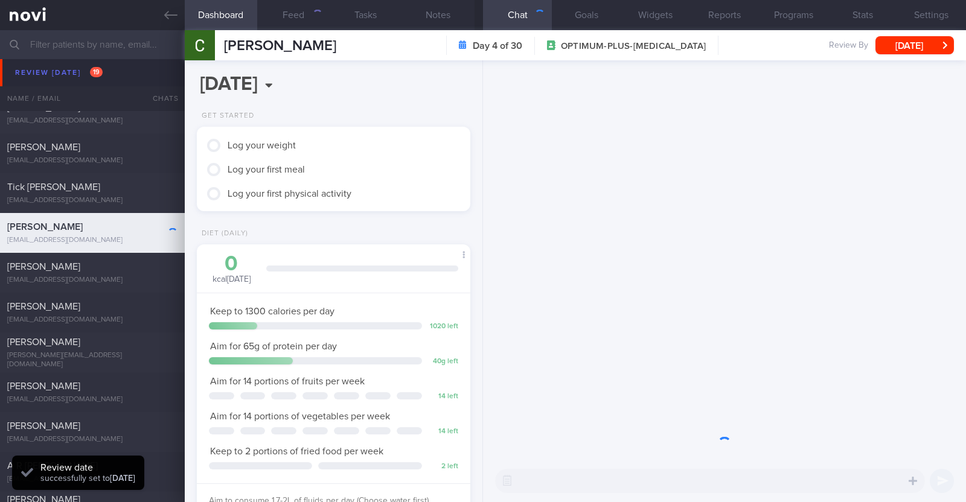
scroll to position [137, 240]
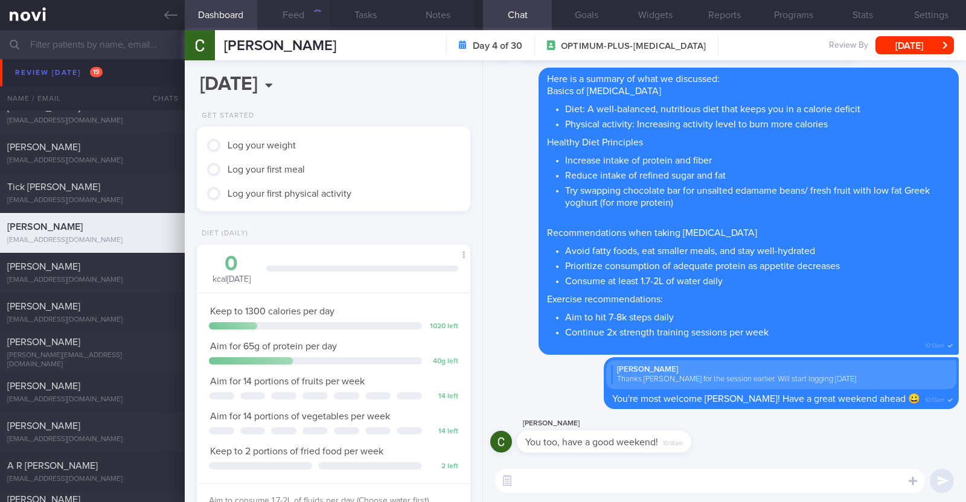
click at [297, 22] on button "Feed" at bounding box center [293, 15] width 72 height 30
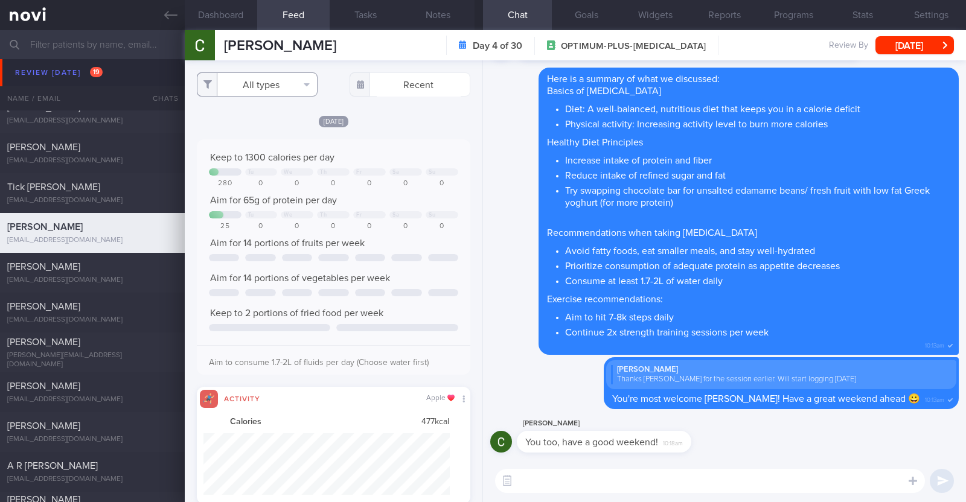
click at [276, 85] on button "All types" at bounding box center [257, 84] width 121 height 24
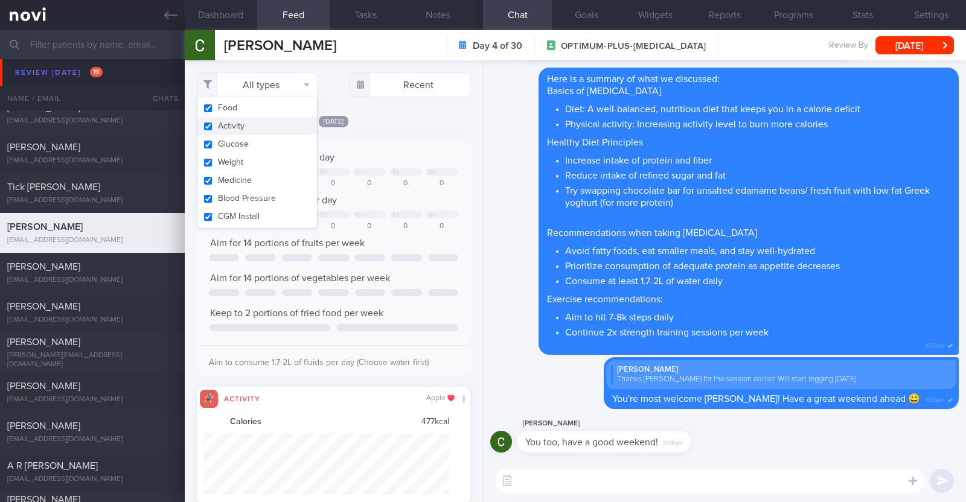
click at [252, 120] on button "Activity" at bounding box center [257, 126] width 120 height 18
checkbox input "false"
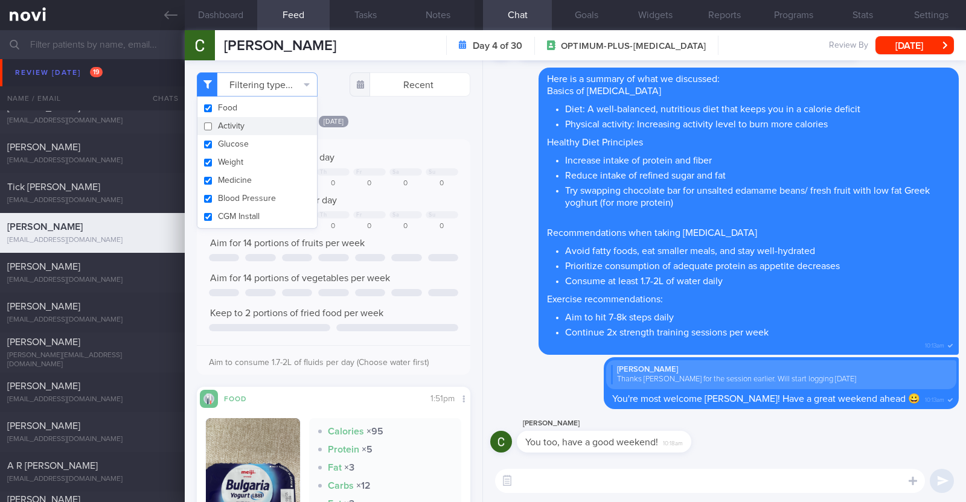
click at [421, 113] on div "Filtering type... Food Activity Glucose Weight Medicine Blood Pressure CGM Inst…" at bounding box center [334, 281] width 298 height 442
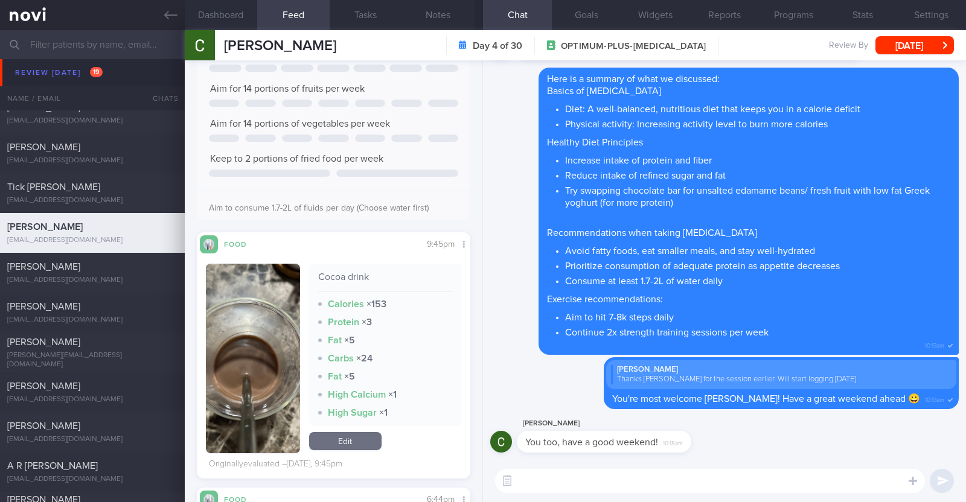
scroll to position [1056, 0]
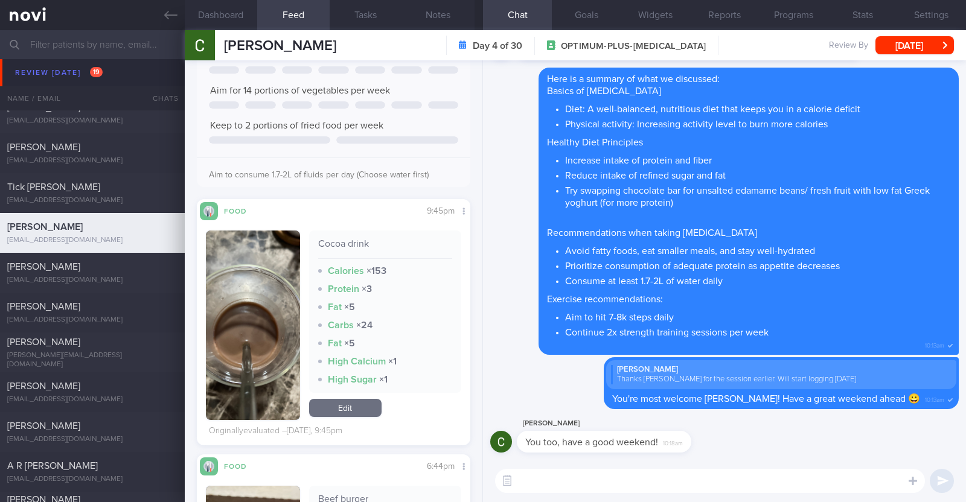
click at [356, 402] on link "Edit" at bounding box center [345, 408] width 72 height 18
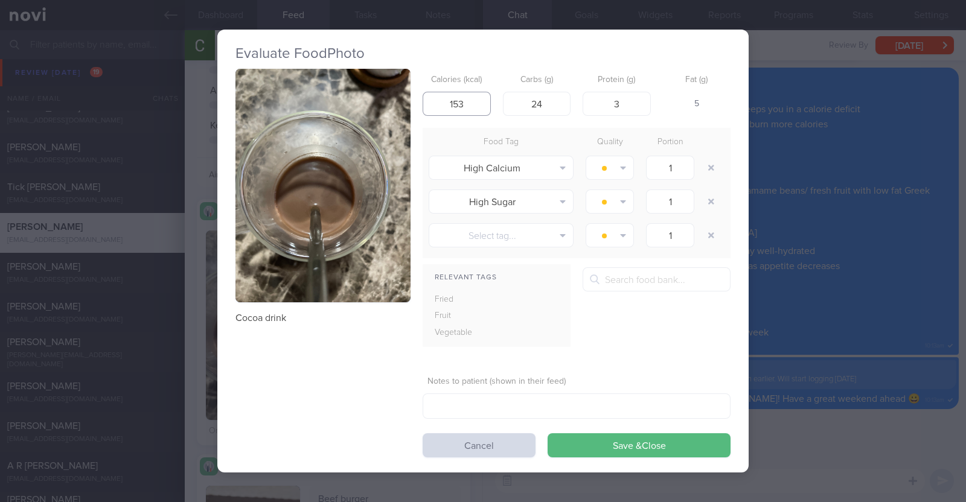
click at [471, 107] on input "153" at bounding box center [457, 104] width 68 height 24
type input "153"
click at [548, 434] on button "Save & Close" at bounding box center [639, 446] width 183 height 24
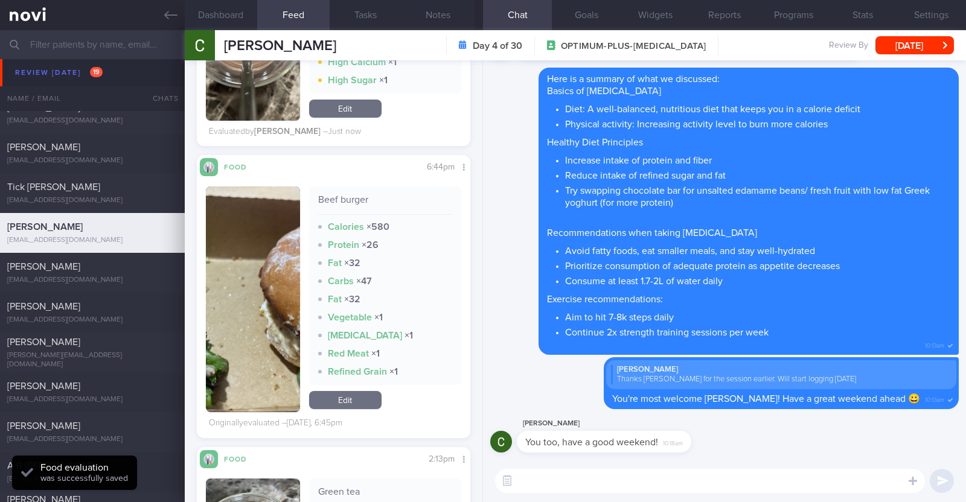
scroll to position [1374, 0]
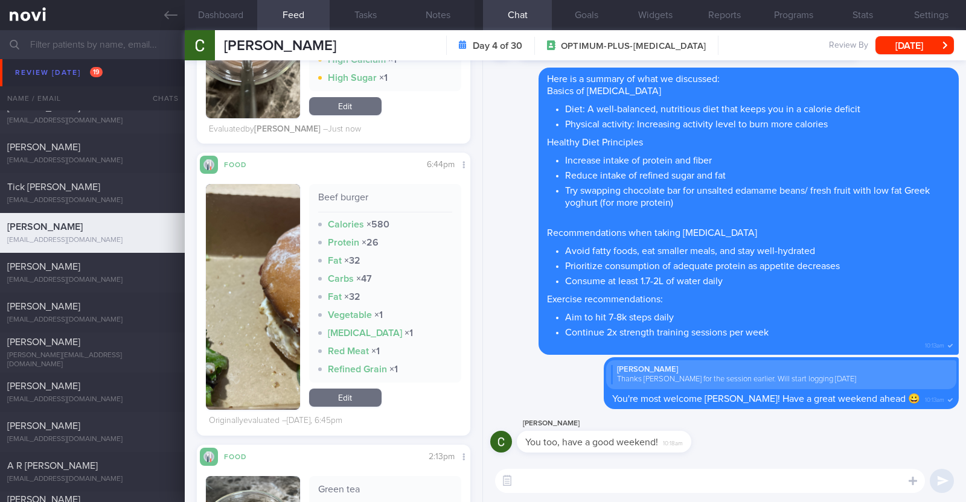
drag, startPoint x: 365, startPoint y: 388, endPoint x: 367, endPoint y: 333, distance: 54.4
click at [365, 389] on link "Edit" at bounding box center [345, 398] width 72 height 18
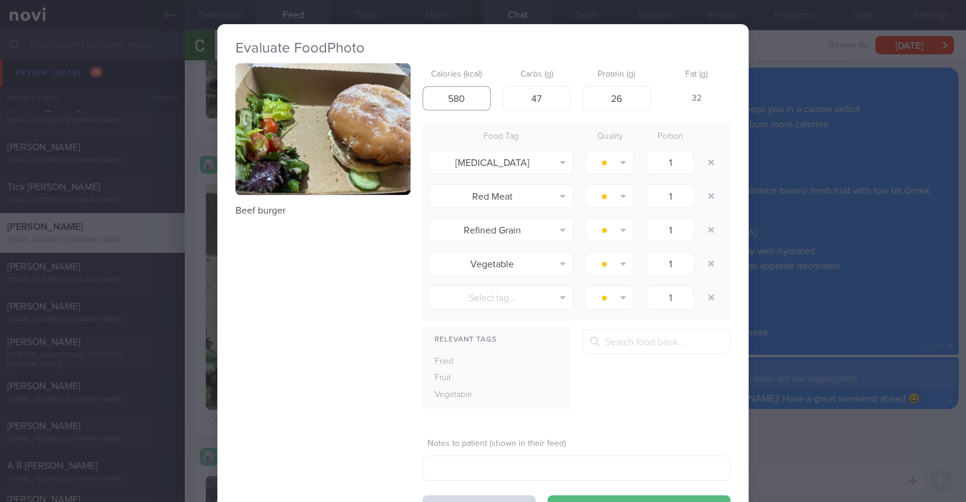
click at [462, 95] on input "580" at bounding box center [457, 98] width 68 height 24
type input "580"
click at [548, 496] on button "Save & Close" at bounding box center [639, 508] width 183 height 24
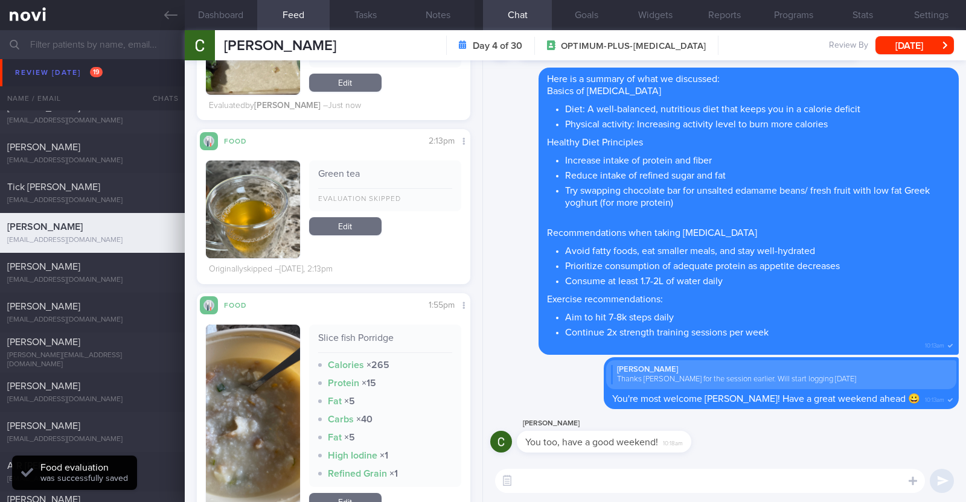
scroll to position [1827, 0]
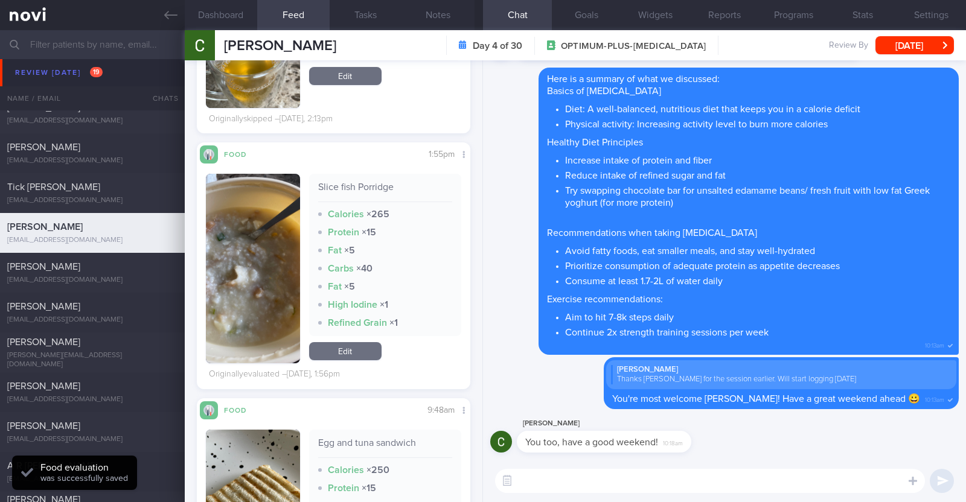
click at [360, 342] on link "Edit" at bounding box center [345, 351] width 72 height 18
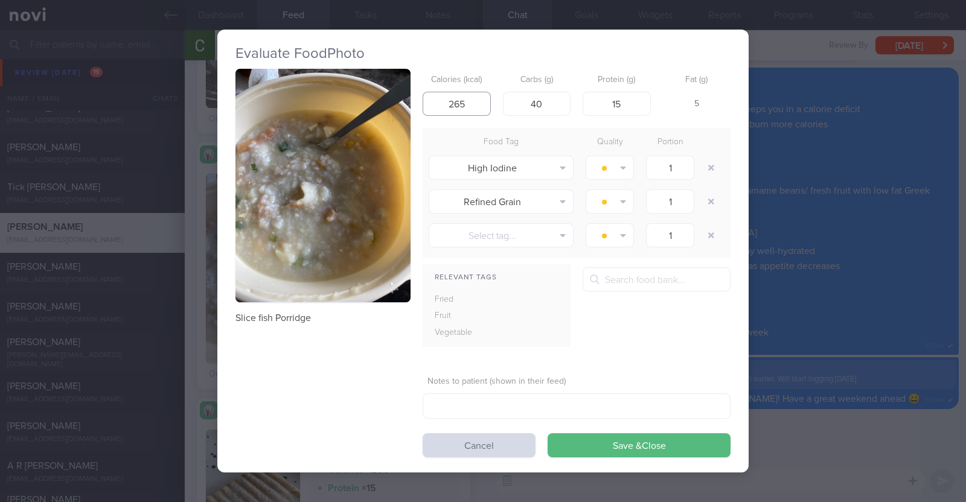
click at [468, 100] on input "265" at bounding box center [457, 104] width 68 height 24
type input "265"
click at [548, 434] on button "Save & Close" at bounding box center [639, 446] width 183 height 24
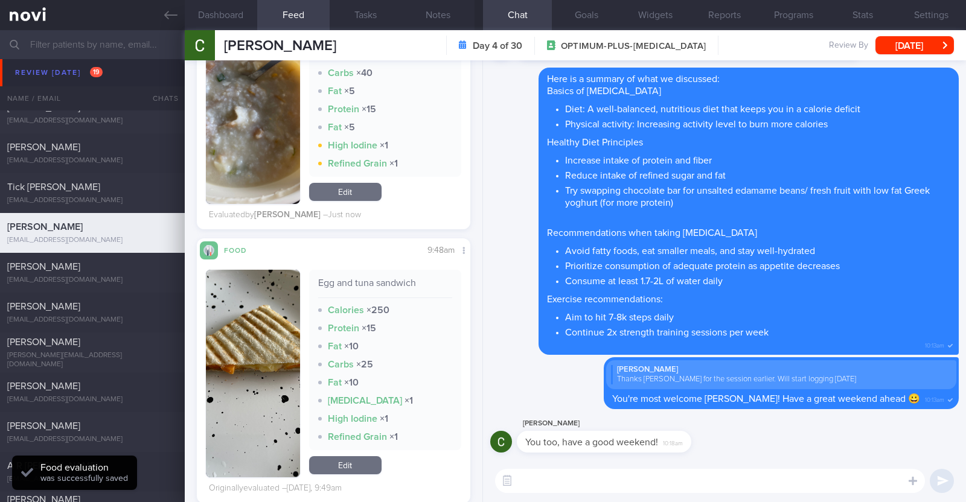
scroll to position [2053, 0]
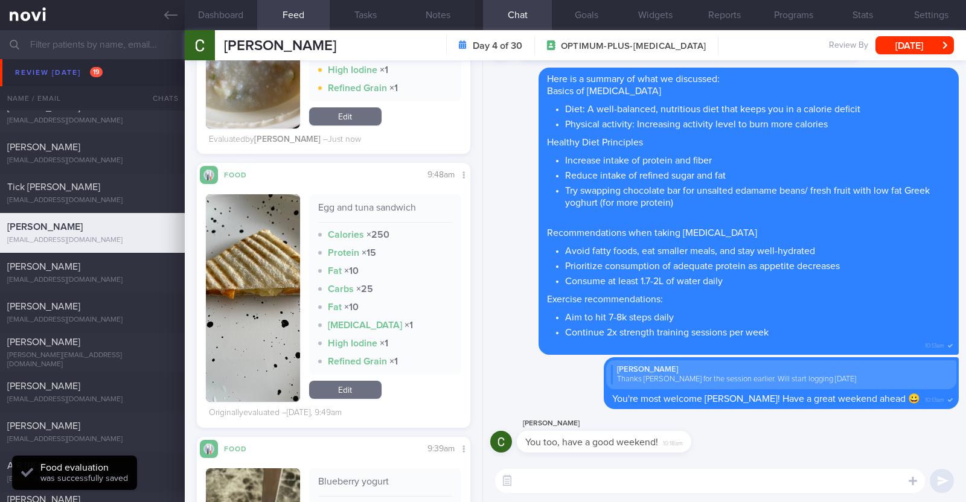
click at [365, 381] on link "Edit" at bounding box center [345, 390] width 72 height 18
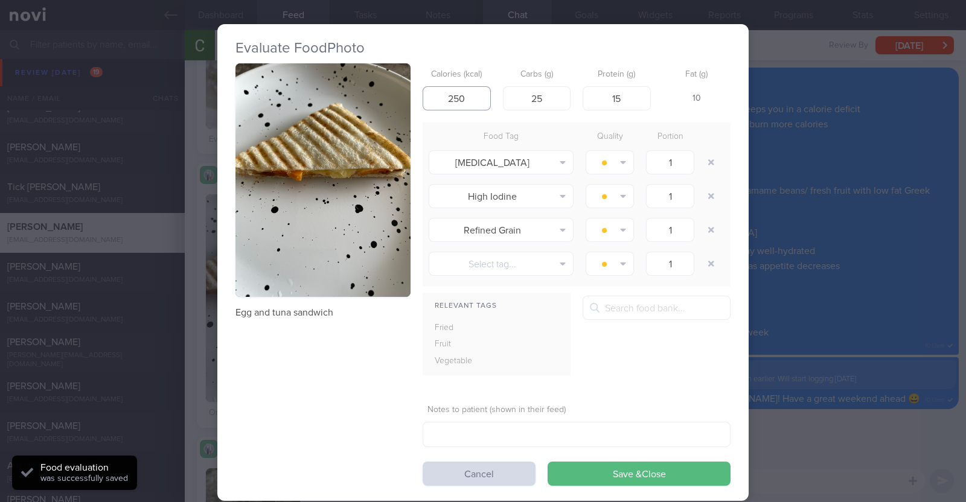
click at [462, 100] on input "250" at bounding box center [457, 98] width 68 height 24
type input "250"
click at [548, 462] on button "Save & Close" at bounding box center [639, 474] width 183 height 24
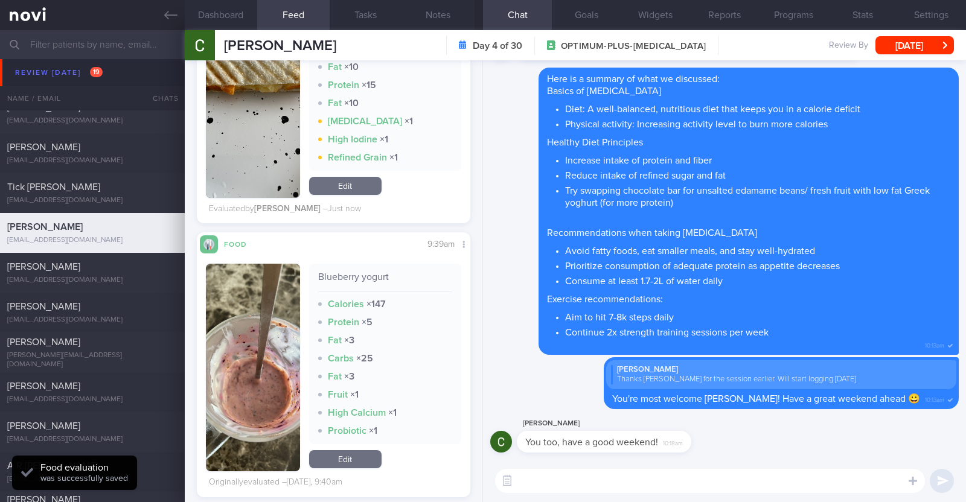
scroll to position [2279, 0]
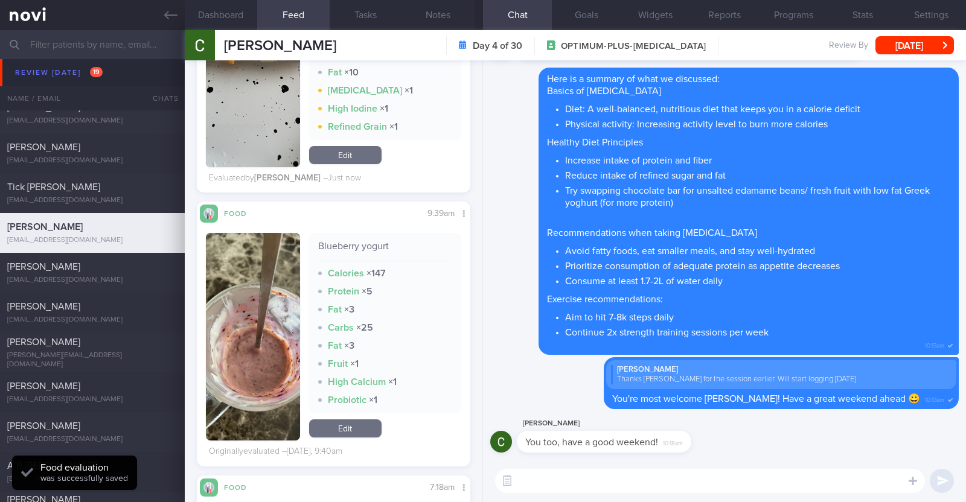
click at [363, 420] on link "Edit" at bounding box center [345, 429] width 72 height 18
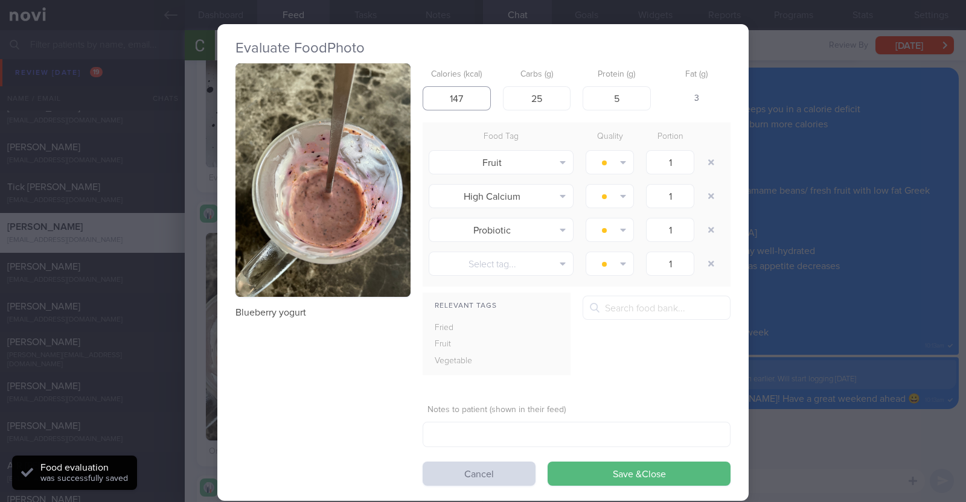
click at [456, 96] on input "147" at bounding box center [457, 98] width 68 height 24
type input "147"
click at [548, 462] on button "Save & Close" at bounding box center [639, 474] width 183 height 24
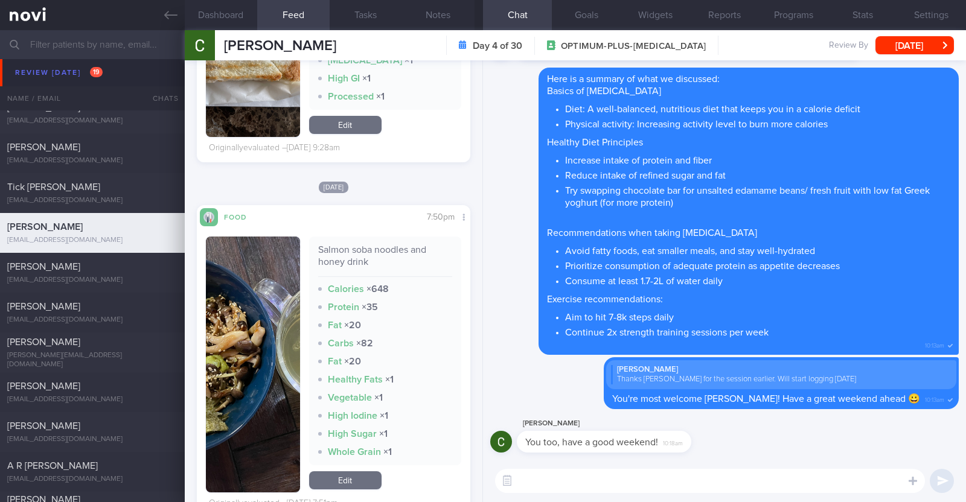
scroll to position [3789, 0]
